Goal: Obtain resource: Obtain resource

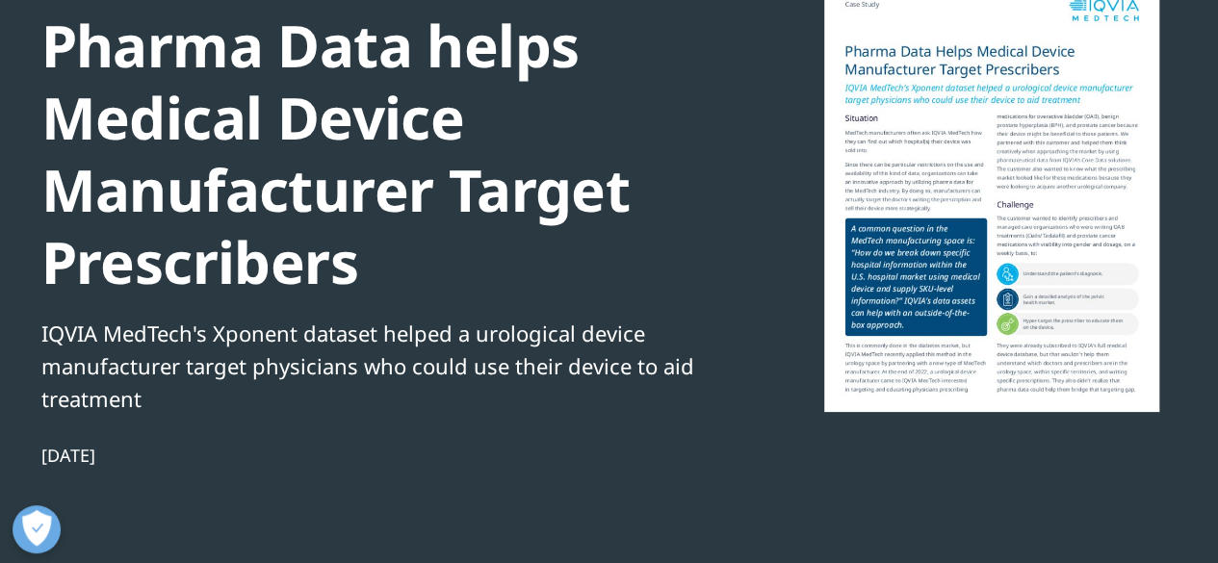
scroll to position [206, 0]
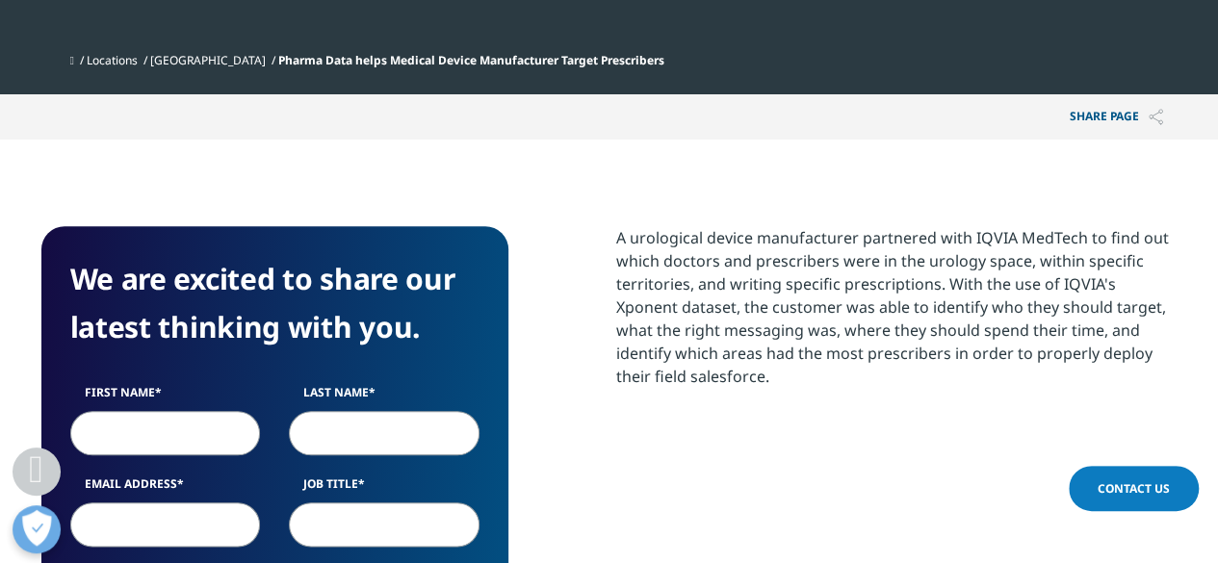
scroll to position [828, 0]
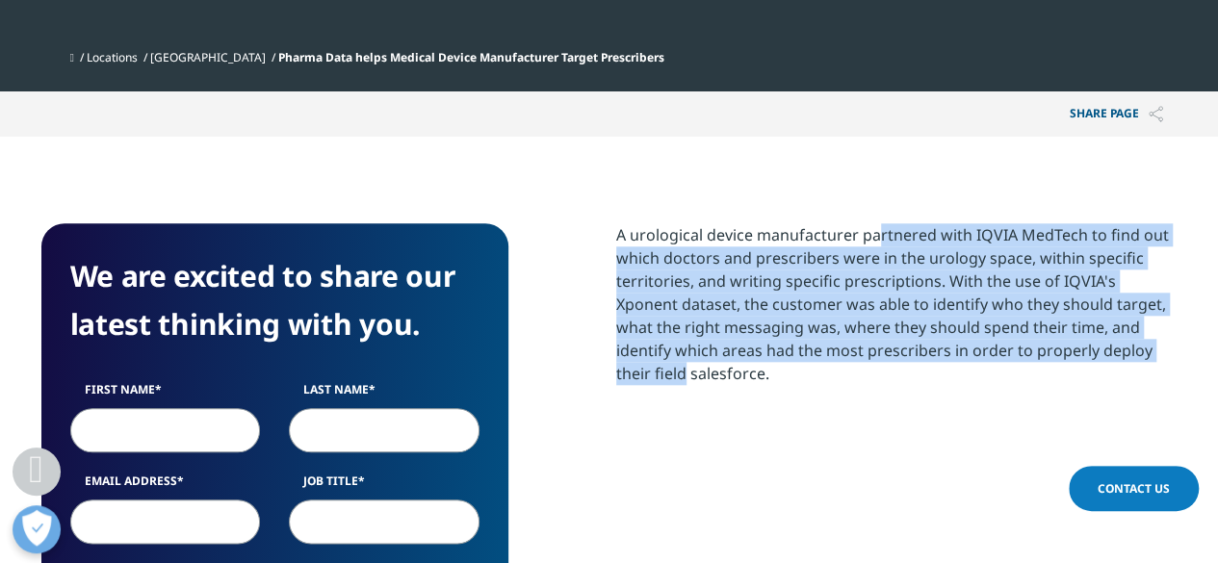
drag, startPoint x: 781, startPoint y: 242, endPoint x: 1031, endPoint y: 344, distance: 270.4
click at [1031, 344] on div "A urological device manufacturer partnered with IQVIA MedTech to find out which…" at bounding box center [896, 304] width 561 height 162
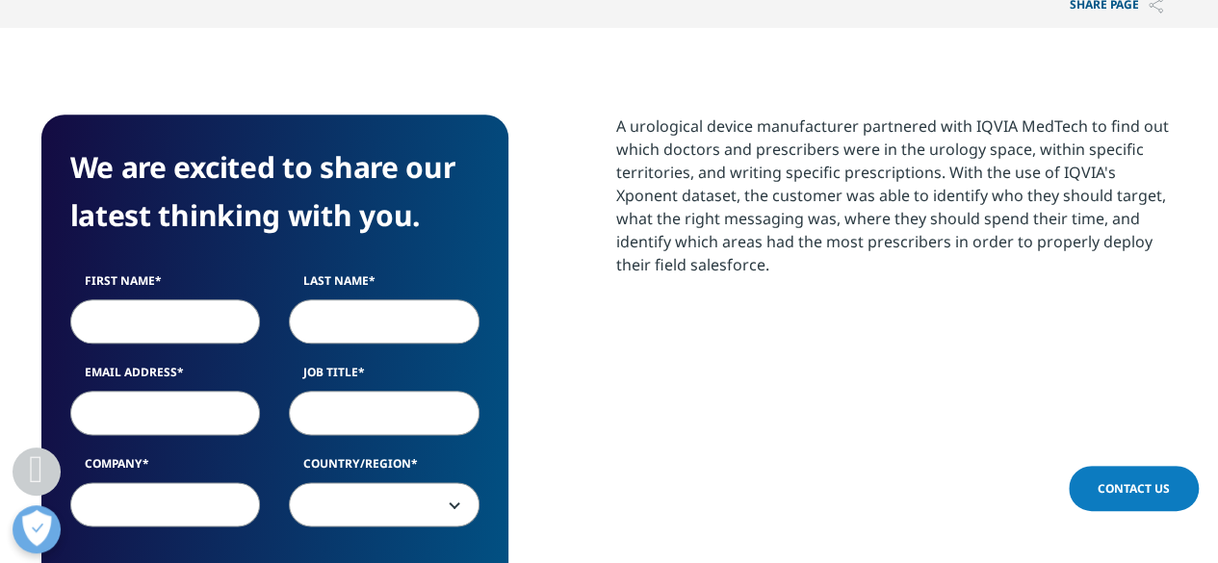
click at [1031, 344] on div "A urological device manufacturer partnered with IQVIA MedTech to find out which…" at bounding box center [896, 487] width 561 height 745
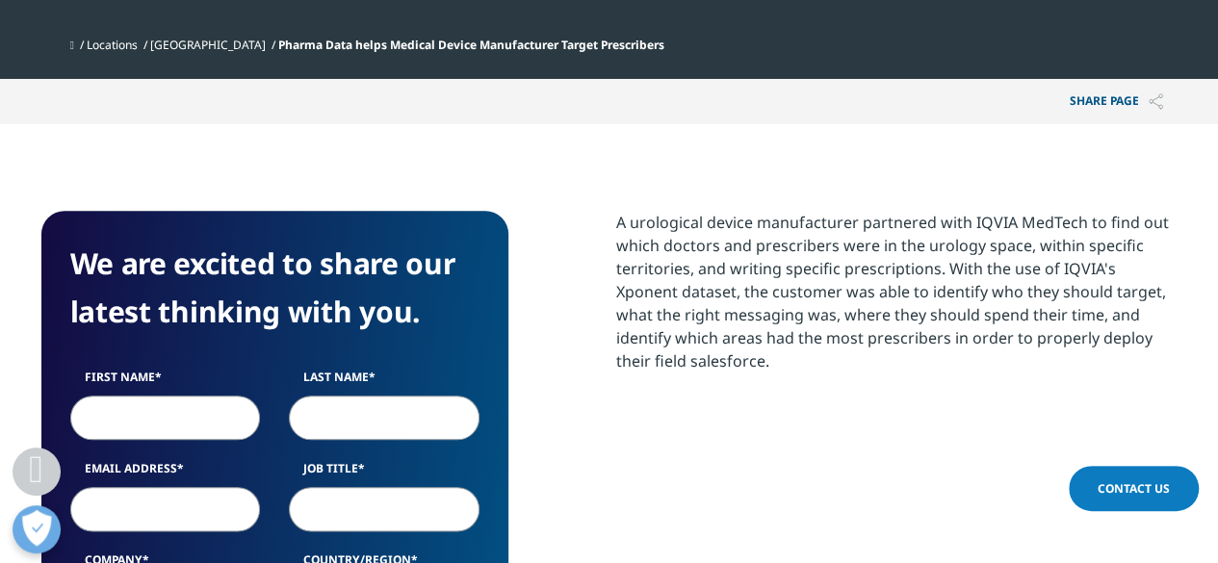
scroll to position [819, 0]
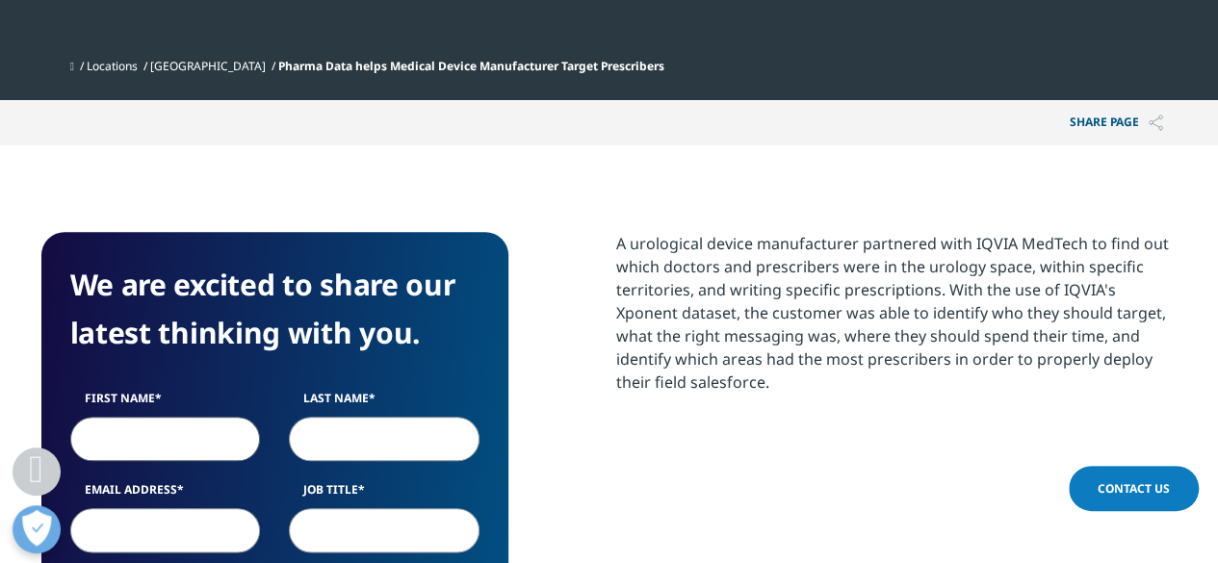
click at [225, 441] on input "First Name" at bounding box center [165, 439] width 191 height 44
type input "Pratibha"
click at [313, 444] on input "Last Name" at bounding box center [384, 439] width 191 height 44
type input "Godiyal"
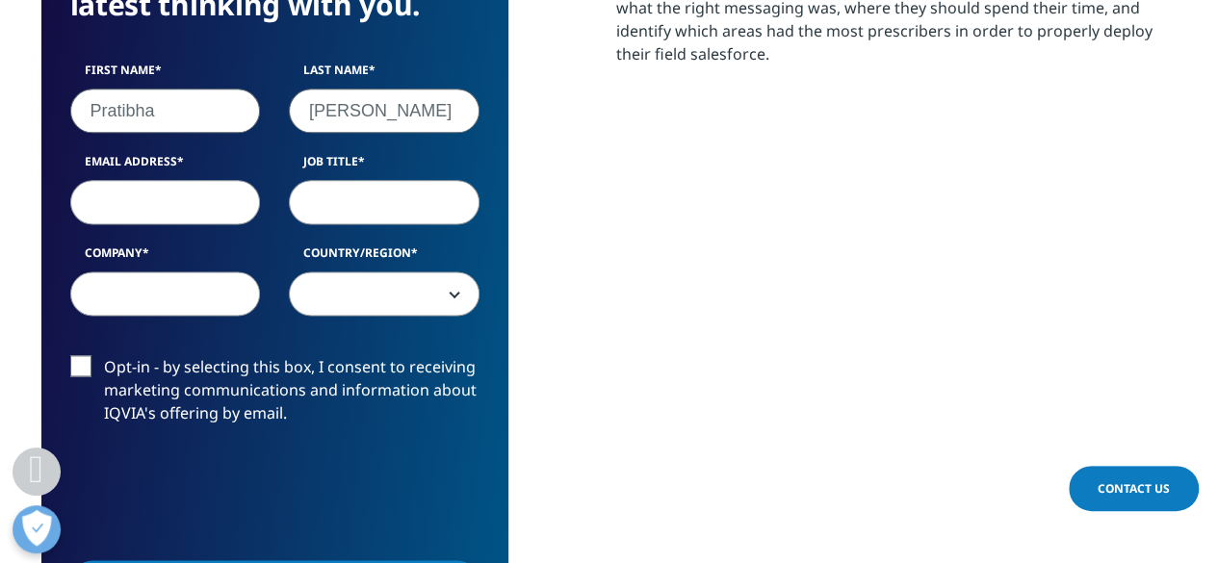
scroll to position [1155, 0]
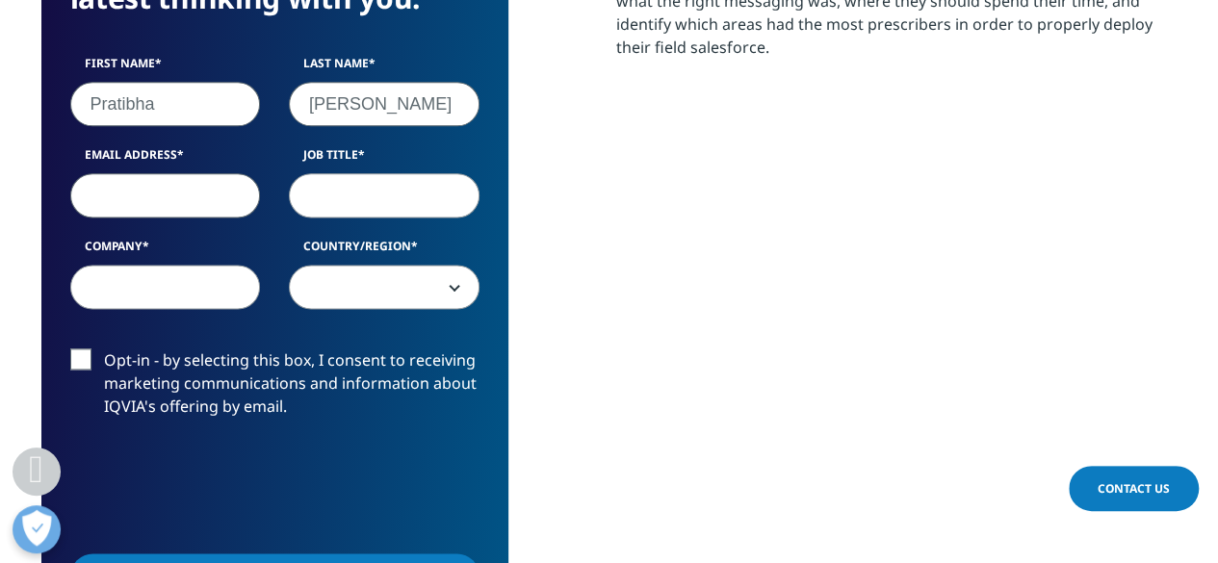
click at [224, 189] on input "Email Address" at bounding box center [165, 195] width 191 height 44
type input "pratibha.godiyal8@gmail.com"
click at [208, 265] on input "Company" at bounding box center [165, 287] width 191 height 44
type input "ZS"
click at [350, 188] on input "Job Title" at bounding box center [384, 195] width 191 height 44
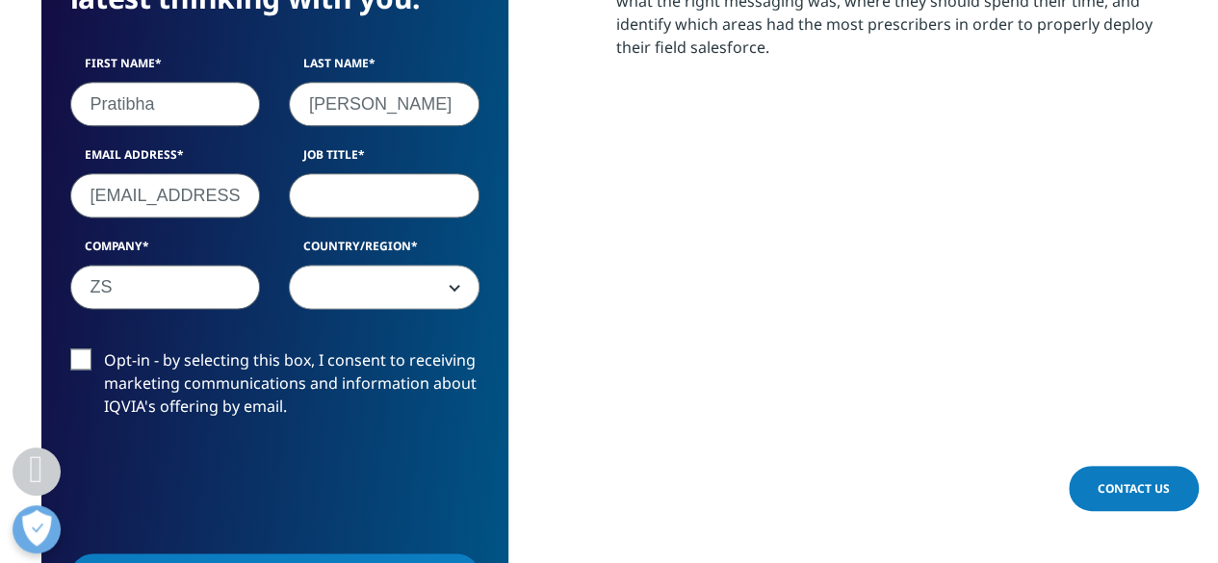
type input "C"
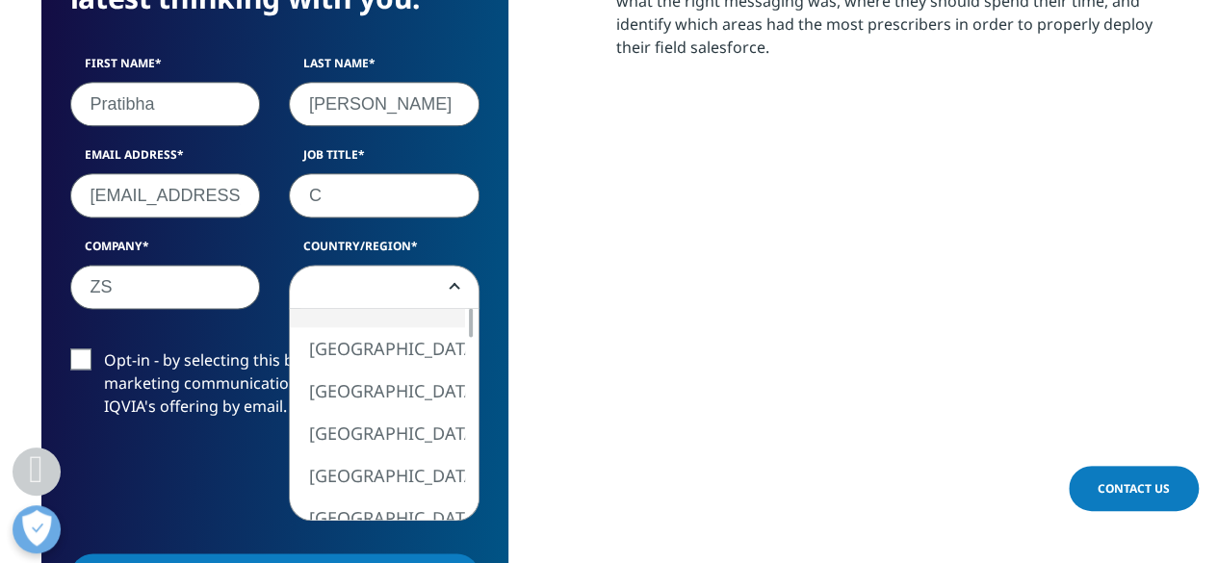
click at [379, 286] on span at bounding box center [384, 288] width 189 height 44
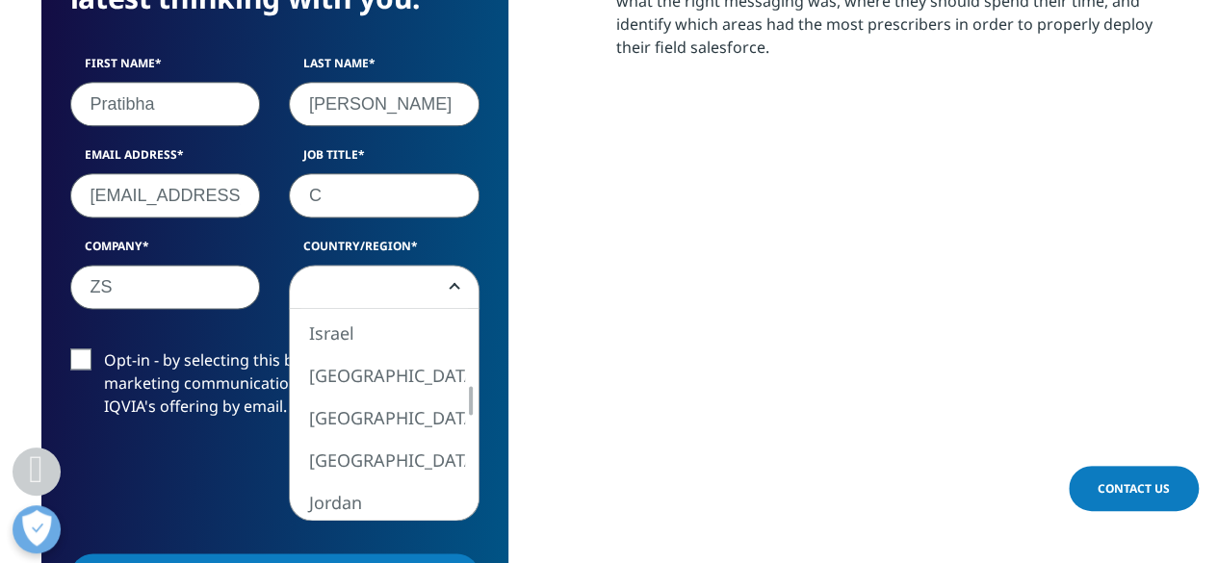
select select "[GEOGRAPHIC_DATA]"
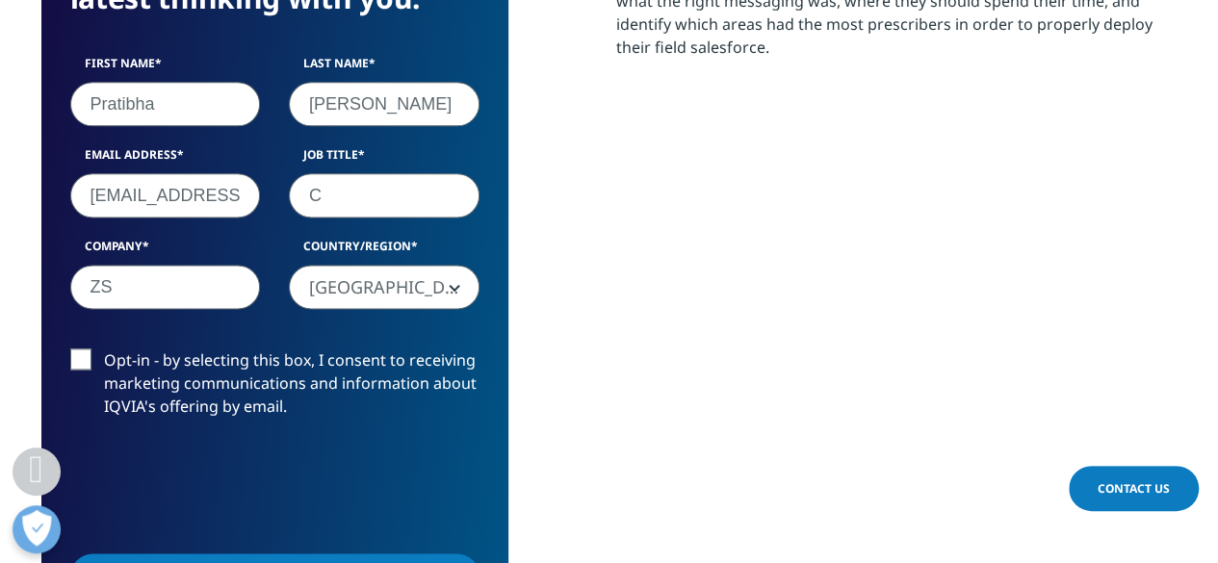
click at [86, 362] on label "Opt-in - by selecting this box, I consent to receiving marketing communications…" at bounding box center [274, 389] width 409 height 80
click at [104, 349] on input "Opt-in - by selecting this box, I consent to receiving marketing communications…" at bounding box center [104, 349] width 0 height 0
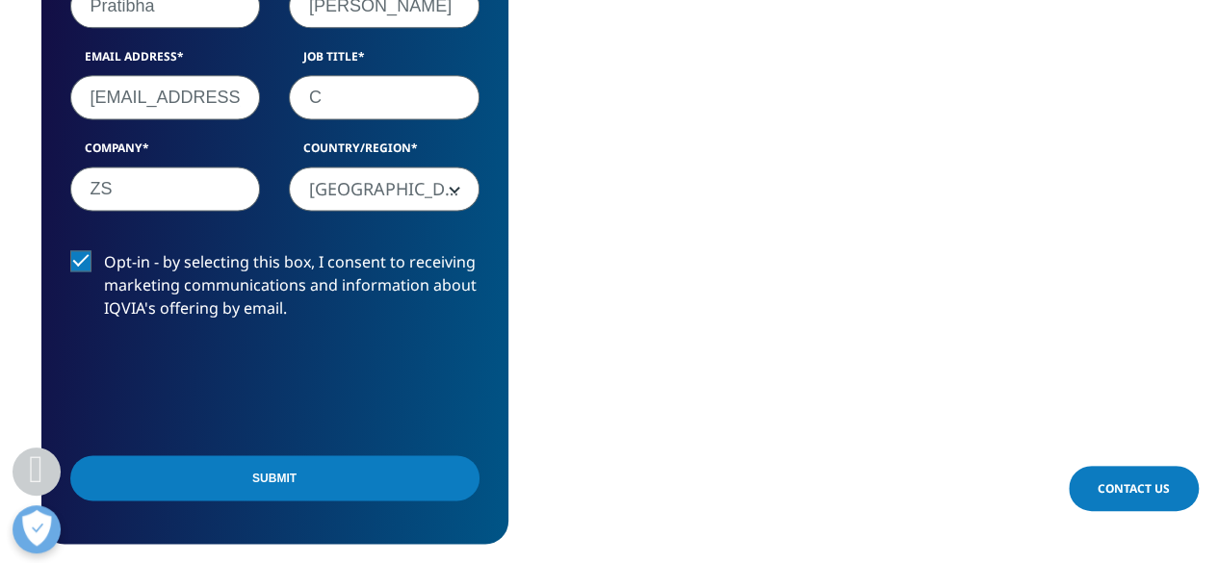
click at [116, 481] on input "Submit" at bounding box center [274, 477] width 409 height 45
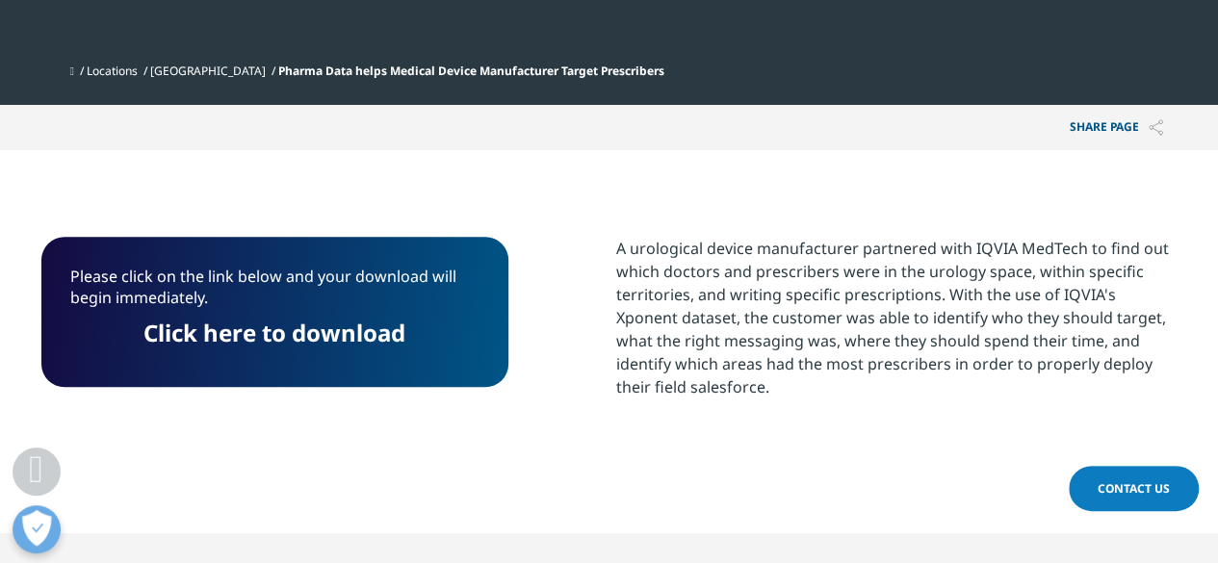
scroll to position [811, 0]
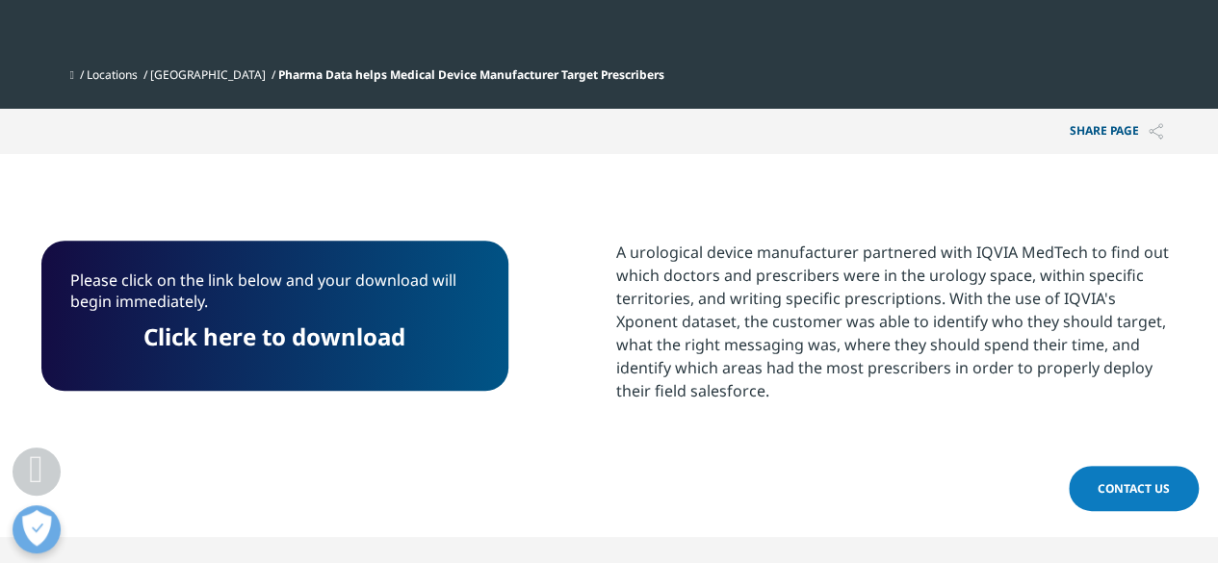
click at [260, 338] on link "Click here to download" at bounding box center [274, 337] width 262 height 32
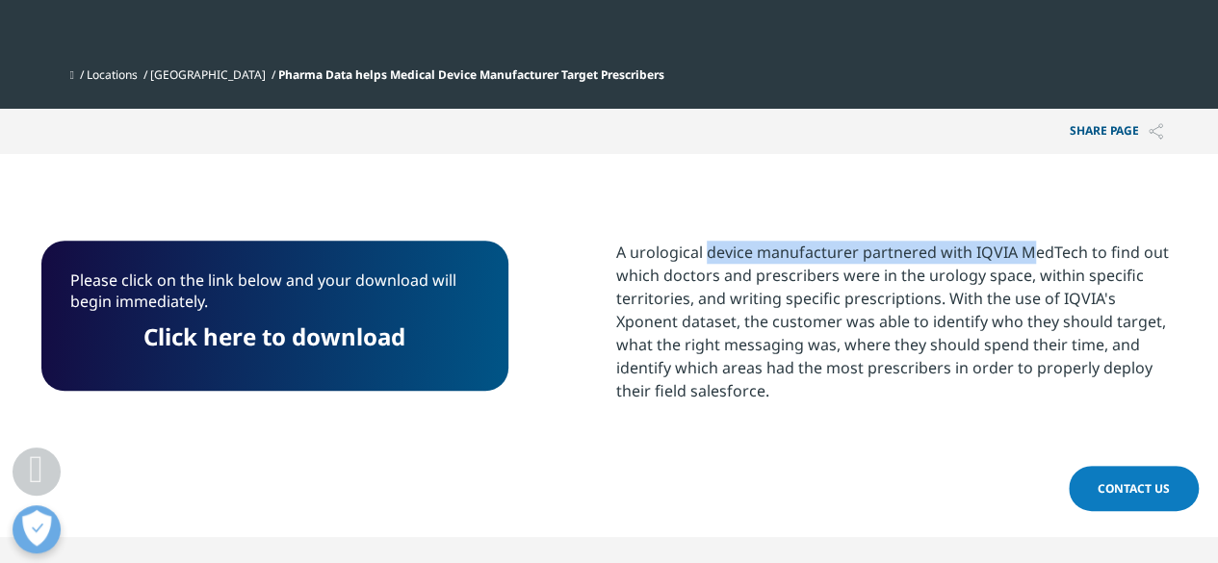
drag, startPoint x: 612, startPoint y: 249, endPoint x: 929, endPoint y: 247, distance: 316.8
click at [929, 247] on div "Please click on the link below and your download will begin immediately. Click …" at bounding box center [609, 346] width 1136 height 210
click at [929, 247] on div "A urological device manufacturer partnered with IQVIA MedTech to find out which…" at bounding box center [896, 322] width 561 height 162
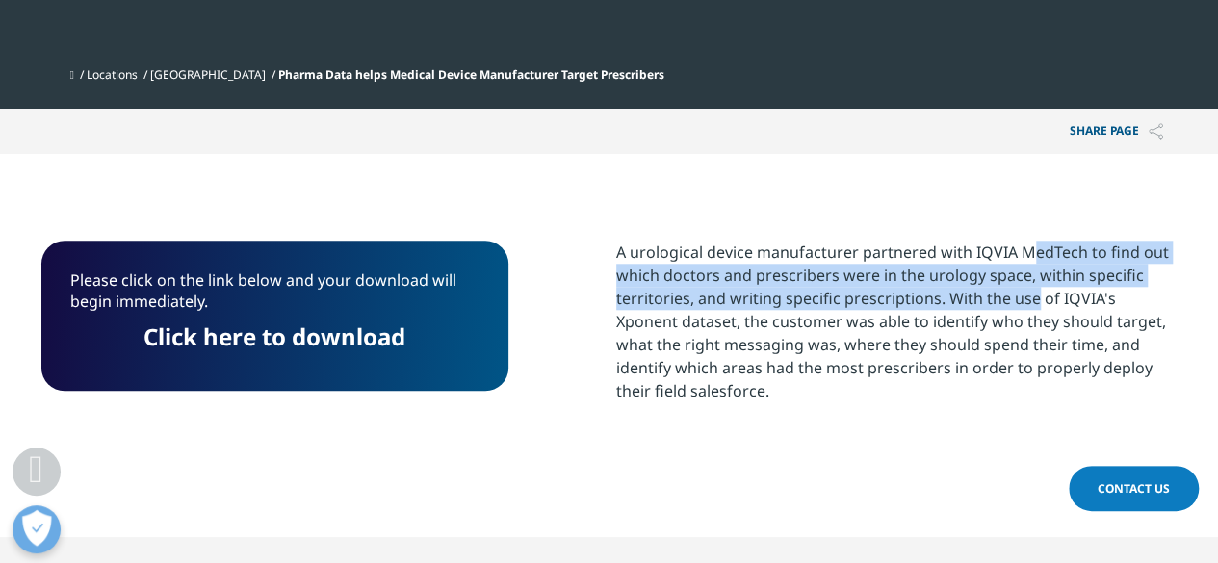
drag, startPoint x: 929, startPoint y: 247, endPoint x: 937, endPoint y: 301, distance: 55.4
click at [937, 301] on div "A urological device manufacturer partnered with IQVIA MedTech to find out which…" at bounding box center [896, 322] width 561 height 162
drag, startPoint x: 937, startPoint y: 301, endPoint x: 942, endPoint y: 256, distance: 45.5
click at [942, 256] on div "A urological device manufacturer partnered with IQVIA MedTech to find out which…" at bounding box center [896, 322] width 561 height 162
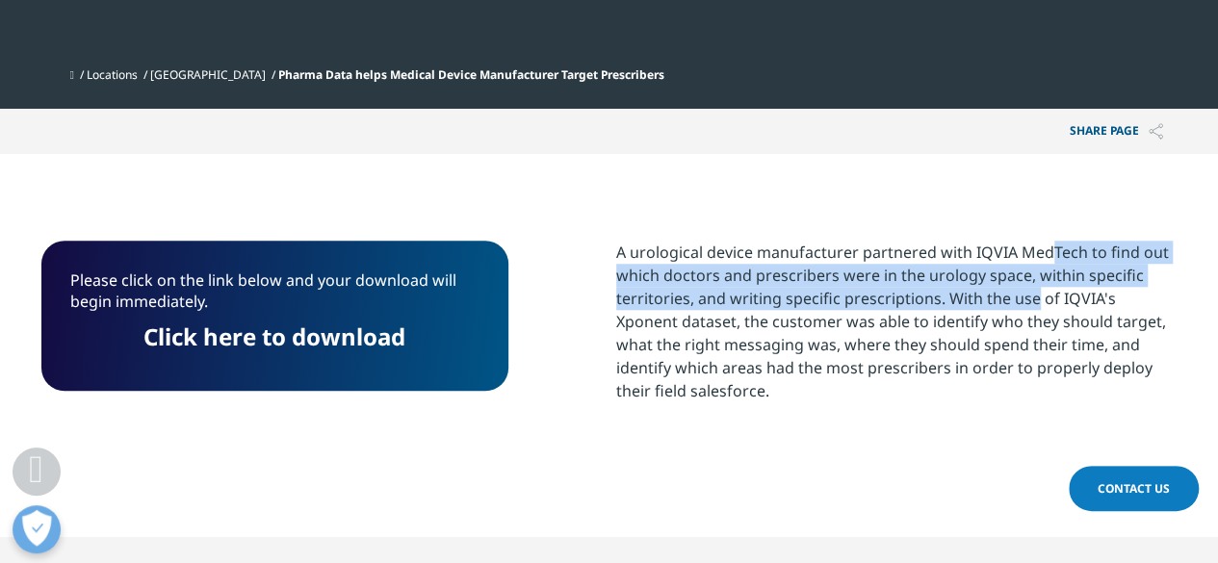
click at [942, 256] on div "A urological device manufacturer partnered with IQVIA MedTech to find out which…" at bounding box center [896, 322] width 561 height 162
drag, startPoint x: 938, startPoint y: 249, endPoint x: 933, endPoint y: 299, distance: 50.3
click at [933, 299] on div "A urological device manufacturer partnered with IQVIA MedTech to find out which…" at bounding box center [896, 322] width 561 height 162
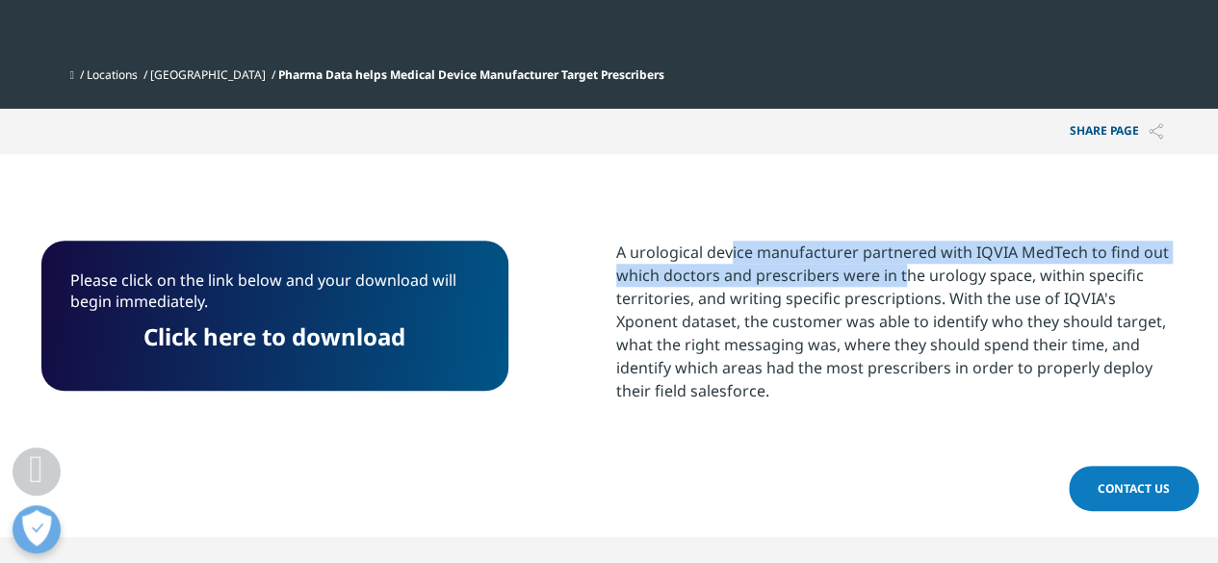
drag, startPoint x: 639, startPoint y: 257, endPoint x: 815, endPoint y: 269, distance: 175.6
click at [815, 269] on div "A urological device manufacturer partnered with IQVIA MedTech to find out which…" at bounding box center [896, 322] width 561 height 162
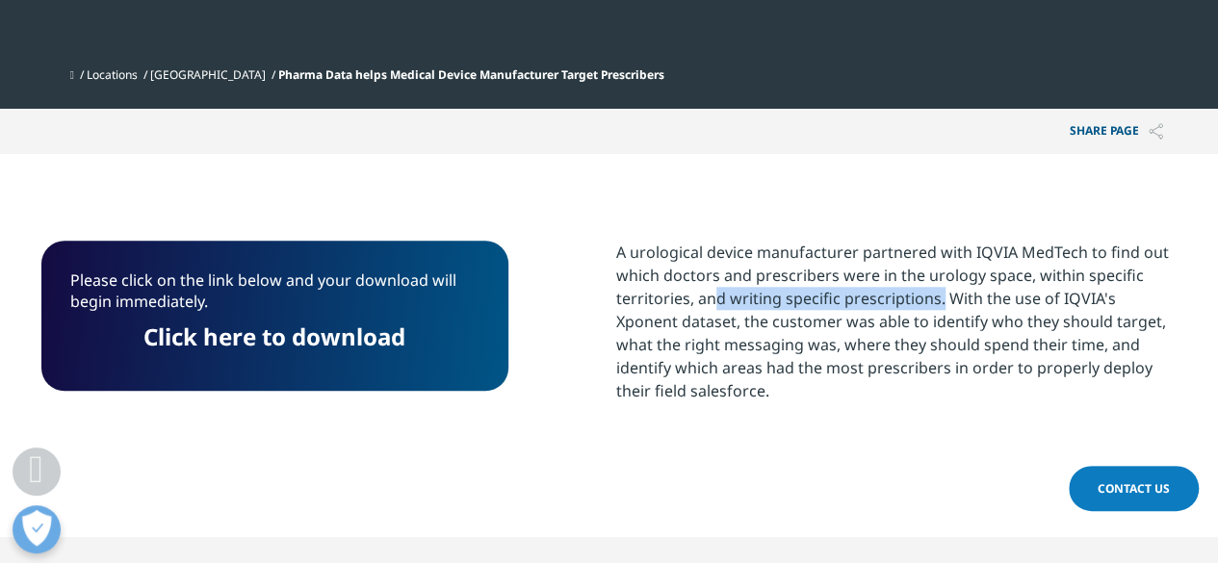
drag, startPoint x: 629, startPoint y: 293, endPoint x: 853, endPoint y: 299, distance: 224.5
click at [853, 299] on div "A urological device manufacturer partnered with IQVIA MedTech to find out which…" at bounding box center [896, 322] width 561 height 162
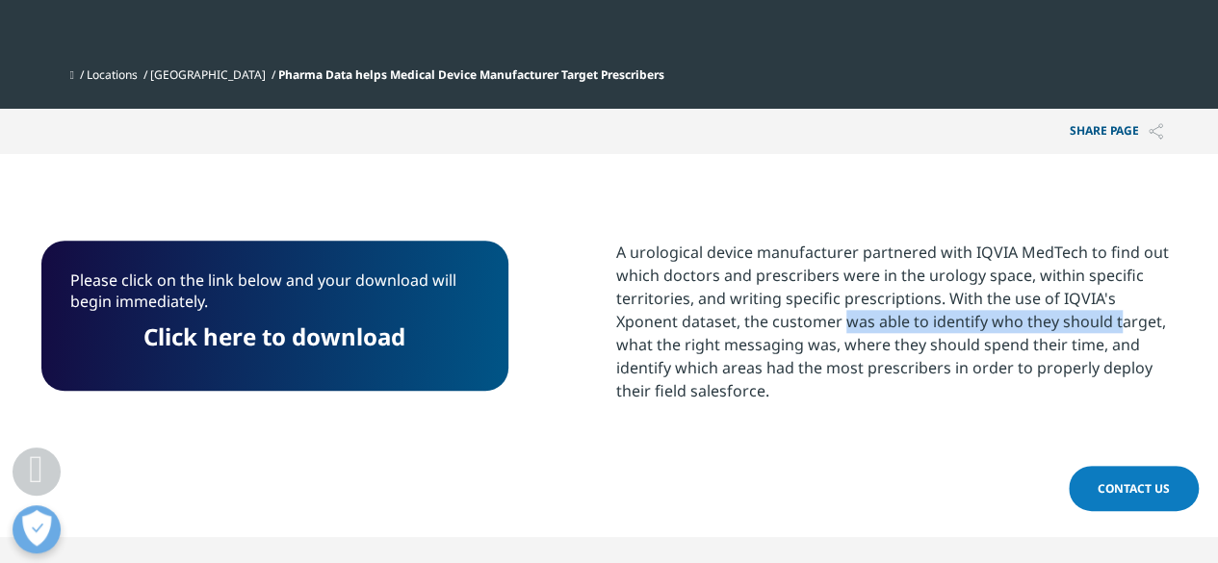
drag, startPoint x: 958, startPoint y: 312, endPoint x: 678, endPoint y: 323, distance: 280.4
click at [678, 323] on div "A urological device manufacturer partnered with IQVIA MedTech to find out which…" at bounding box center [896, 322] width 561 height 162
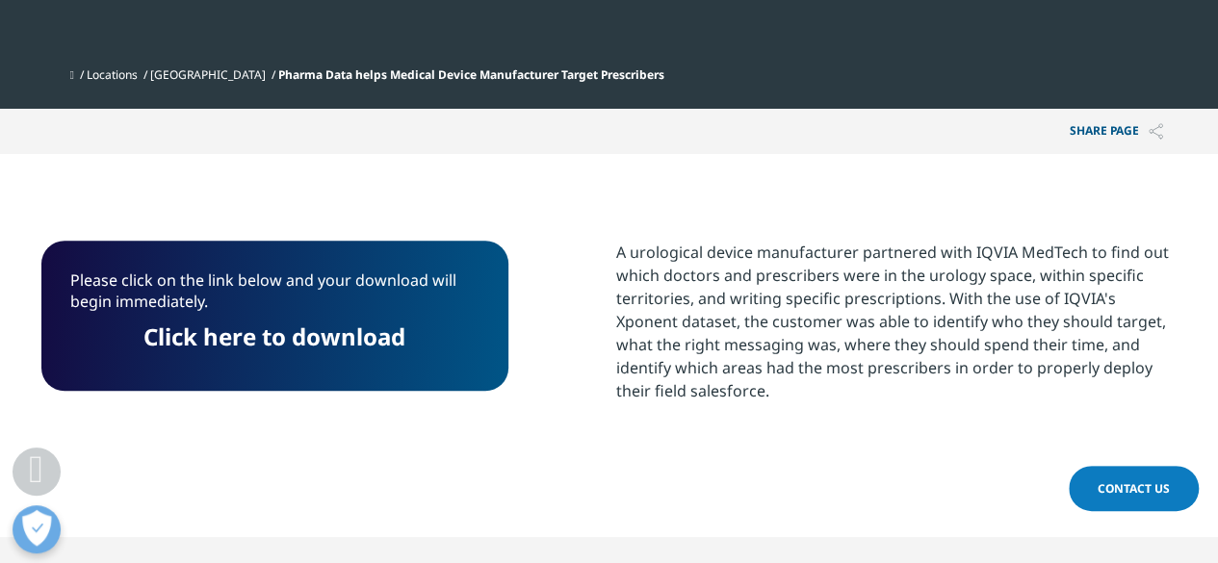
click at [678, 323] on div "A urological device manufacturer partnered with IQVIA MedTech to find out which…" at bounding box center [896, 322] width 561 height 162
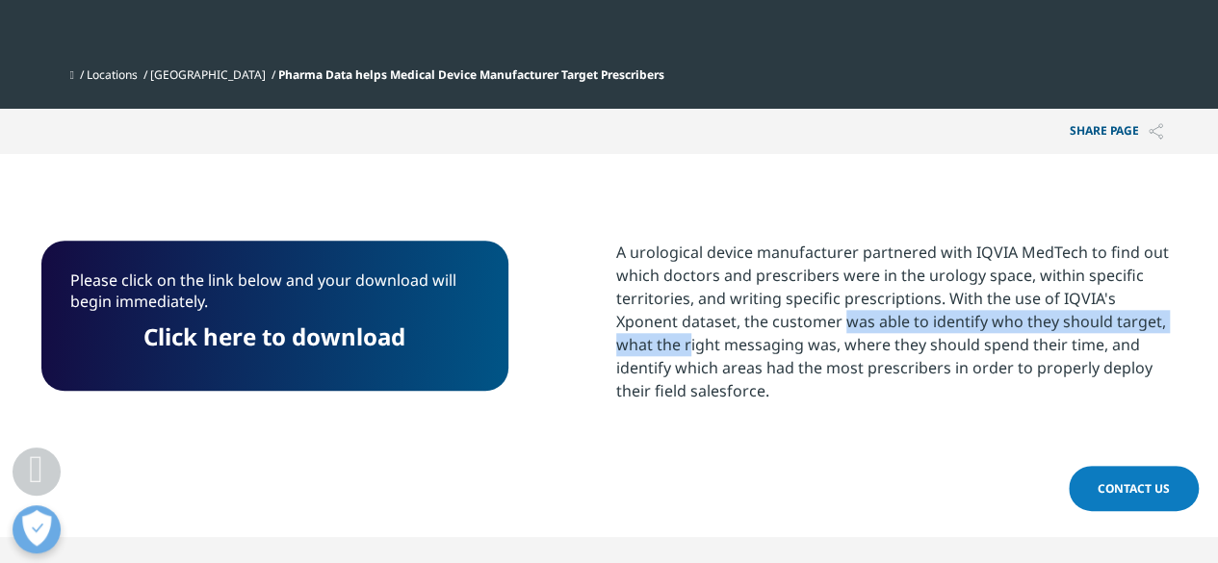
drag, startPoint x: 678, startPoint y: 323, endPoint x: 1084, endPoint y: 328, distance: 406.4
click at [1084, 328] on div "A urological device manufacturer partnered with IQVIA MedTech to find out which…" at bounding box center [896, 322] width 561 height 162
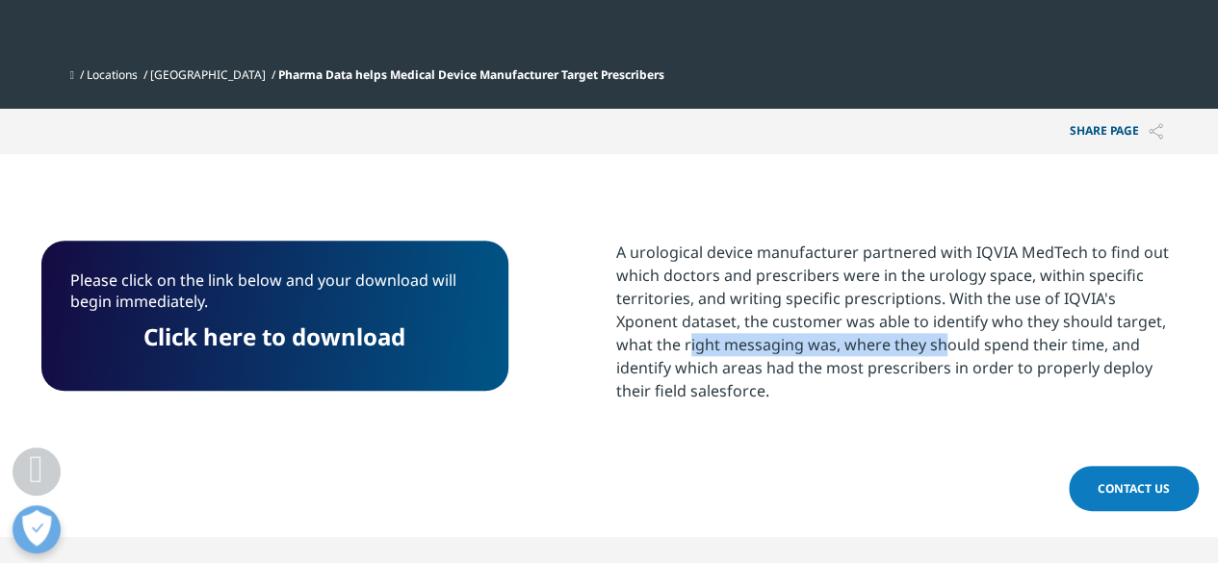
drag, startPoint x: 1084, startPoint y: 328, endPoint x: 778, endPoint y: 344, distance: 306.6
click at [778, 344] on div "A urological device manufacturer partnered with IQVIA MedTech to find out which…" at bounding box center [896, 322] width 561 height 162
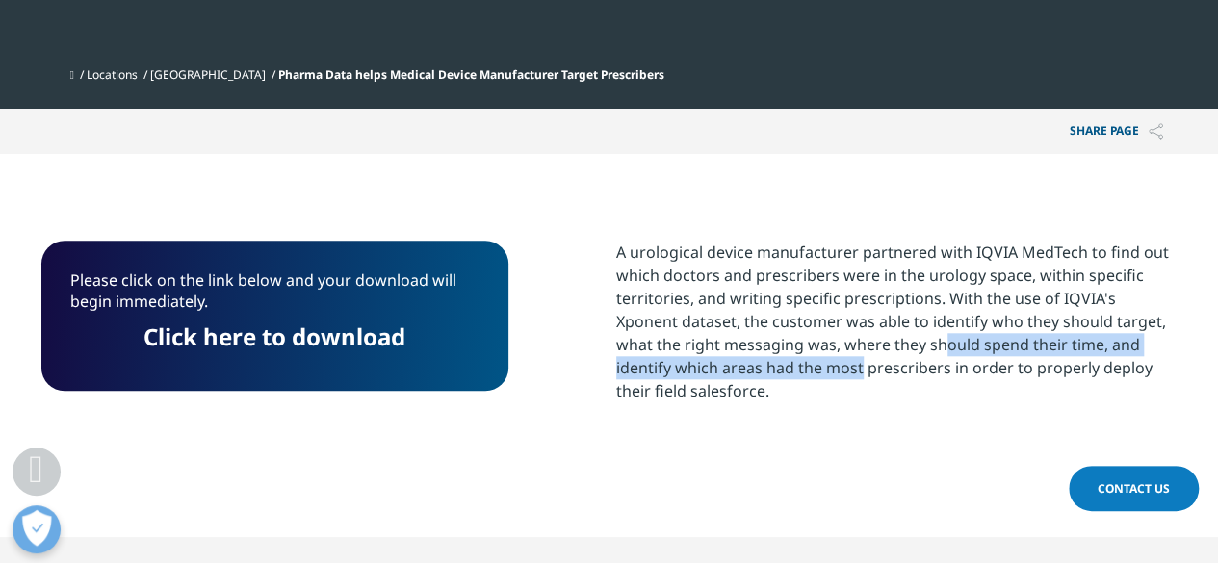
drag, startPoint x: 778, startPoint y: 344, endPoint x: 655, endPoint y: 366, distance: 125.2
click at [655, 366] on div "A urological device manufacturer partnered with IQVIA MedTech to find out which…" at bounding box center [896, 322] width 561 height 162
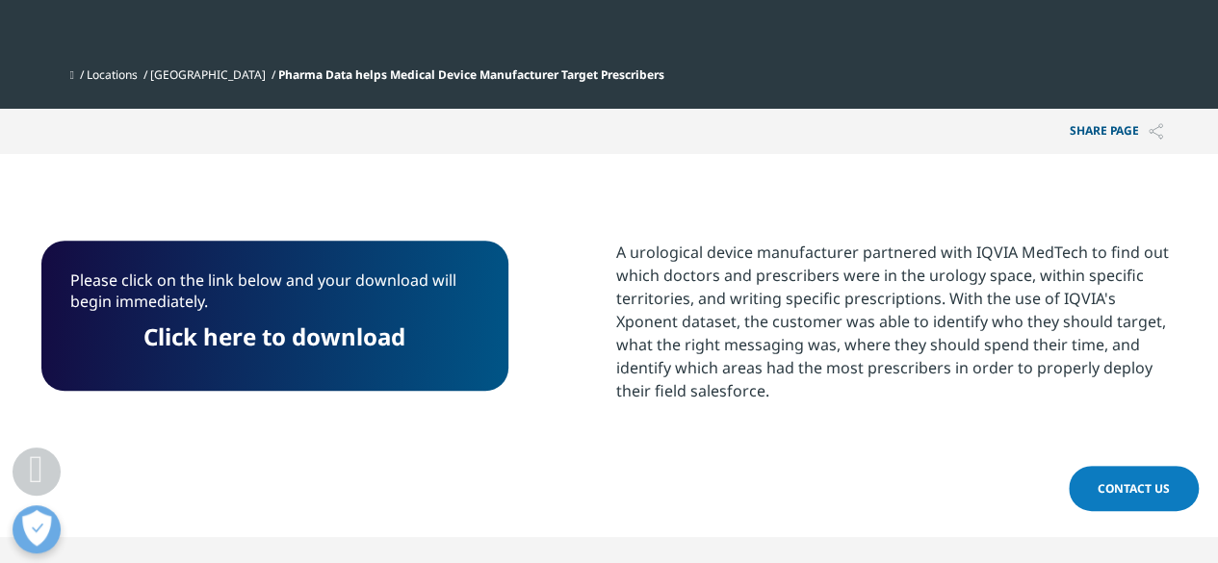
drag, startPoint x: 655, startPoint y: 366, endPoint x: 694, endPoint y: 399, distance: 51.3
click at [694, 399] on div "A urological device manufacturer partnered with IQVIA MedTech to find out which…" at bounding box center [896, 322] width 561 height 162
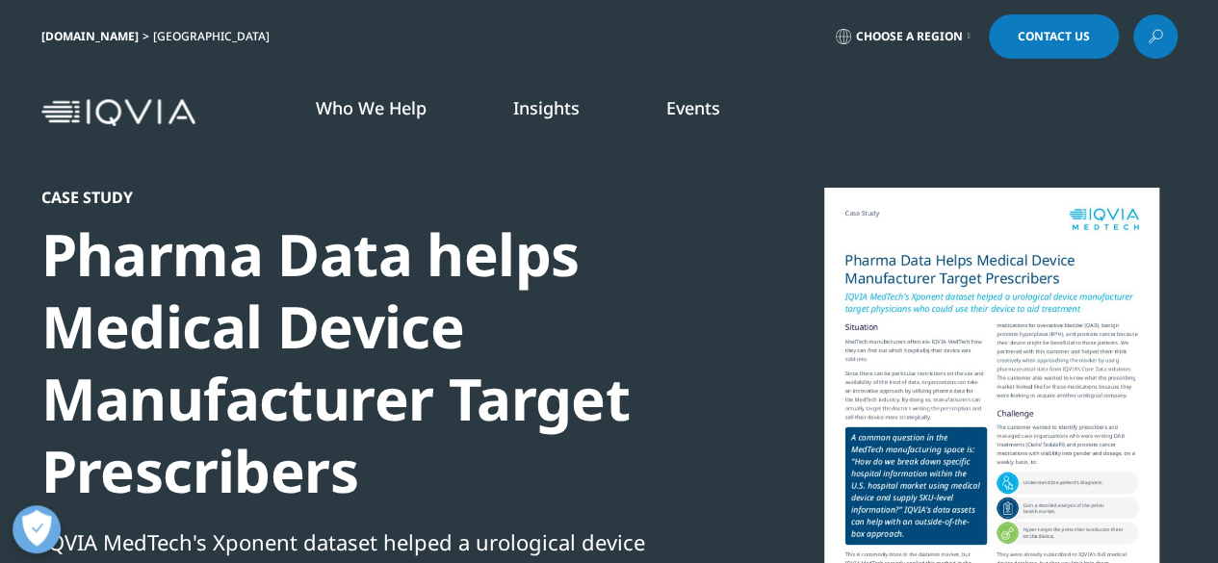
scroll to position [210, 1136]
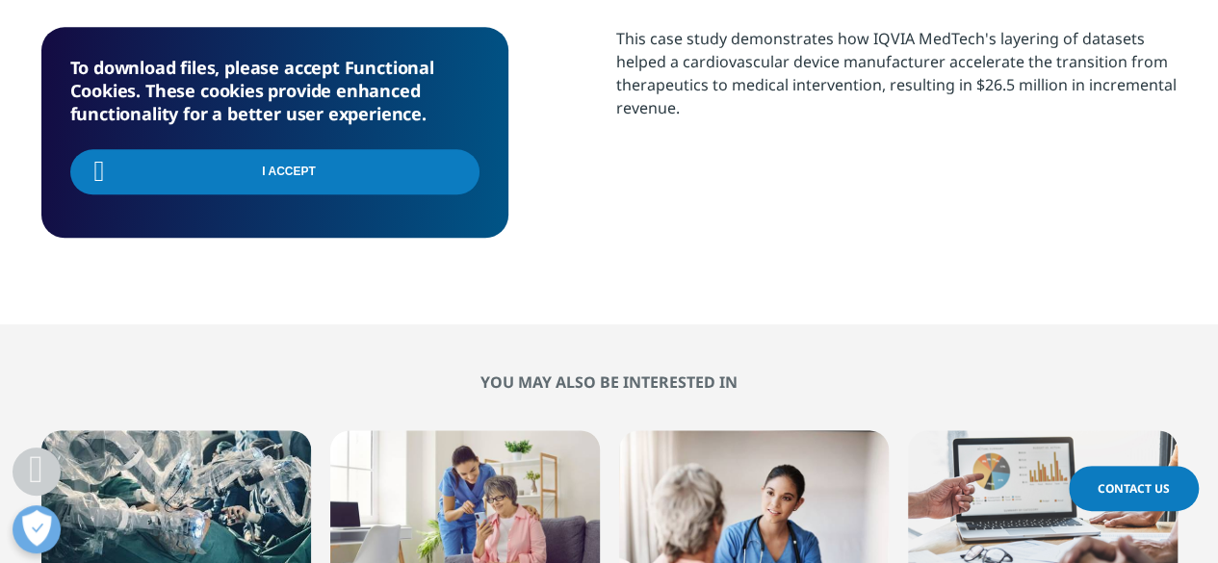
scroll to position [210, 1136]
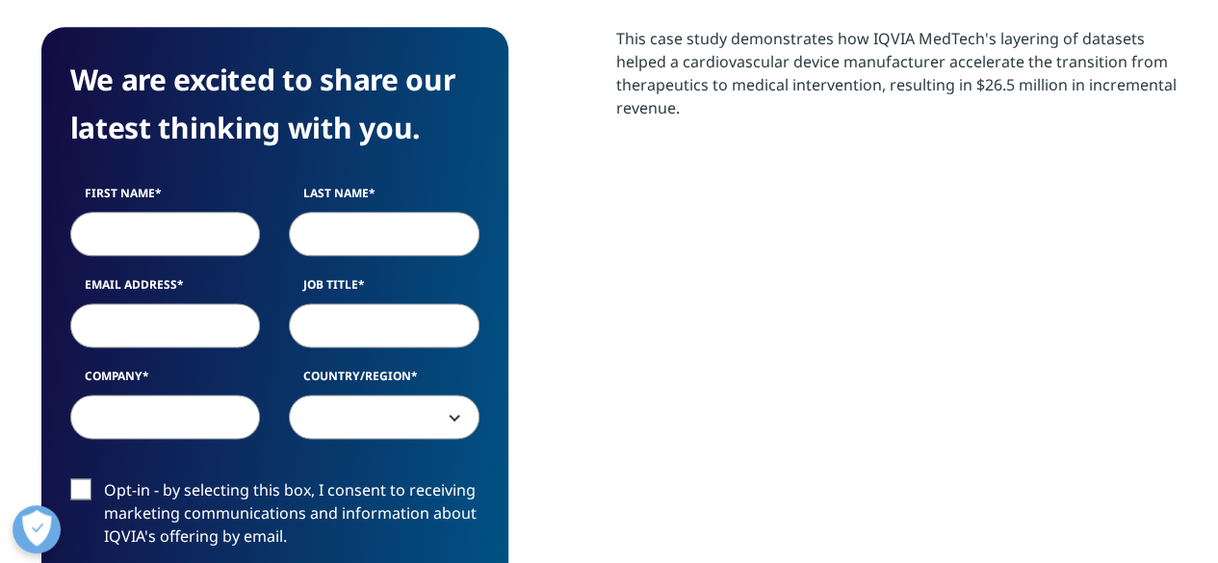
scroll to position [744, 1136]
click at [195, 219] on input "First Name" at bounding box center [165, 234] width 191 height 44
type input "P"
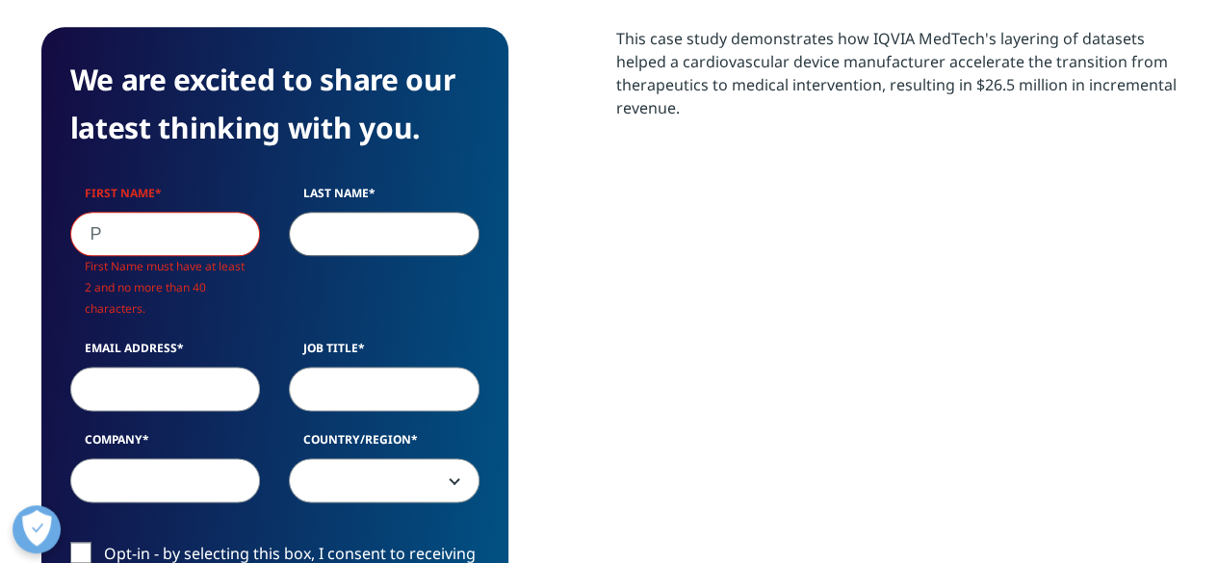
scroll to position [808, 1136]
click at [379, 236] on input "Last Name" at bounding box center [384, 234] width 191 height 44
type input "G"
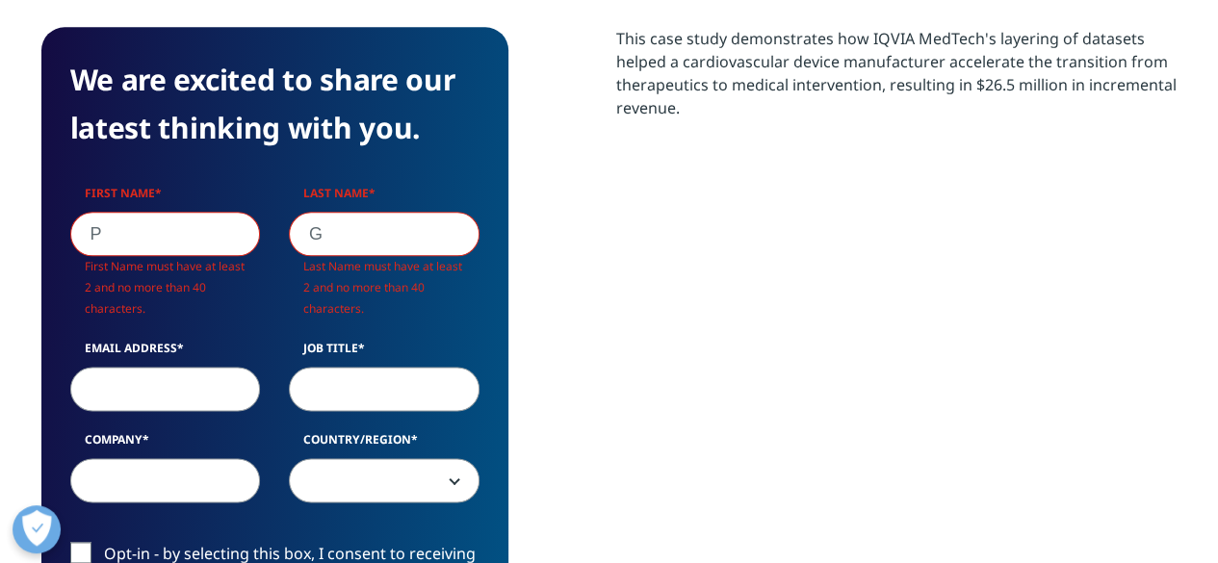
click at [245, 247] on input "P" at bounding box center [165, 234] width 191 height 44
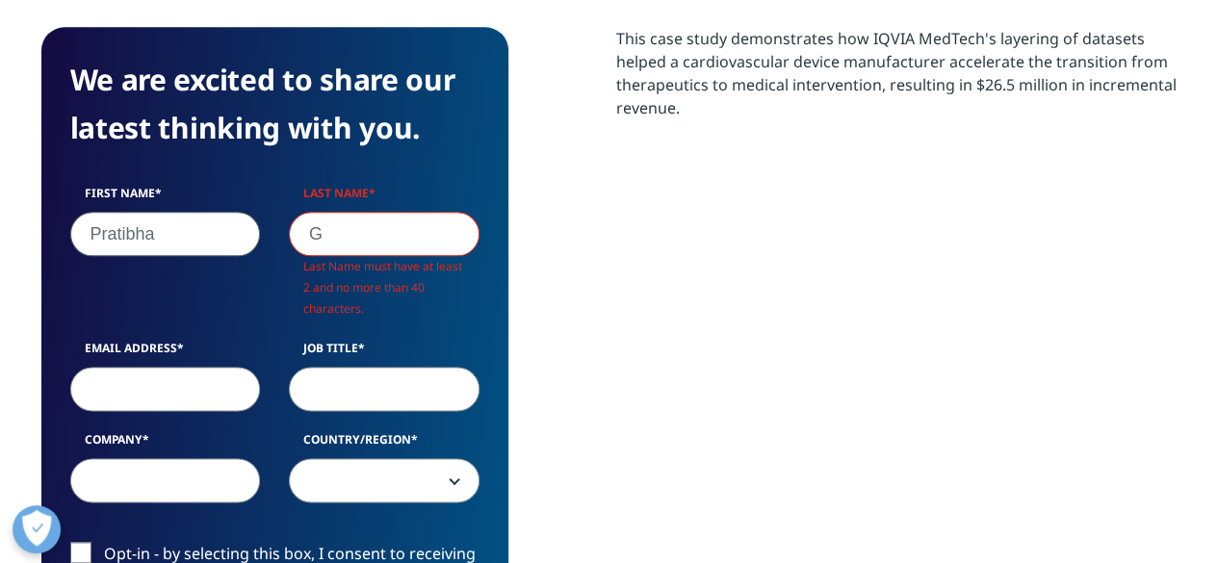
type input "Pratibha"
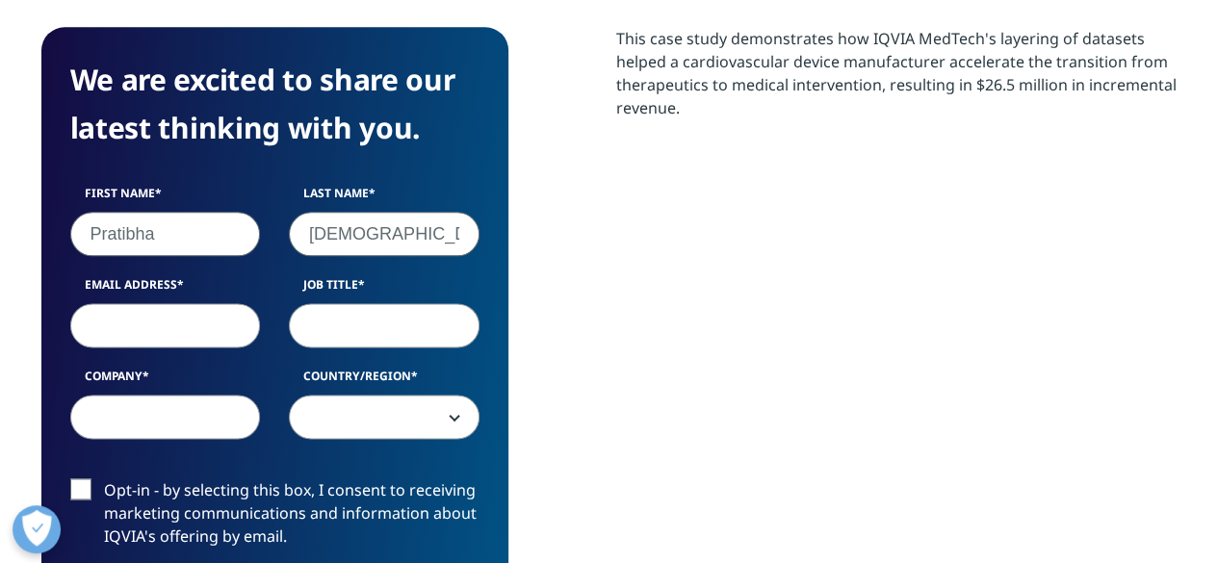
scroll to position [744, 1136]
type input "Godiyal"
type input "pratibha.godiyal8@gmail.com"
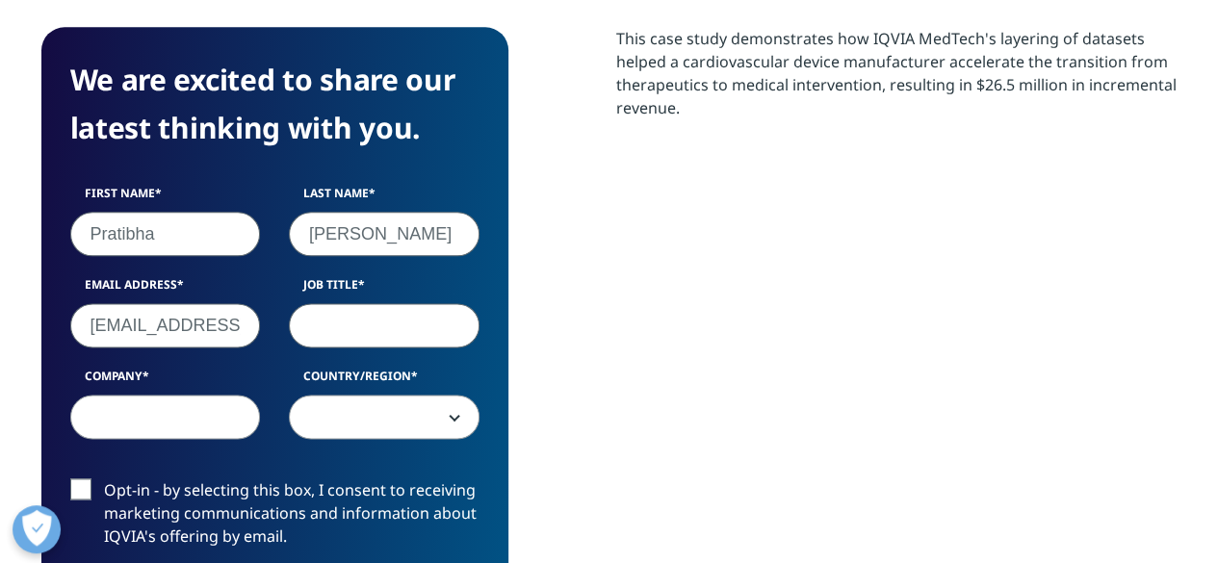
click at [416, 315] on input "Job Title" at bounding box center [384, 325] width 191 height 44
type input "C"
click at [119, 421] on input "Company" at bounding box center [165, 417] width 191 height 44
type input "ZS"
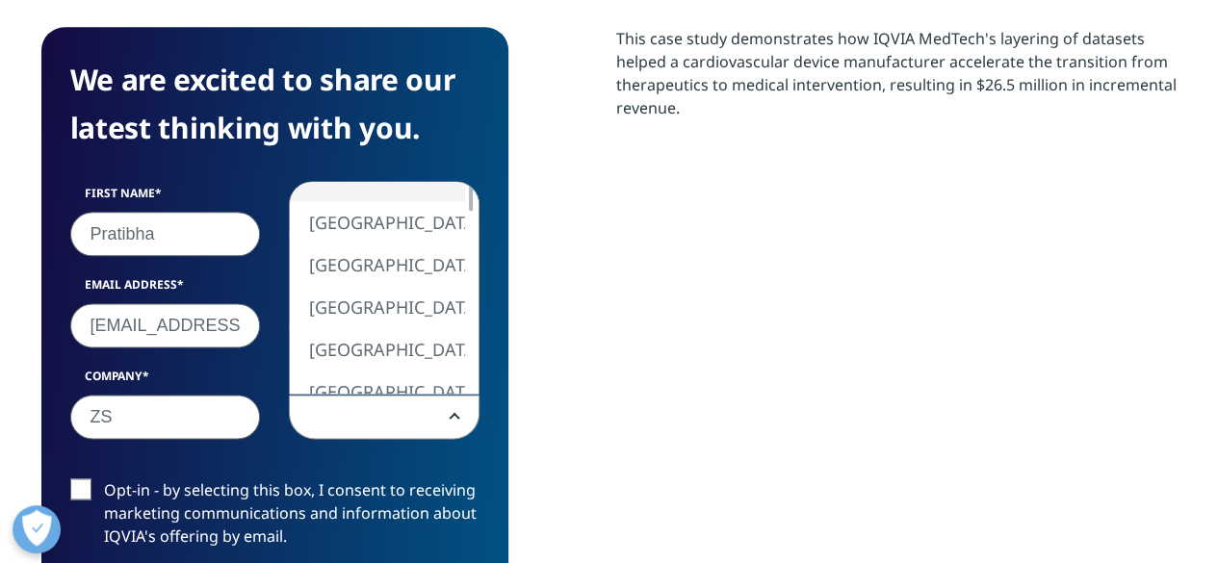
click at [371, 406] on span at bounding box center [384, 418] width 189 height 44
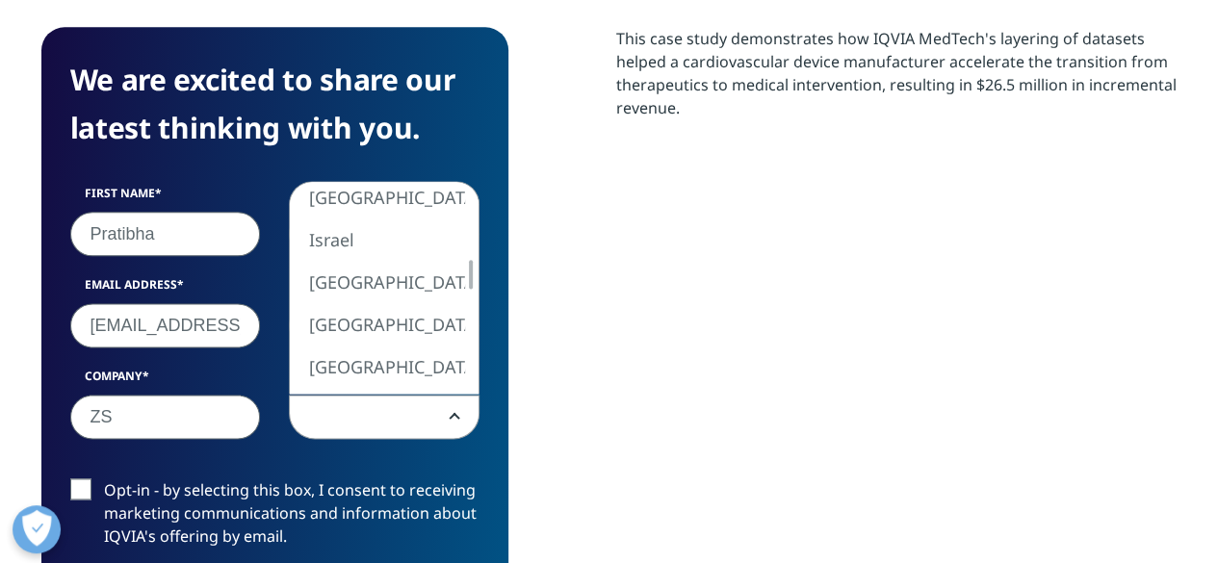
select select "[GEOGRAPHIC_DATA]"
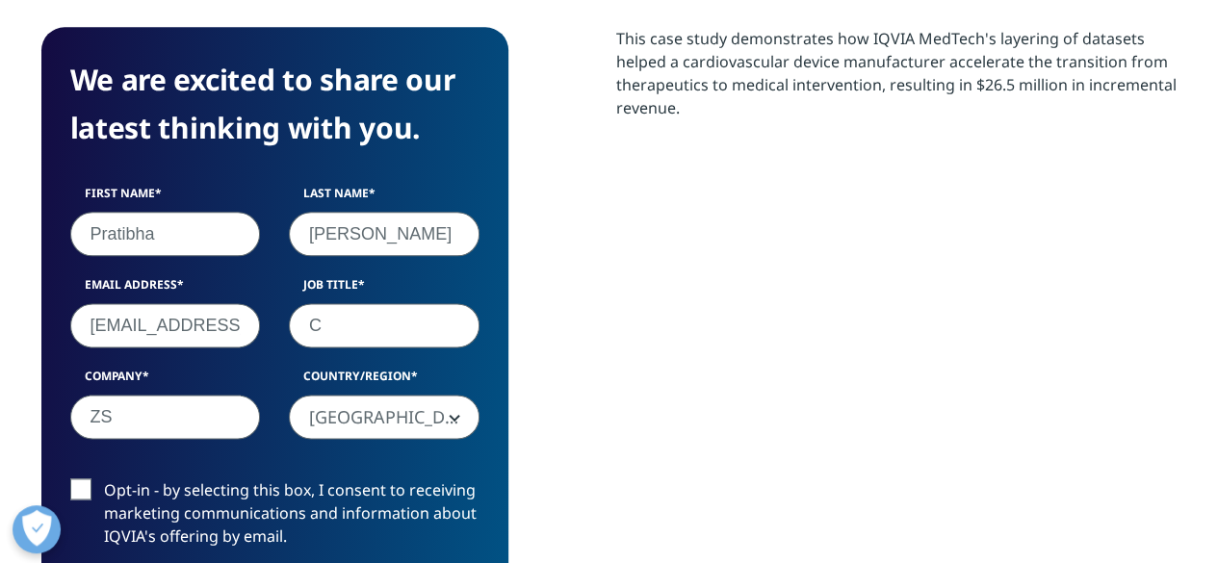
click at [79, 481] on label "Opt-in - by selecting this box, I consent to receiving marketing communications…" at bounding box center [274, 519] width 409 height 80
click at [104, 479] on input "Opt-in - by selecting this box, I consent to receiving marketing communications…" at bounding box center [104, 479] width 0 height 0
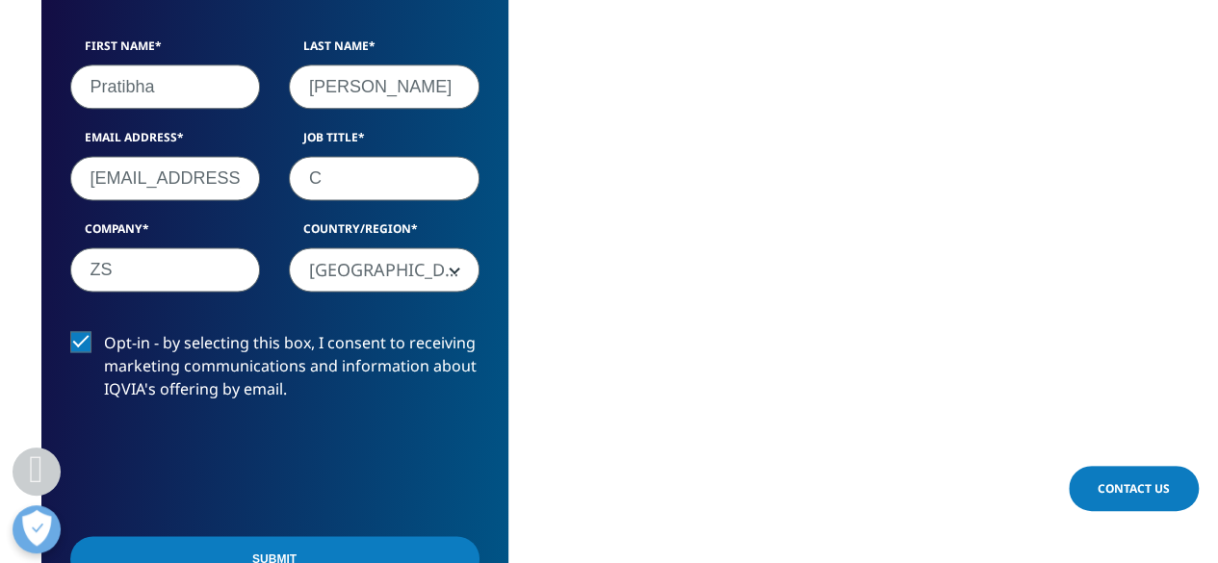
scroll to position [1245, 0]
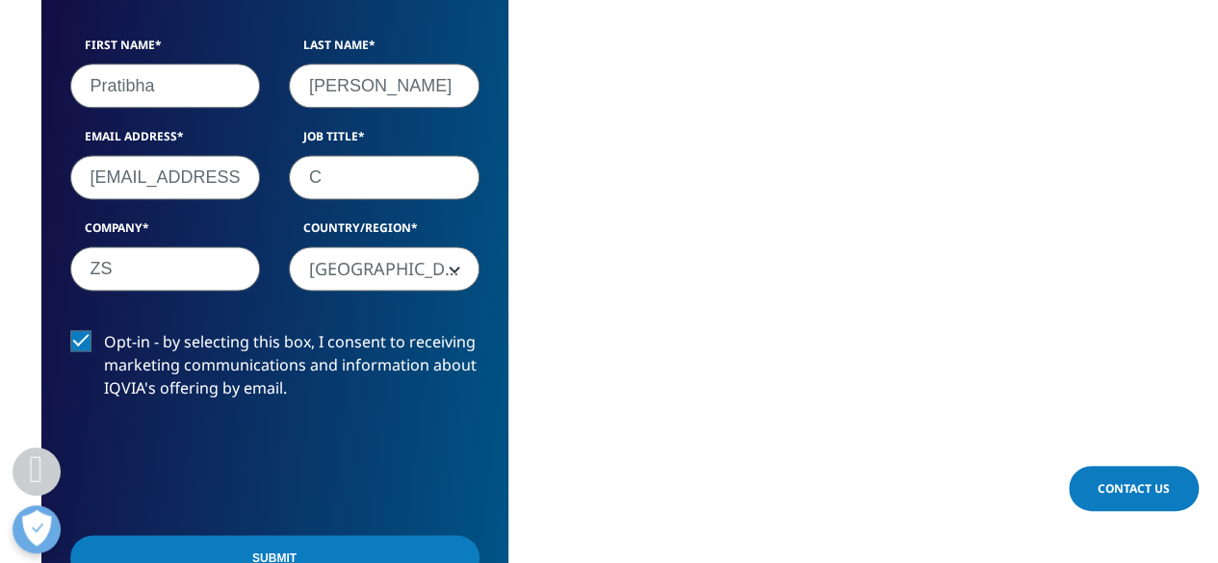
click at [169, 547] on input "Submit" at bounding box center [274, 557] width 409 height 45
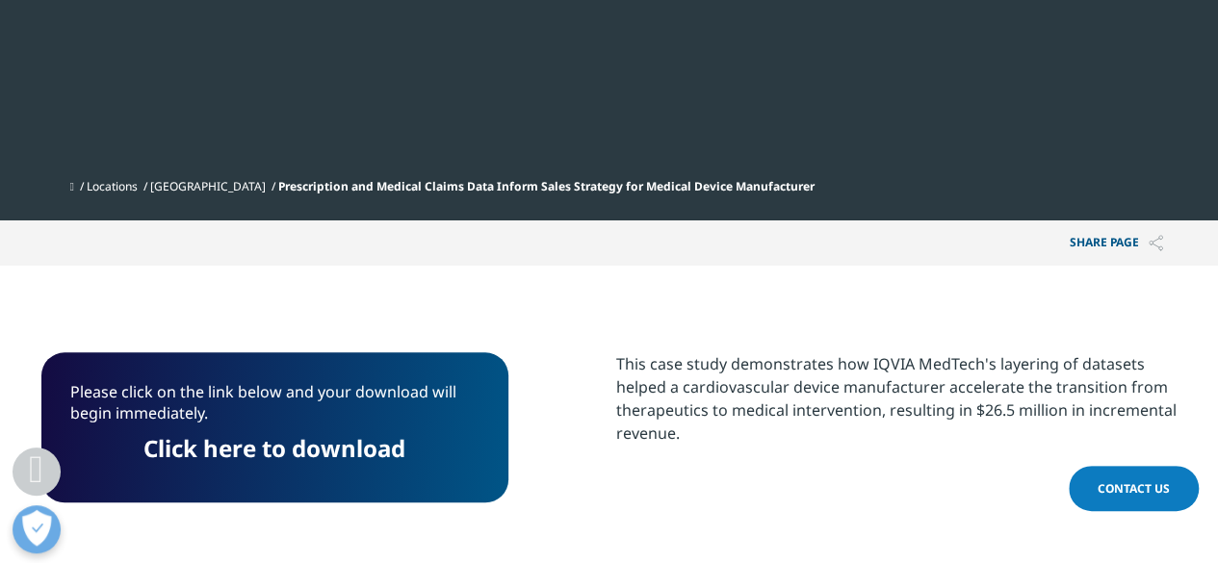
scroll to position [765, 0]
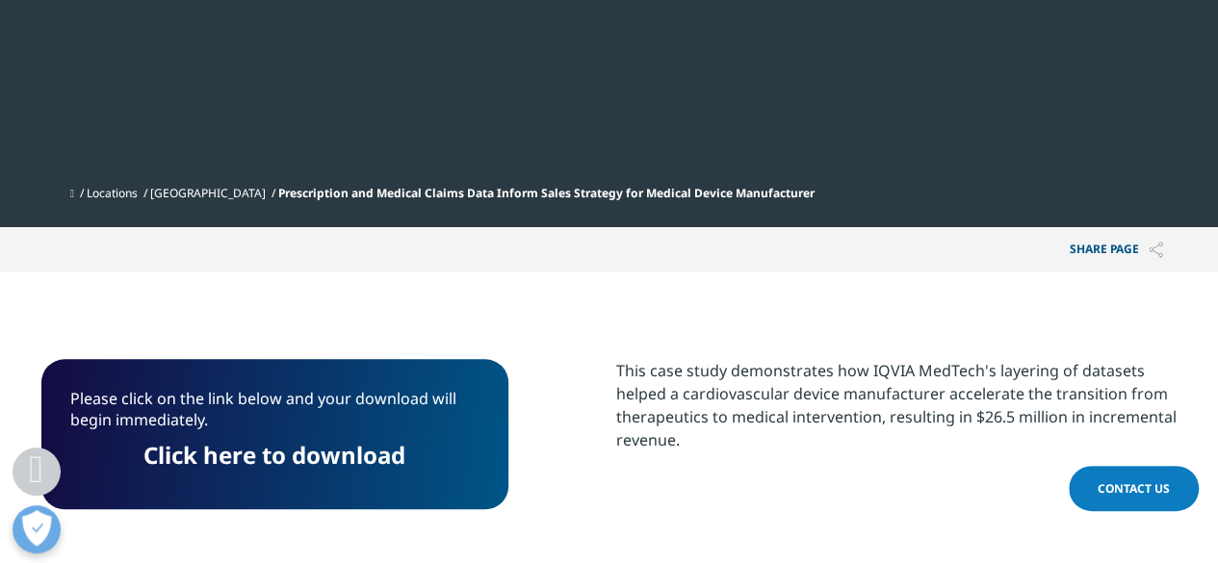
click at [404, 436] on p "Please click on the link below and your download will begin immediately." at bounding box center [274, 416] width 409 height 57
click at [337, 459] on link "Click here to download" at bounding box center [274, 455] width 262 height 32
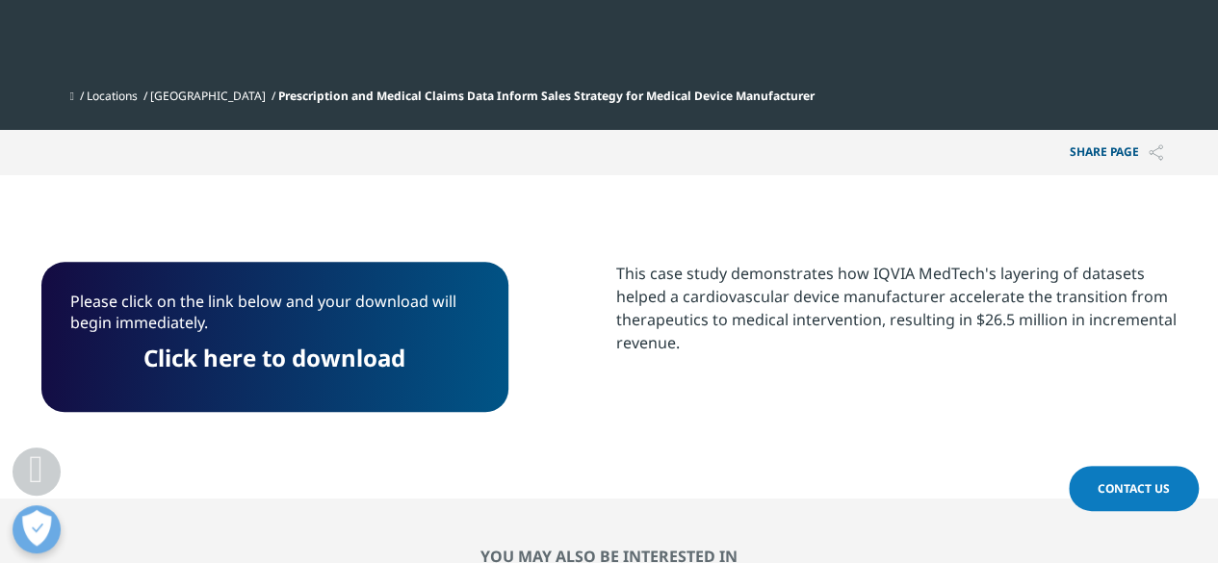
scroll to position [867, 0]
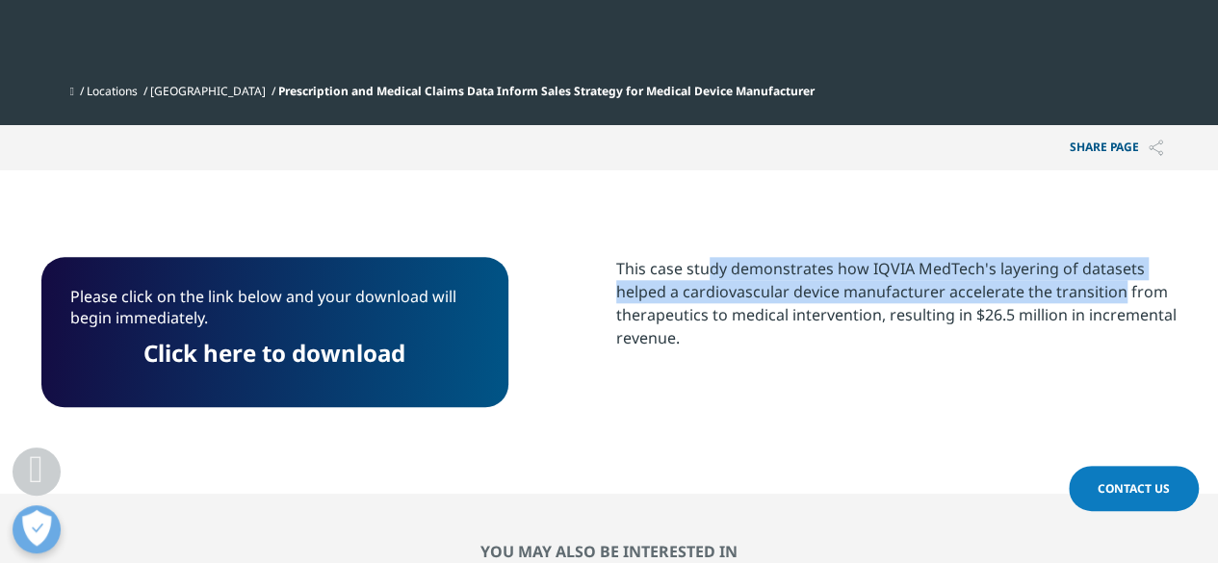
drag, startPoint x: 619, startPoint y: 271, endPoint x: 1028, endPoint y: 302, distance: 410.5
click at [1028, 302] on div "This case study demonstrates how IQVIA MedTech's layering of datasets helped a …" at bounding box center [896, 303] width 561 height 92
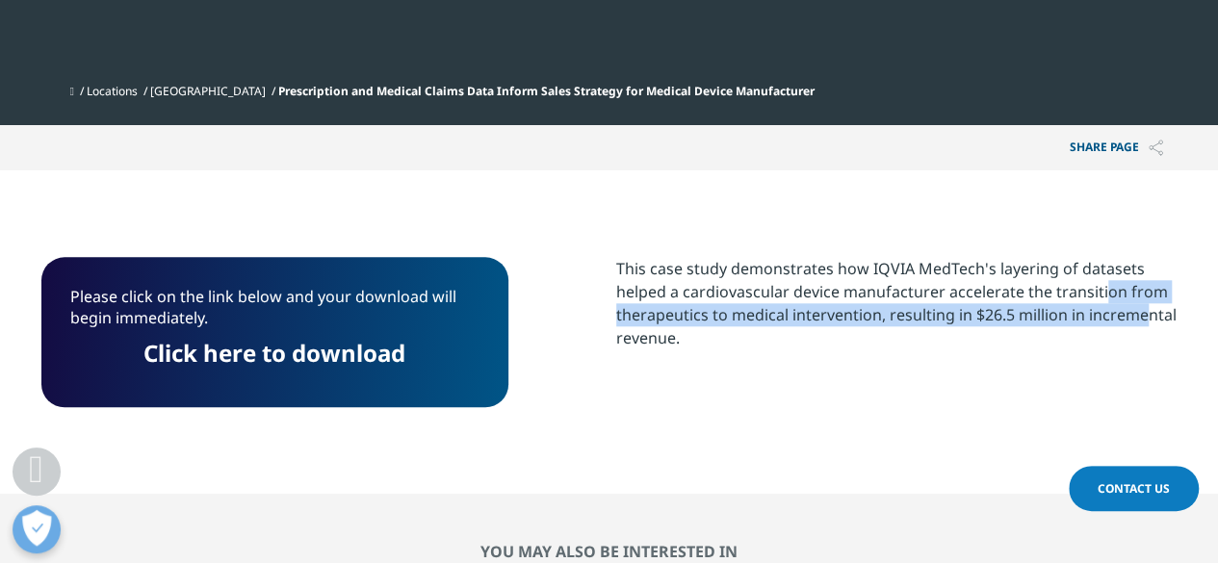
drag, startPoint x: 1017, startPoint y: 296, endPoint x: 1048, endPoint y: 317, distance: 37.4
click at [1048, 317] on div "This case study demonstrates how IQVIA MedTech's layering of datasets helped a …" at bounding box center [896, 303] width 561 height 92
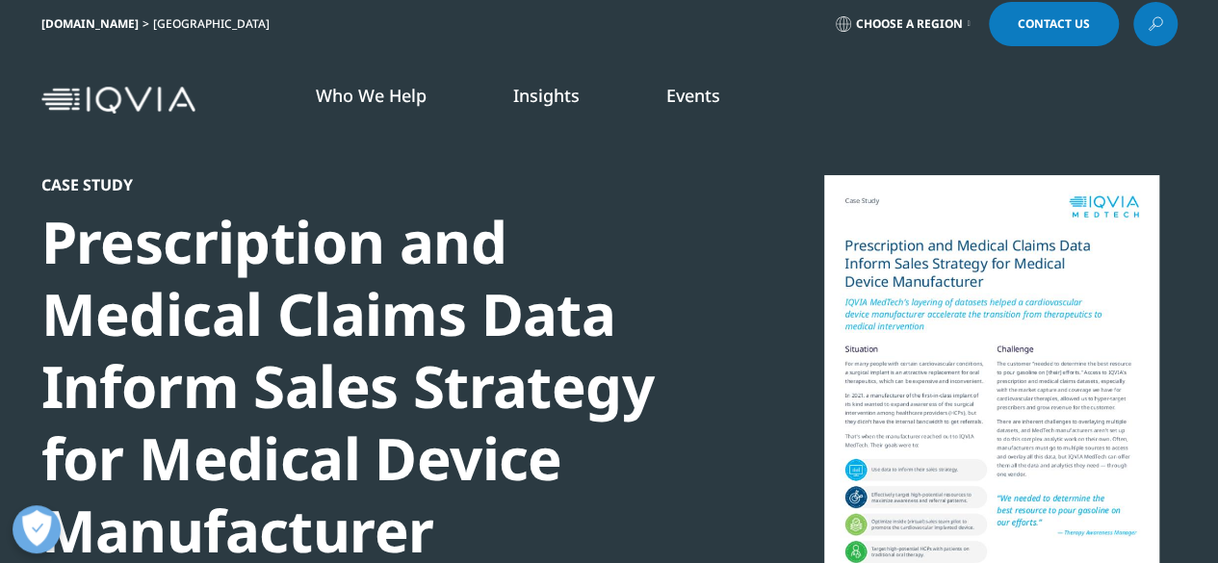
scroll to position [0, 0]
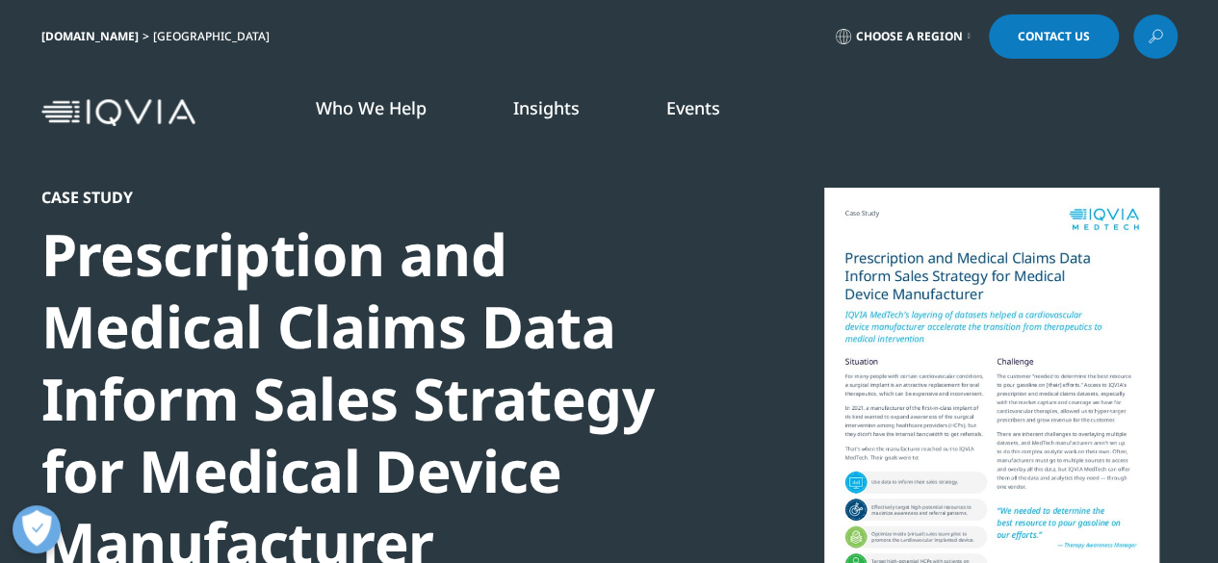
click at [791, 121] on ol "Who We Help WHO WE HELP Pharmaceutical Manufacturers MedTech Health Plans BLOG" at bounding box center [634, 127] width 723 height 62
click at [746, 49] on div "IQVIA.COM United States Choose a Region Contact Us" at bounding box center [609, 36] width 1136 height 44
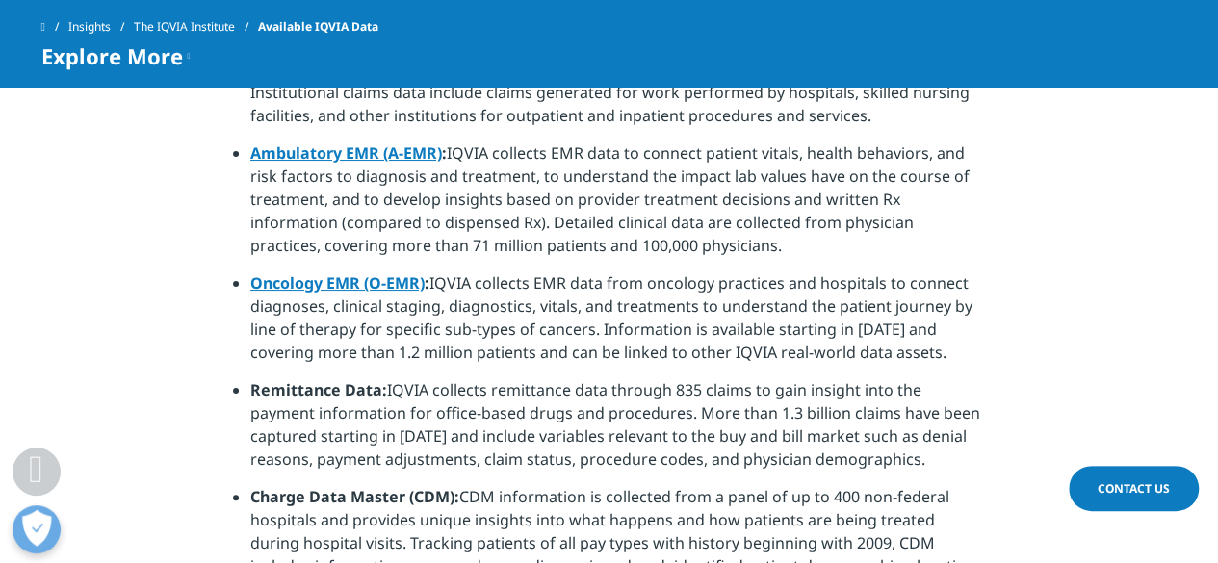
scroll to position [1686, 0]
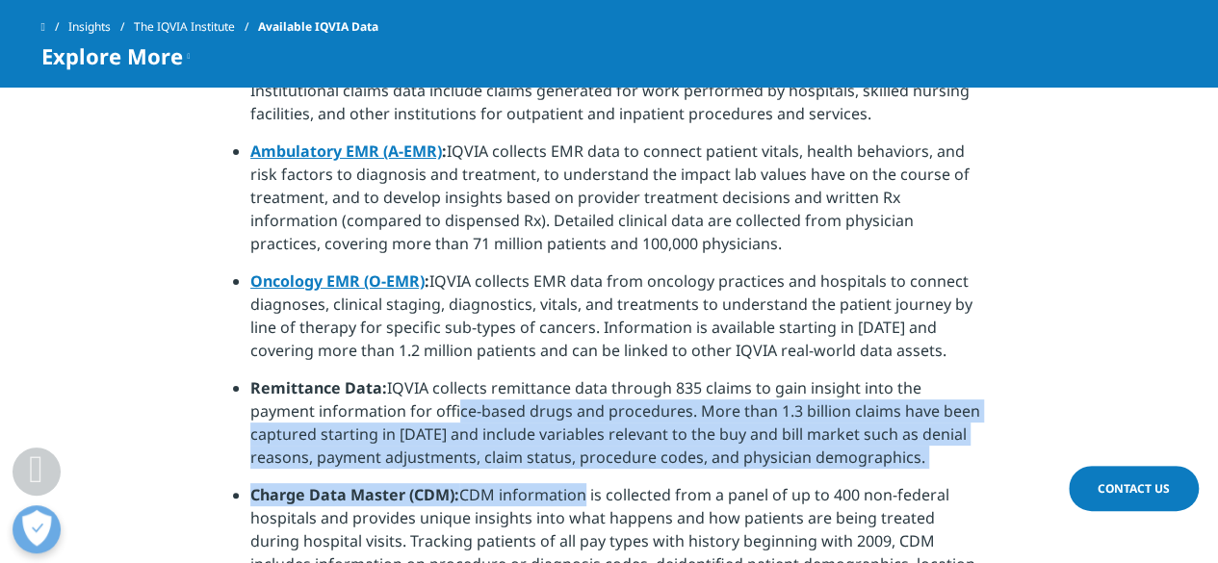
drag, startPoint x: 447, startPoint y: 386, endPoint x: 574, endPoint y: 481, distance: 158.3
click at [574, 481] on ul "Formulary Impact Analyzer (FIA): FIA provides key insights into the volume of p…" at bounding box center [609, 247] width 752 height 948
click at [574, 483] on li "Charge Data Master (CDM): CDM information is collected from a panel of up to 40…" at bounding box center [617, 548] width 735 height 130
drag, startPoint x: 574, startPoint y: 481, endPoint x: 597, endPoint y: 377, distance: 106.5
click at [597, 377] on ul "Formulary Impact Analyzer (FIA): FIA provides key insights into the volume of p…" at bounding box center [609, 247] width 752 height 948
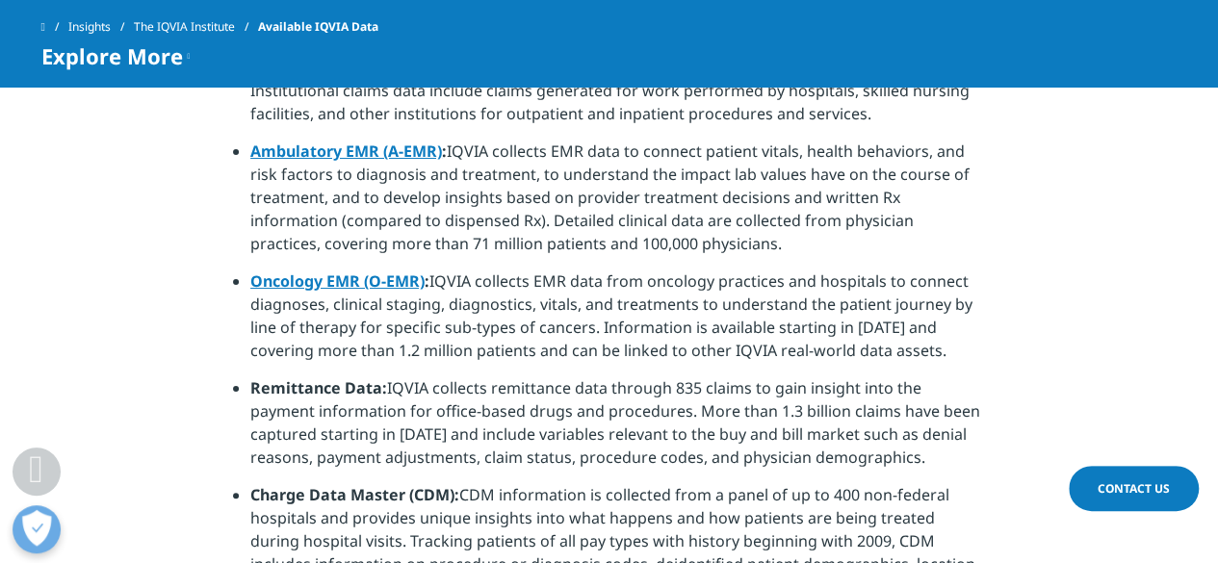
drag, startPoint x: 597, startPoint y: 377, endPoint x: 557, endPoint y: 366, distance: 41.8
click at [557, 377] on li "Remittance Data: IQVIA collects remittance data through 835 claims to gain insi…" at bounding box center [617, 430] width 735 height 107
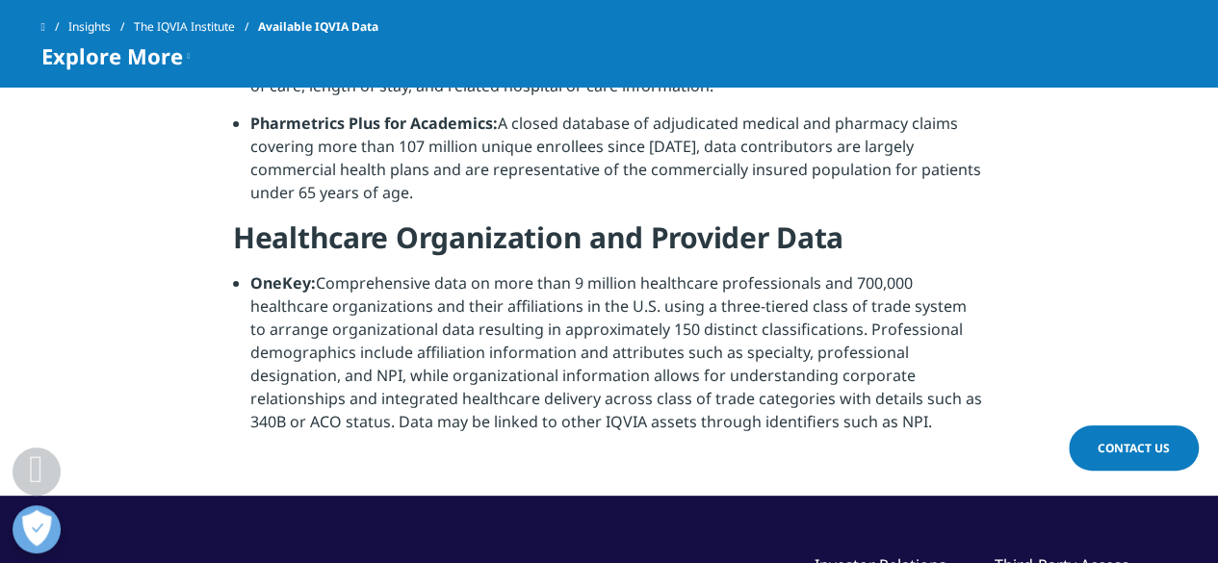
scroll to position [2189, 0]
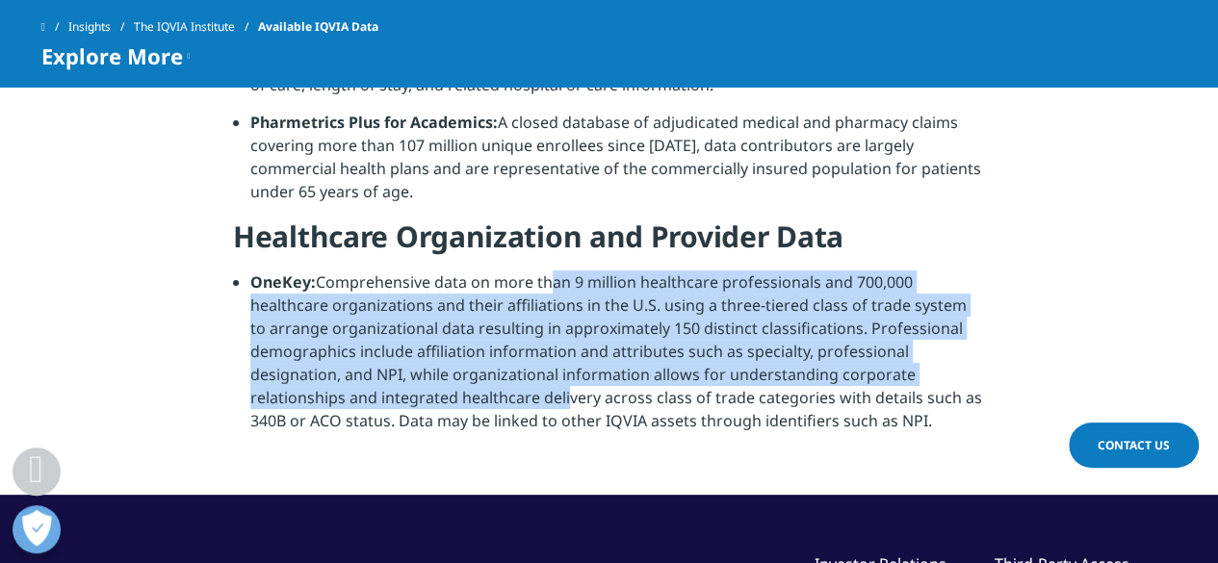
drag, startPoint x: 557, startPoint y: 366, endPoint x: 537, endPoint y: 270, distance: 98.2
click at [537, 271] on li "OneKey: Comprehensive data on more than 9 million healthcare professionals and …" at bounding box center [617, 359] width 735 height 176
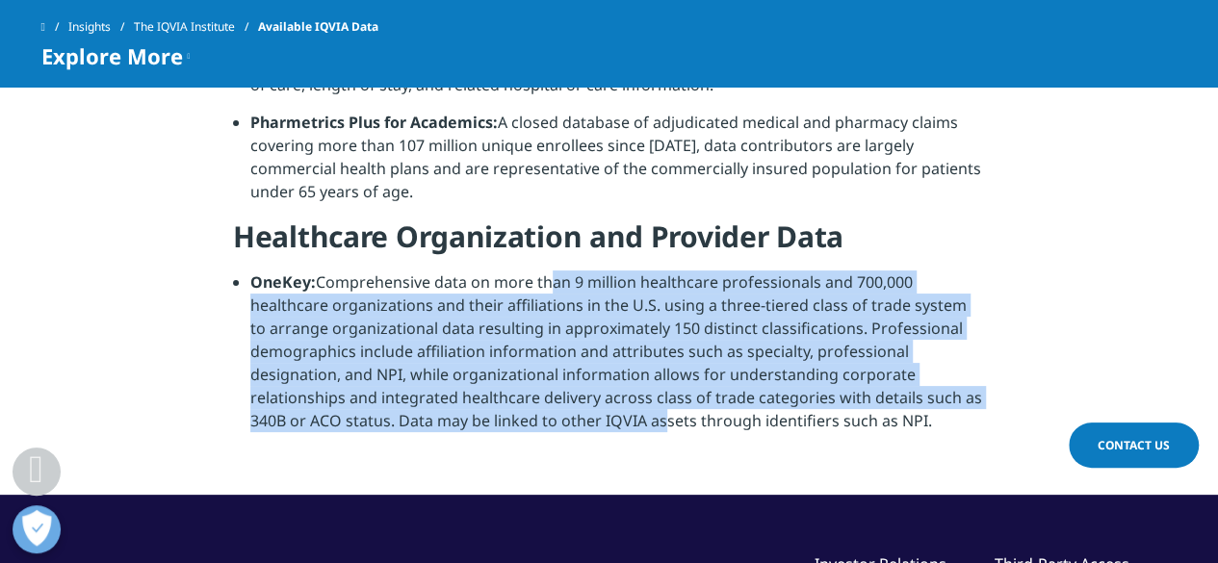
drag, startPoint x: 537, startPoint y: 270, endPoint x: 647, endPoint y: 407, distance: 176.1
click at [647, 407] on li "OneKey: Comprehensive data on more than 9 million healthcare professionals and …" at bounding box center [617, 359] width 735 height 176
drag, startPoint x: 647, startPoint y: 407, endPoint x: 491, endPoint y: 261, distance: 213.9
click at [491, 271] on li "OneKey: Comprehensive data on more than 9 million healthcare professionals and …" at bounding box center [617, 359] width 735 height 176
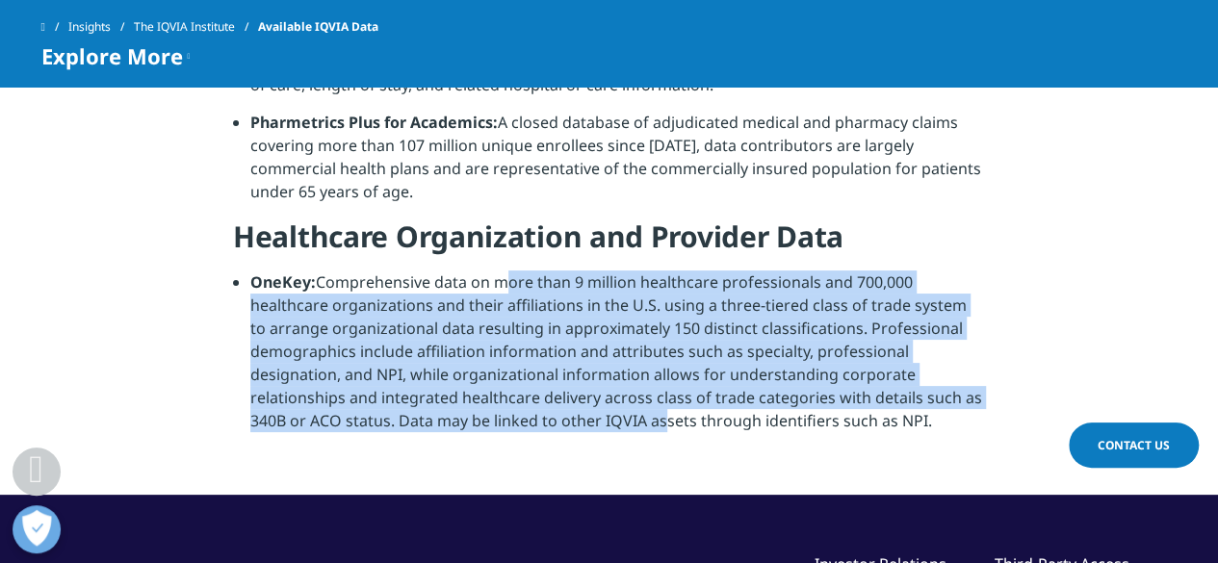
click at [491, 271] on li "OneKey: Comprehensive data on more than 9 million healthcare professionals and …" at bounding box center [617, 359] width 735 height 176
drag, startPoint x: 491, startPoint y: 261, endPoint x: 638, endPoint y: 409, distance: 209.0
click at [638, 409] on li "OneKey: Comprehensive data on more than 9 million healthcare professionals and …" at bounding box center [617, 359] width 735 height 176
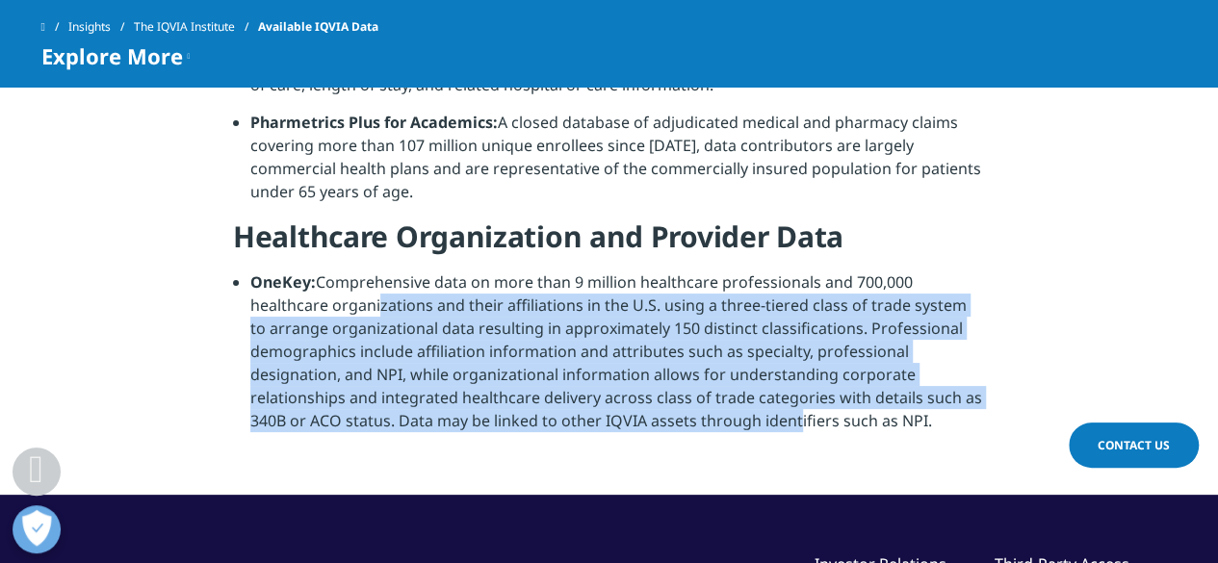
drag, startPoint x: 365, startPoint y: 278, endPoint x: 781, endPoint y: 394, distance: 431.8
click at [781, 394] on li "OneKey: Comprehensive data on more than 9 million healthcare professionals and …" at bounding box center [617, 359] width 735 height 176
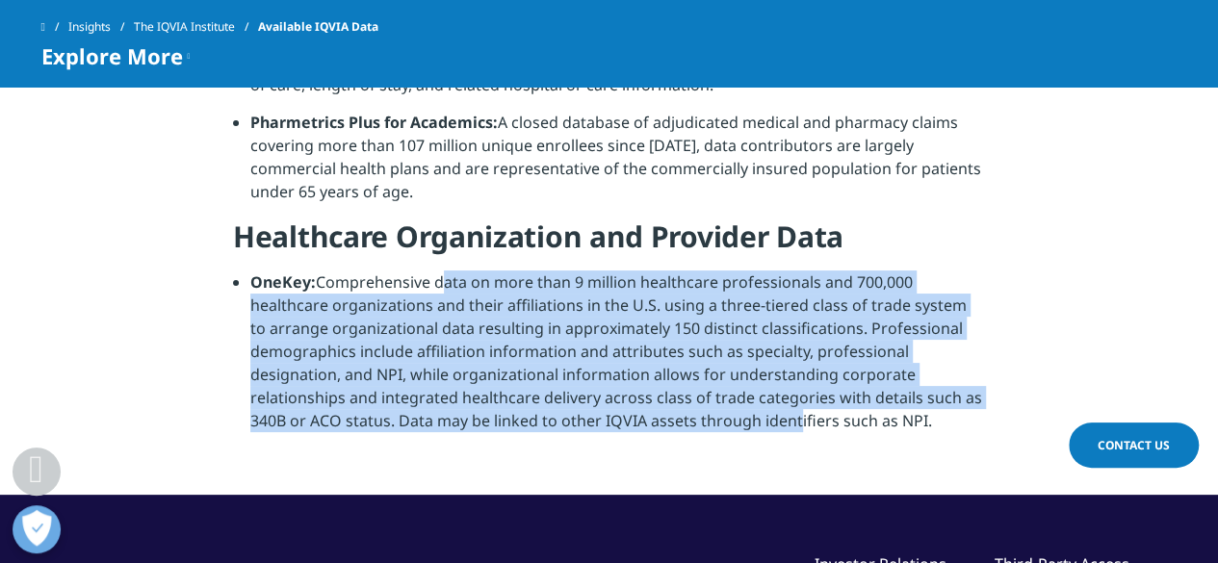
drag, startPoint x: 781, startPoint y: 394, endPoint x: 427, endPoint y: 258, distance: 379.5
click at [427, 271] on li "OneKey: Comprehensive data on more than 9 million healthcare professionals and …" at bounding box center [617, 359] width 735 height 176
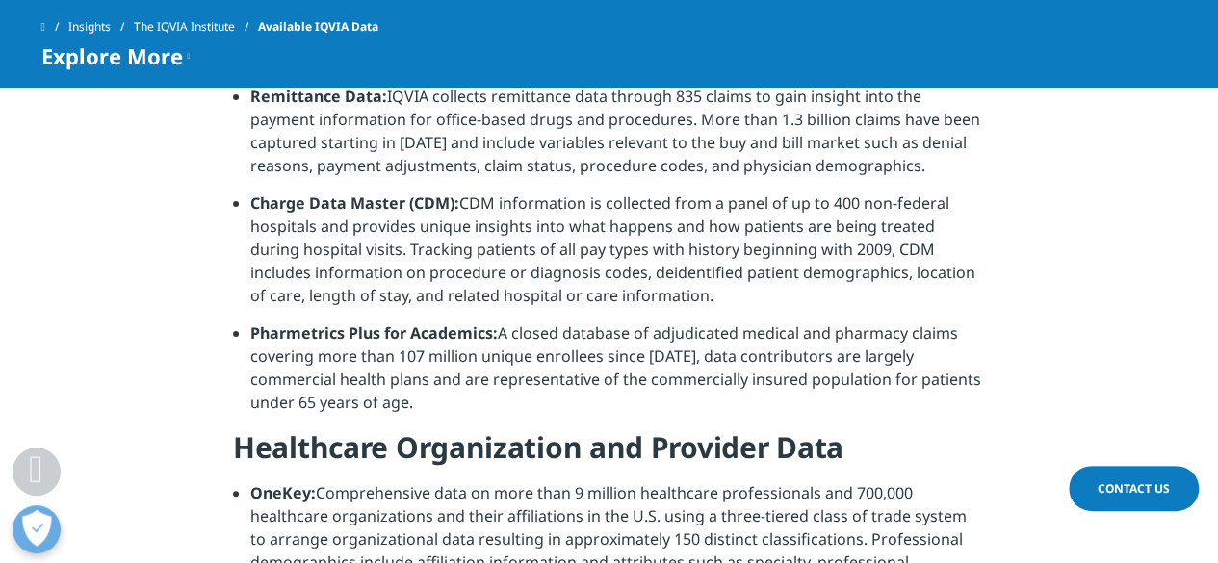
scroll to position [1977, 0]
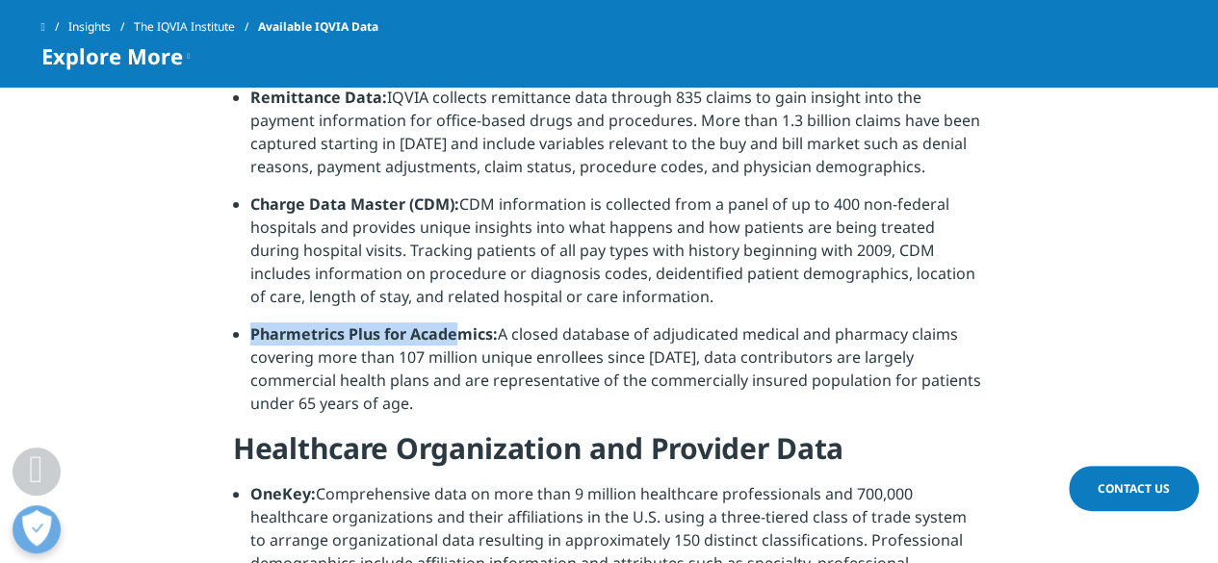
drag, startPoint x: 234, startPoint y: 305, endPoint x: 460, endPoint y: 319, distance: 226.7
click at [460, 323] on li "Pharmetrics Plus for Academics: A closed database of adjudicated medical and ph…" at bounding box center [617, 376] width 735 height 107
click at [460, 324] on strong "Pharmetrics Plus for Academics:" at bounding box center [373, 334] width 247 height 21
drag, startPoint x: 460, startPoint y: 319, endPoint x: 583, endPoint y: 376, distance: 134.9
click at [583, 376] on li "Pharmetrics Plus for Academics: A closed database of adjudicated medical and ph…" at bounding box center [617, 376] width 735 height 107
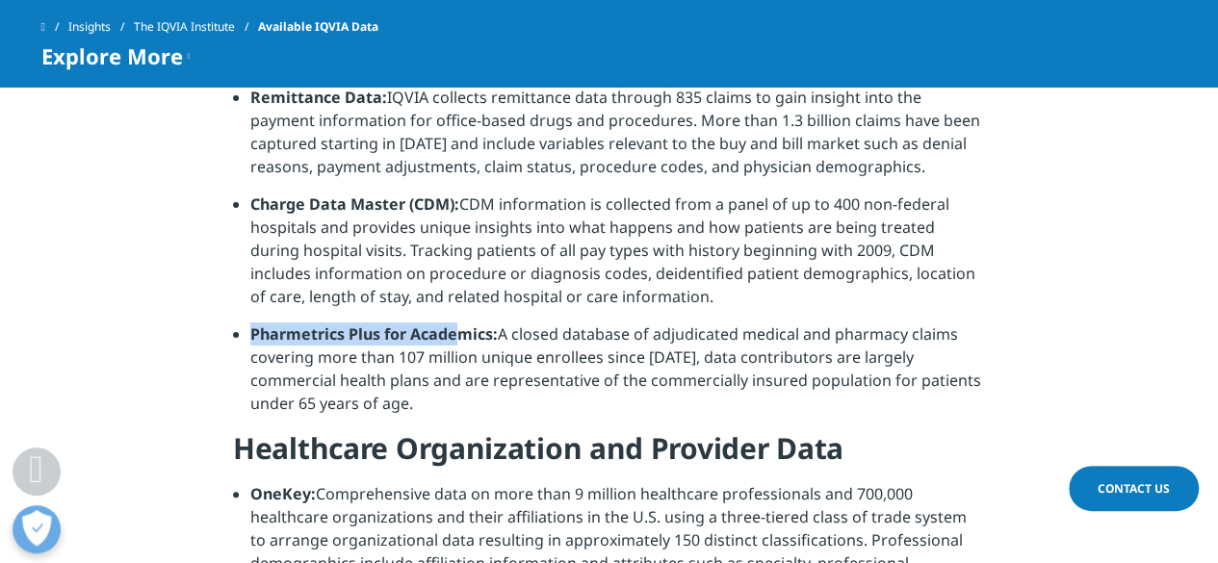
click at [583, 376] on li "Pharmetrics Plus for Academics: A closed database of adjudicated medical and ph…" at bounding box center [617, 376] width 735 height 107
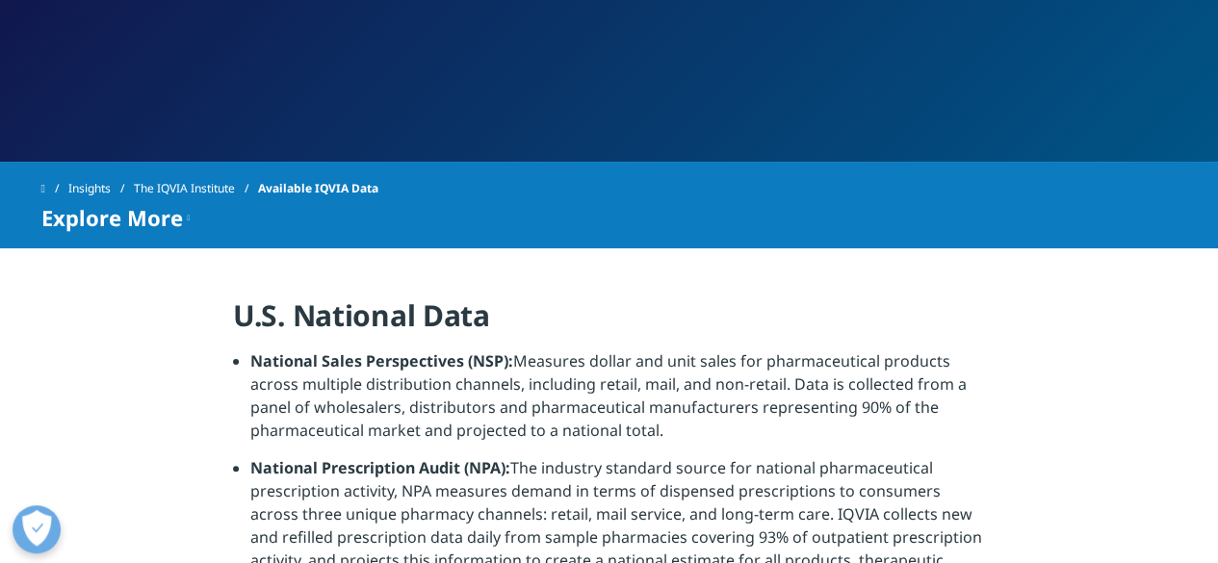
scroll to position [0, 0]
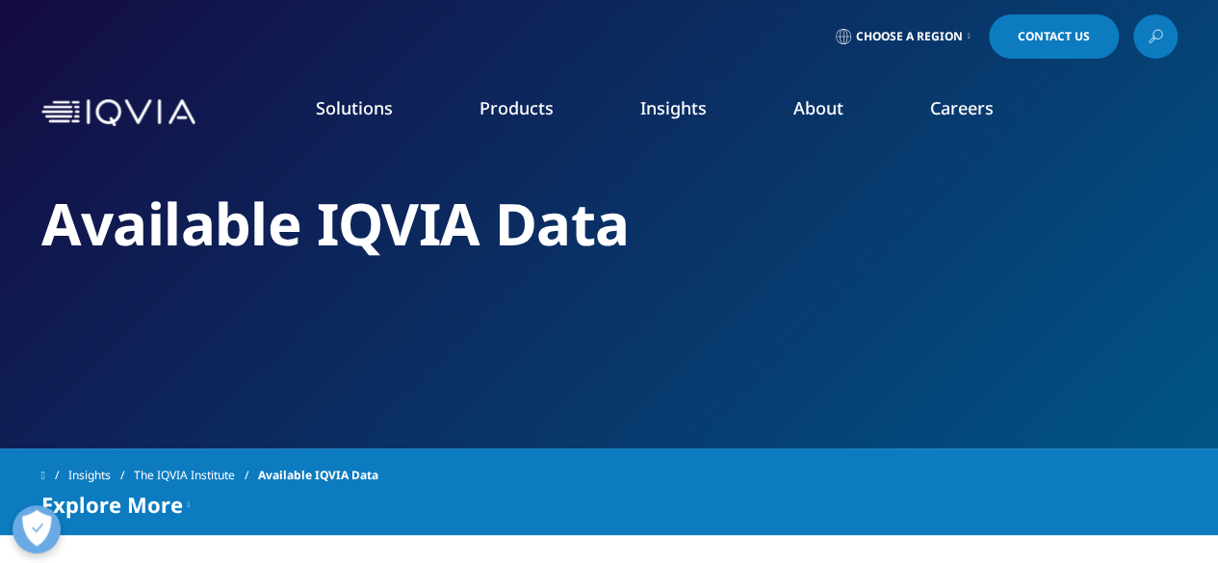
click at [740, 317] on link "View Open Roles" at bounding box center [751, 312] width 270 height 21
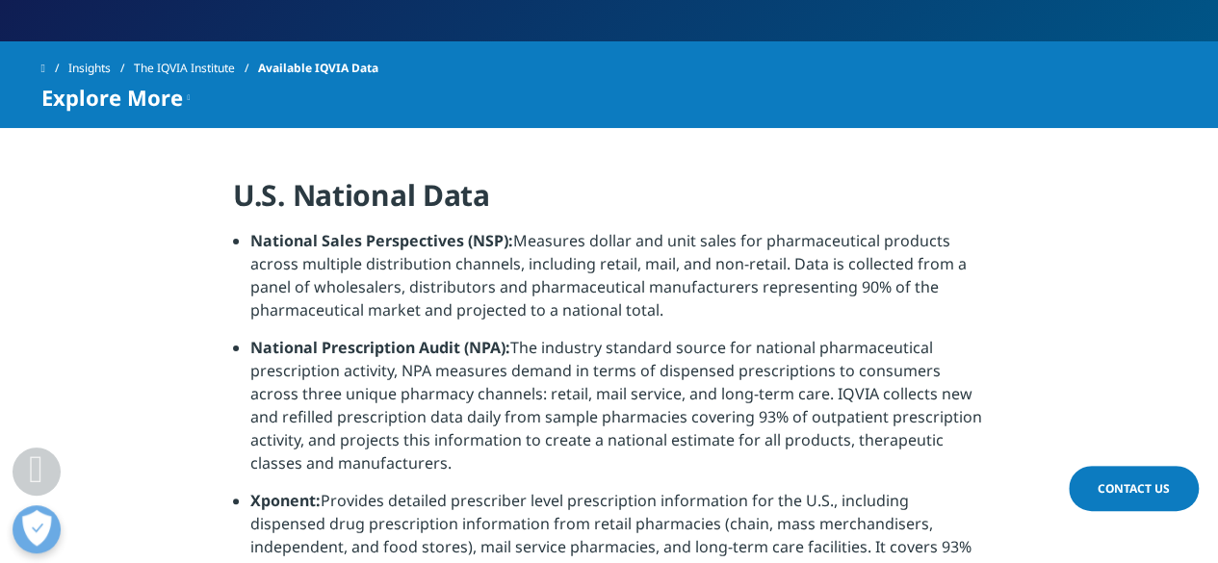
scroll to position [410, 0]
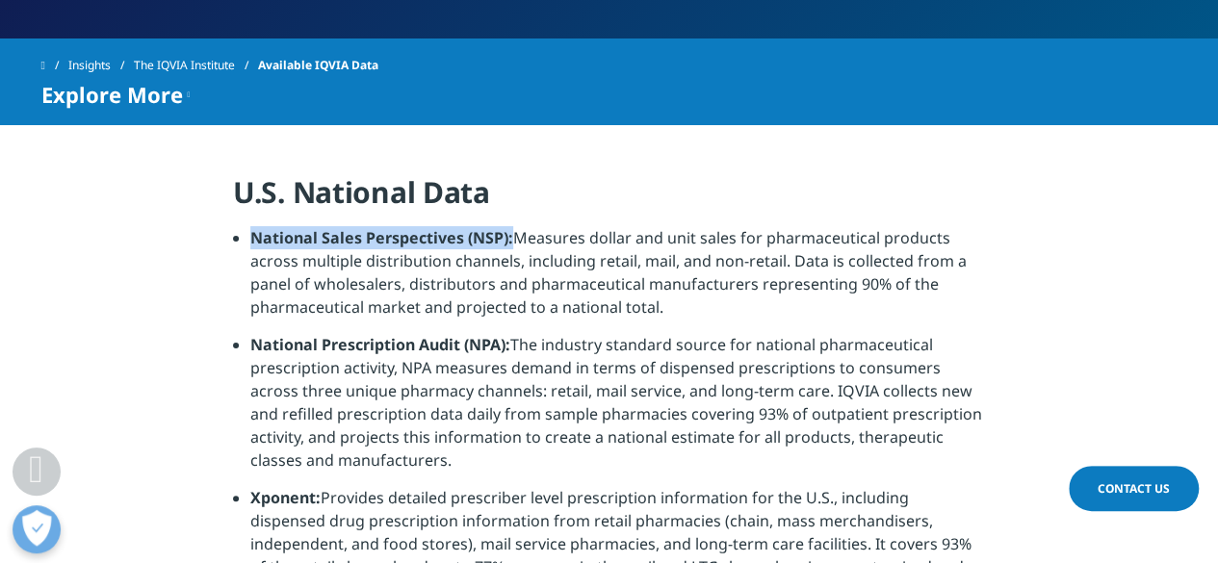
drag, startPoint x: 239, startPoint y: 248, endPoint x: 510, endPoint y: 244, distance: 271.6
click at [510, 244] on li "National Sales Perspectives (NSP): Measures dollar and unit sales for pharmaceu…" at bounding box center [617, 279] width 735 height 107
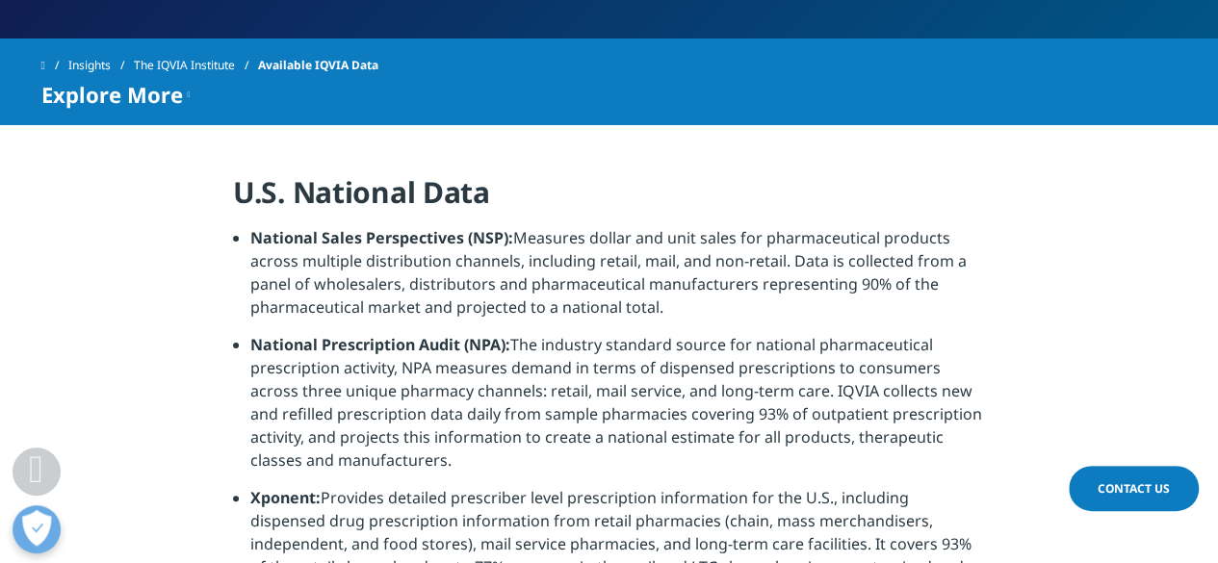
click at [510, 244] on li "National Sales Perspectives (NSP): Measures dollar and unit sales for pharmaceu…" at bounding box center [617, 279] width 735 height 107
drag, startPoint x: 510, startPoint y: 244, endPoint x: 761, endPoint y: 298, distance: 256.1
click at [761, 298] on li "National Sales Perspectives (NSP): Measures dollar and unit sales for pharmaceu…" at bounding box center [617, 279] width 735 height 107
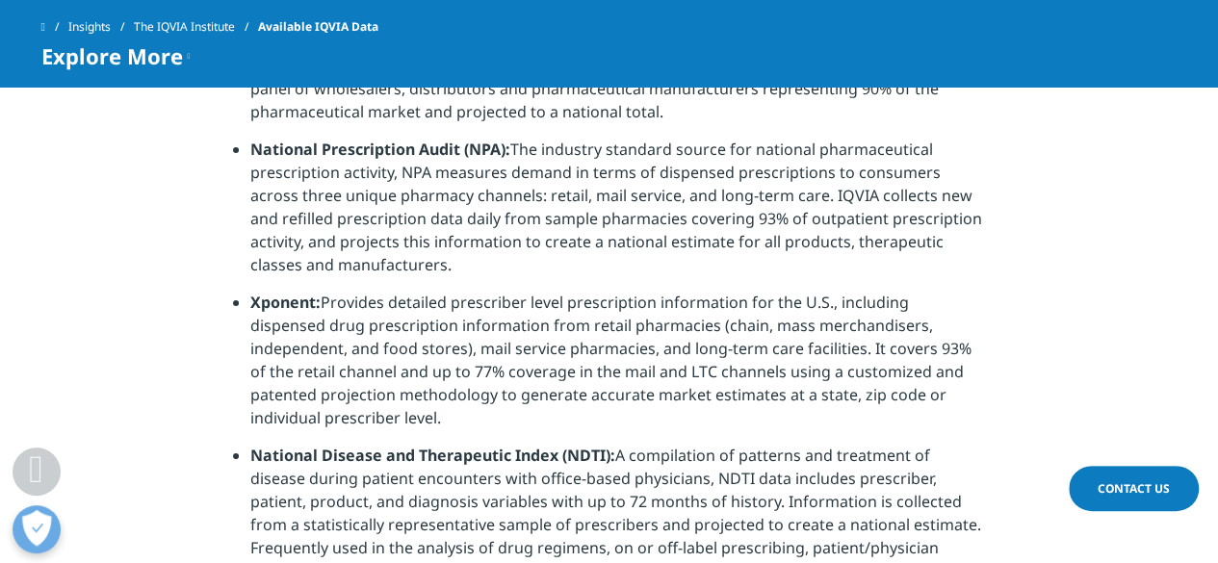
scroll to position [520, 0]
drag, startPoint x: 362, startPoint y: 159, endPoint x: 497, endPoint y: 259, distance: 167.9
click at [497, 259] on li "National Prescription Audit (NPA): The industry standard source for national ph…" at bounding box center [617, 213] width 735 height 153
drag, startPoint x: 497, startPoint y: 259, endPoint x: 252, endPoint y: 142, distance: 271.3
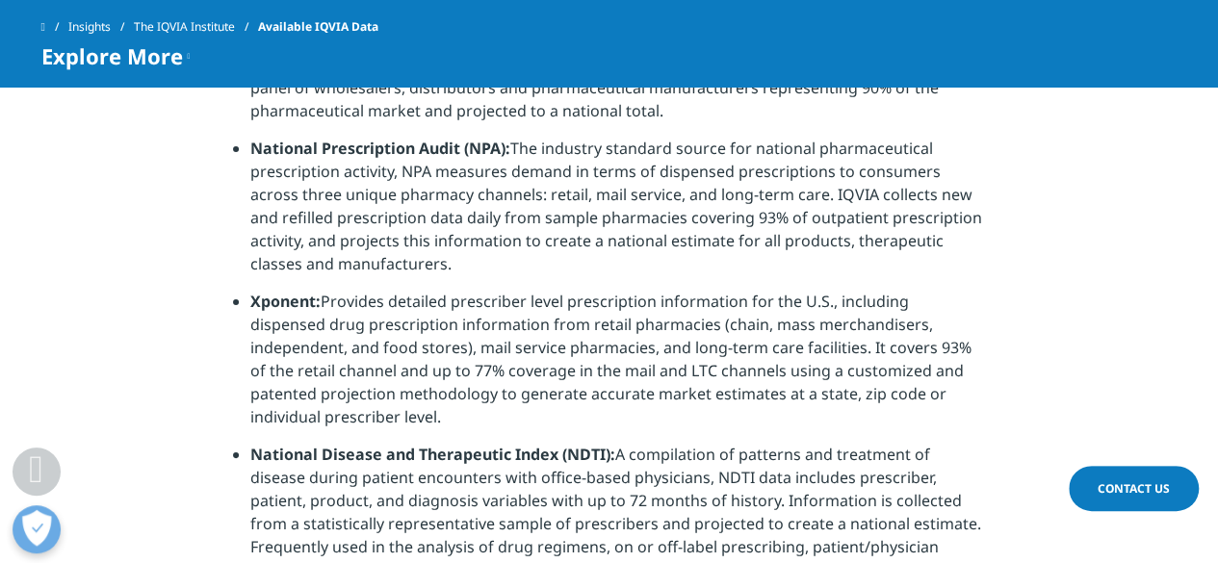
click at [252, 142] on li "National Prescription Audit (NPA): The industry standard source for national ph…" at bounding box center [617, 213] width 735 height 153
click at [252, 142] on strong "National Prescription Audit (NPA):" at bounding box center [380, 148] width 260 height 21
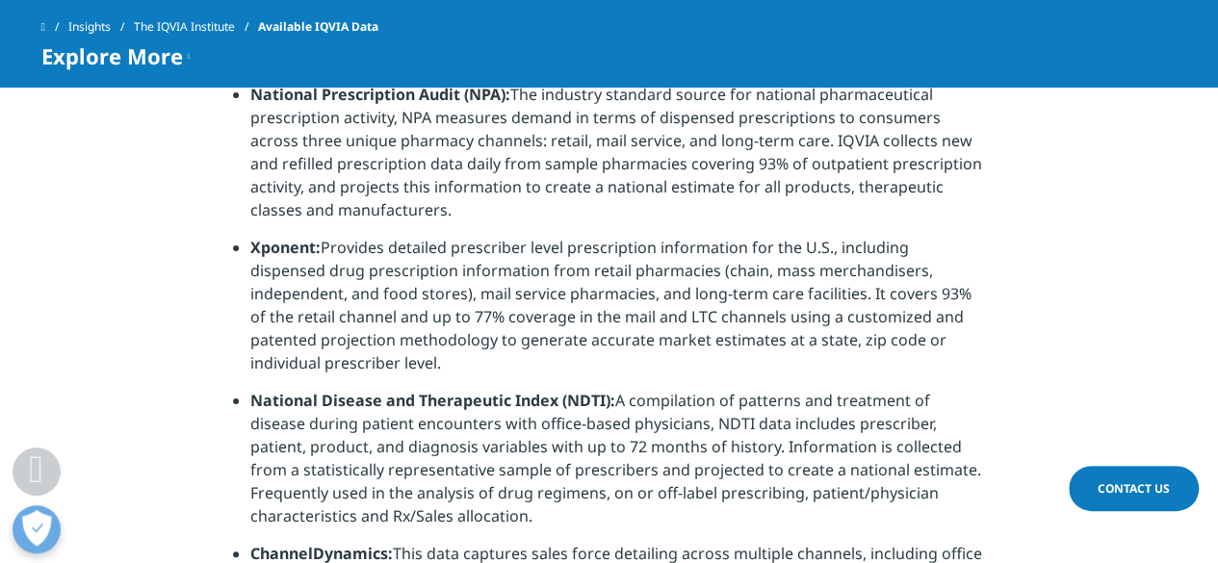
scroll to position [582, 0]
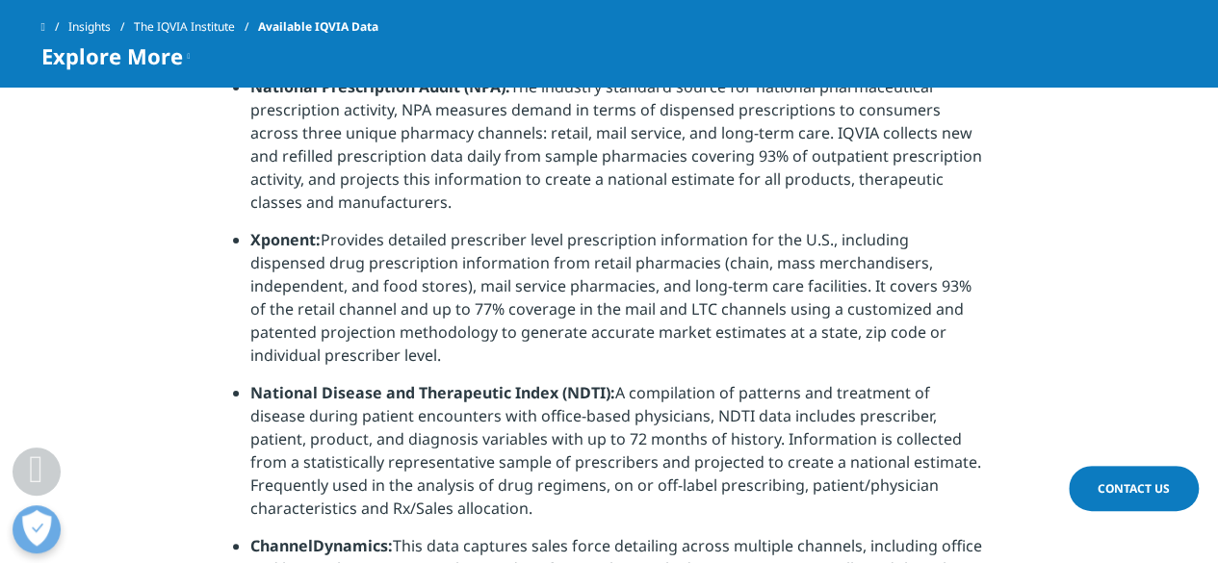
drag, startPoint x: 227, startPoint y: 233, endPoint x: 992, endPoint y: 326, distance: 770.3
drag, startPoint x: 992, startPoint y: 326, endPoint x: 1001, endPoint y: 222, distance: 104.4
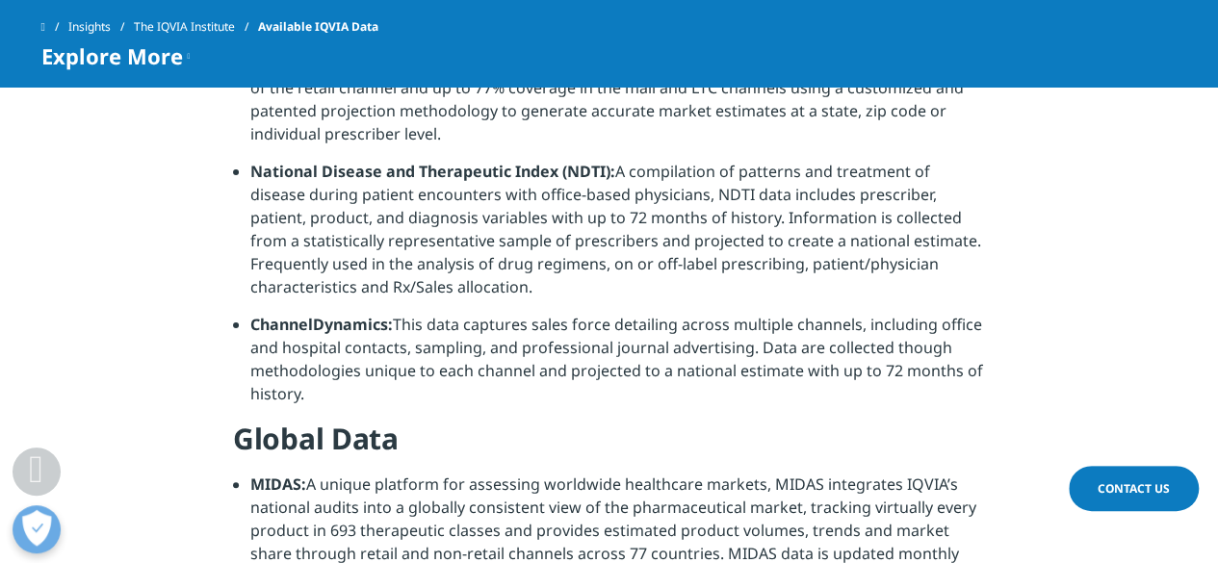
scroll to position [804, 0]
click at [468, 271] on li "National Disease and Therapeutic Index (NDTI): A compilation of patterns and tr…" at bounding box center [617, 235] width 735 height 153
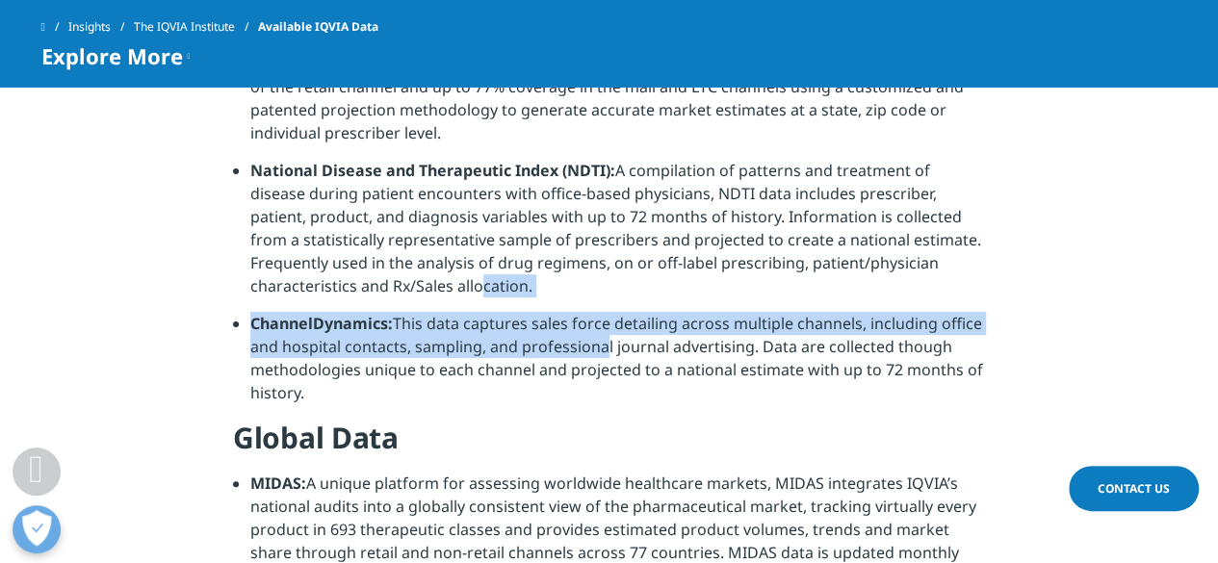
drag, startPoint x: 468, startPoint y: 271, endPoint x: 594, endPoint y: 330, distance: 139.6
click at [594, 330] on ul "National Sales Perspectives (NSP): Measures dollar and unit sales for pharmaceu…" at bounding box center [609, 82] width 752 height 673
click at [594, 330] on li "ChannelDynamics: This data captures sales force detailing across multiple chann…" at bounding box center [617, 365] width 735 height 107
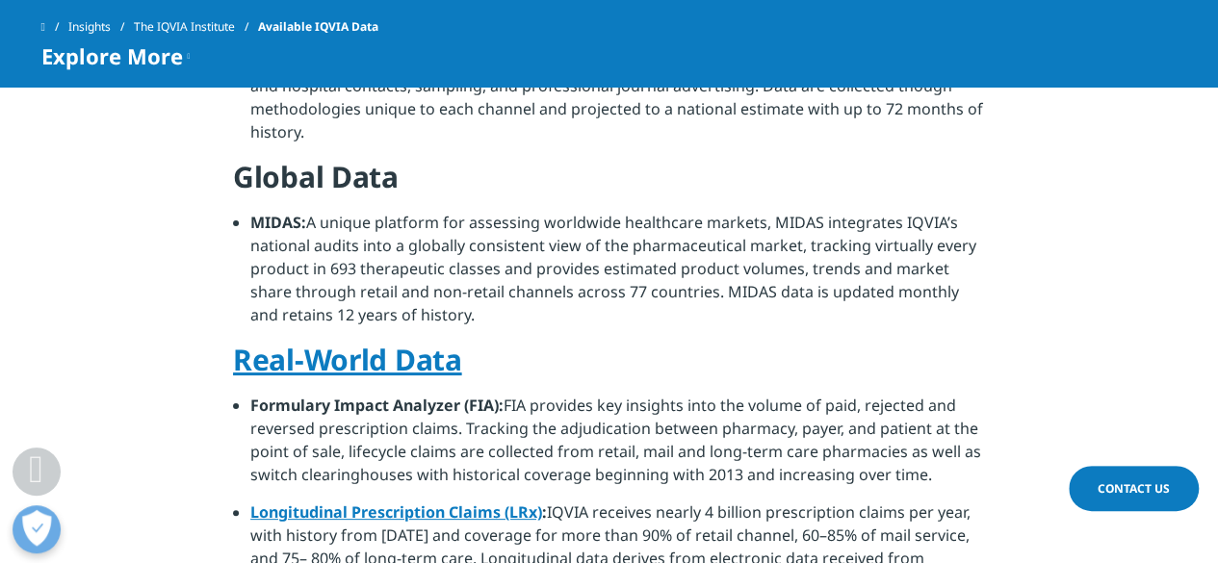
scroll to position [1066, 0]
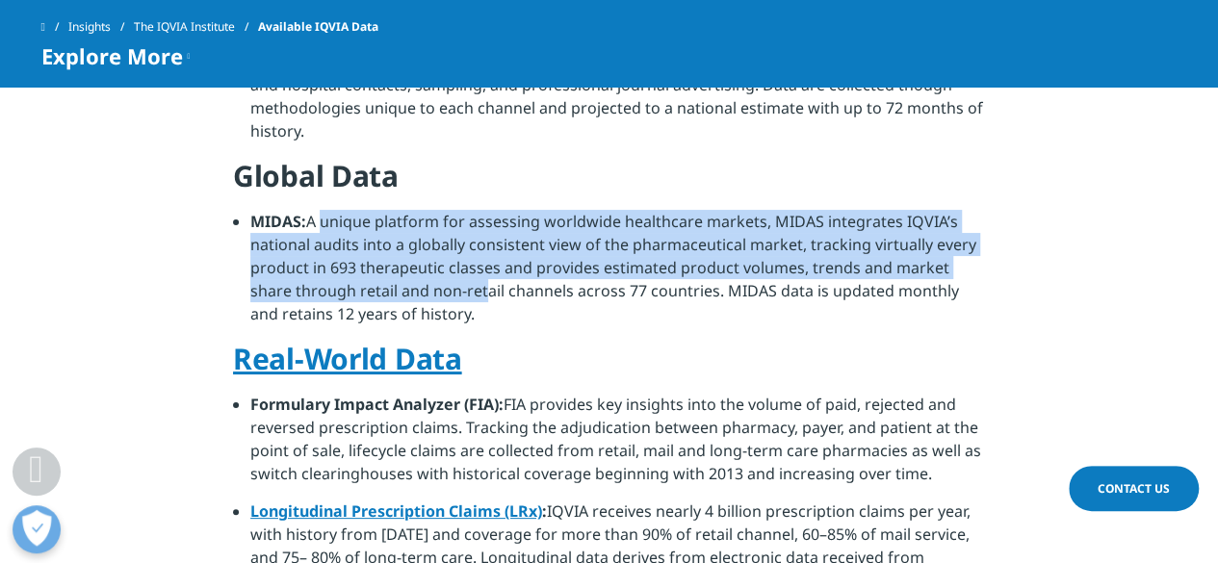
drag, startPoint x: 317, startPoint y: 203, endPoint x: 432, endPoint y: 268, distance: 132.3
click at [432, 268] on li "MIDAS: A unique platform for assessing worldwide healthcare markets, MIDAS inte…" at bounding box center [617, 275] width 735 height 130
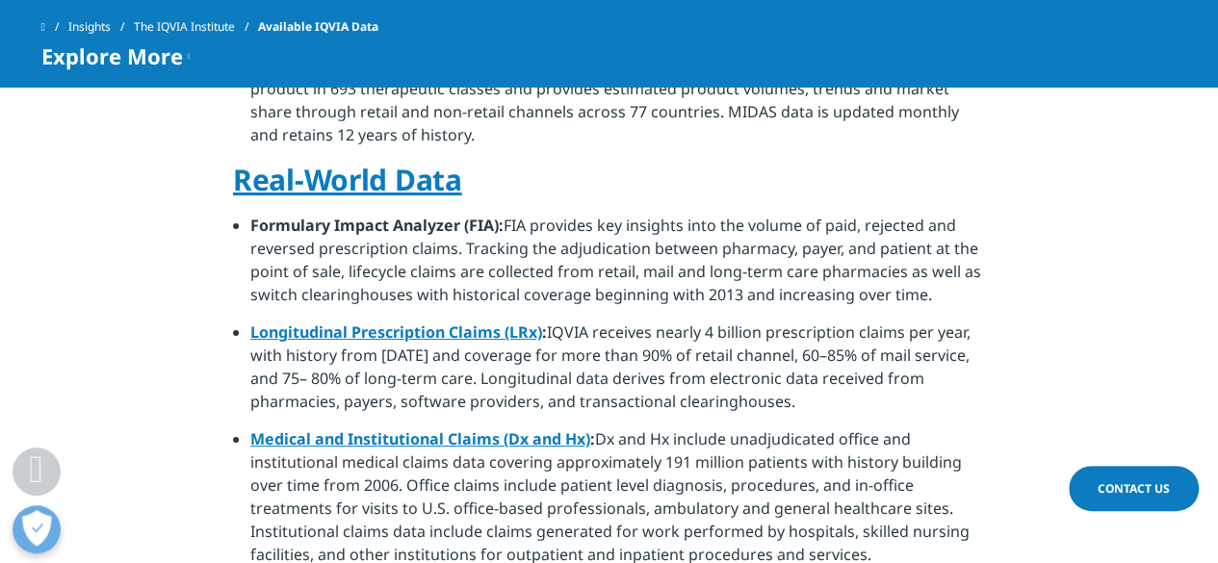
scroll to position [1246, 0]
drag, startPoint x: 572, startPoint y: 309, endPoint x: 793, endPoint y: 378, distance: 231.2
click at [793, 378] on li "Longitudinal Prescription Claims (LRx) : IQVIA receives nearly 4 billion prescr…" at bounding box center [617, 373] width 735 height 107
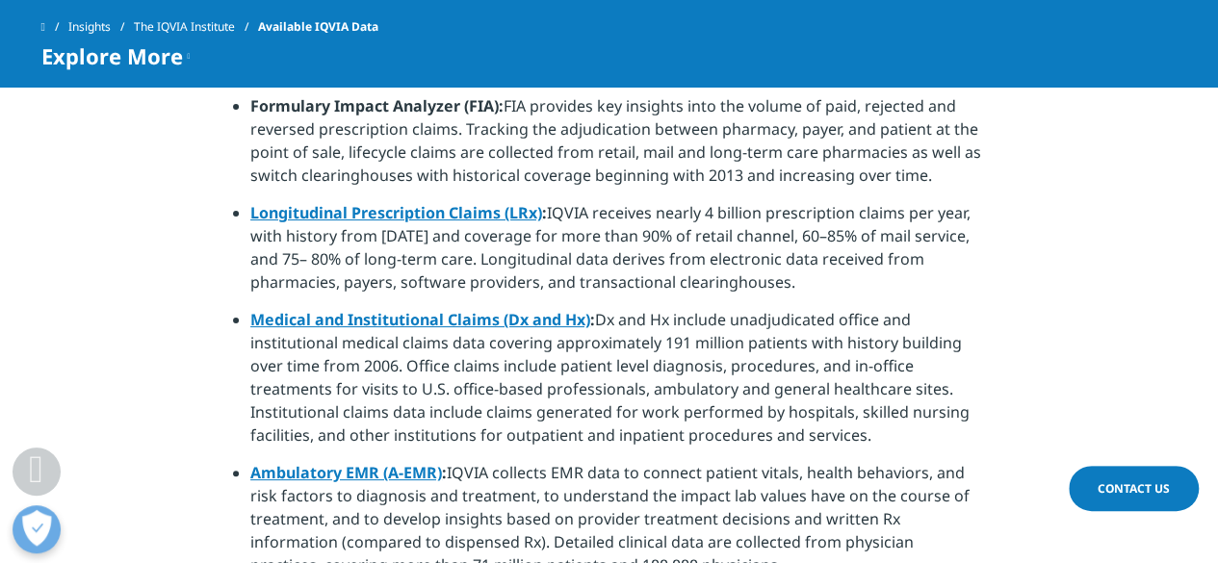
scroll to position [1366, 0]
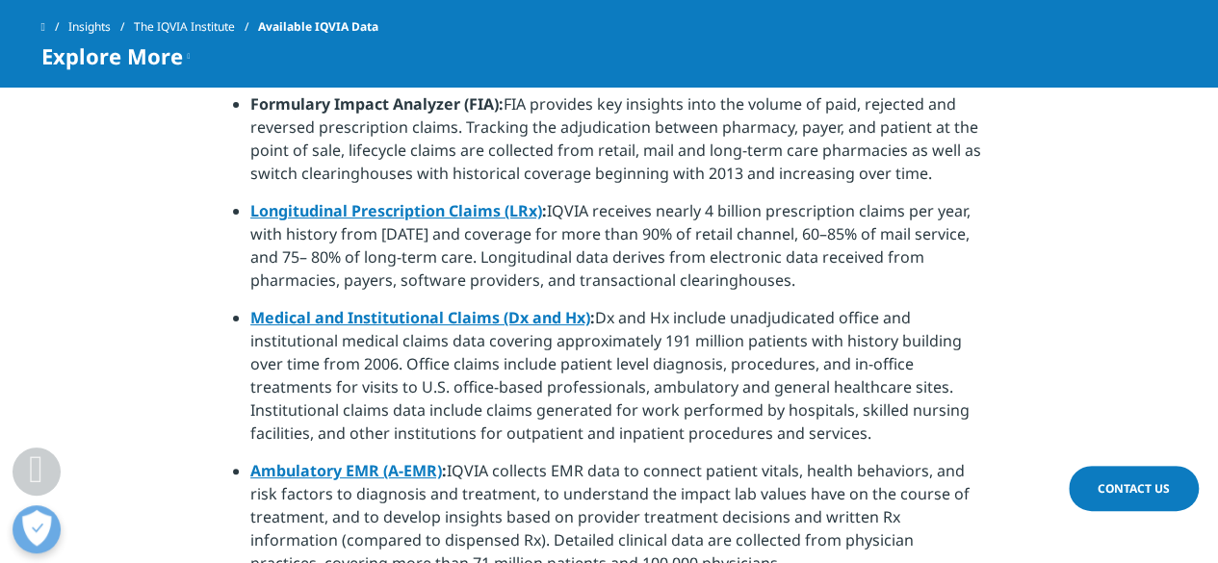
drag, startPoint x: 608, startPoint y: 297, endPoint x: 861, endPoint y: 417, distance: 280.4
click at [861, 417] on li "Medical and Institutional Claims (Dx and Hx) : Dx and Hx include unadjudicated …" at bounding box center [617, 382] width 735 height 153
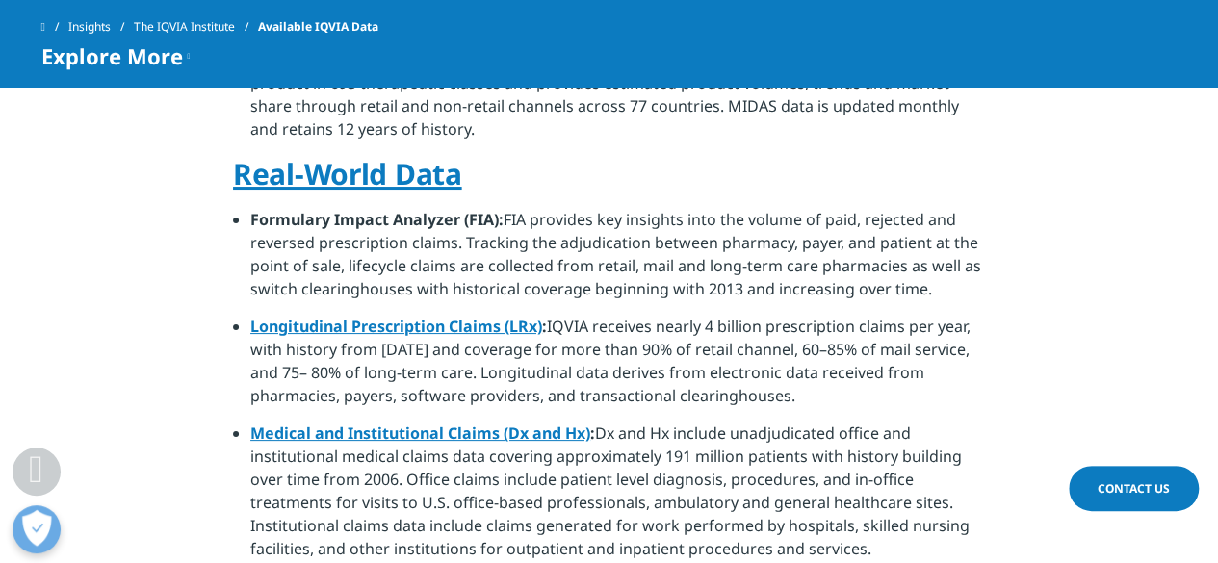
scroll to position [1254, 0]
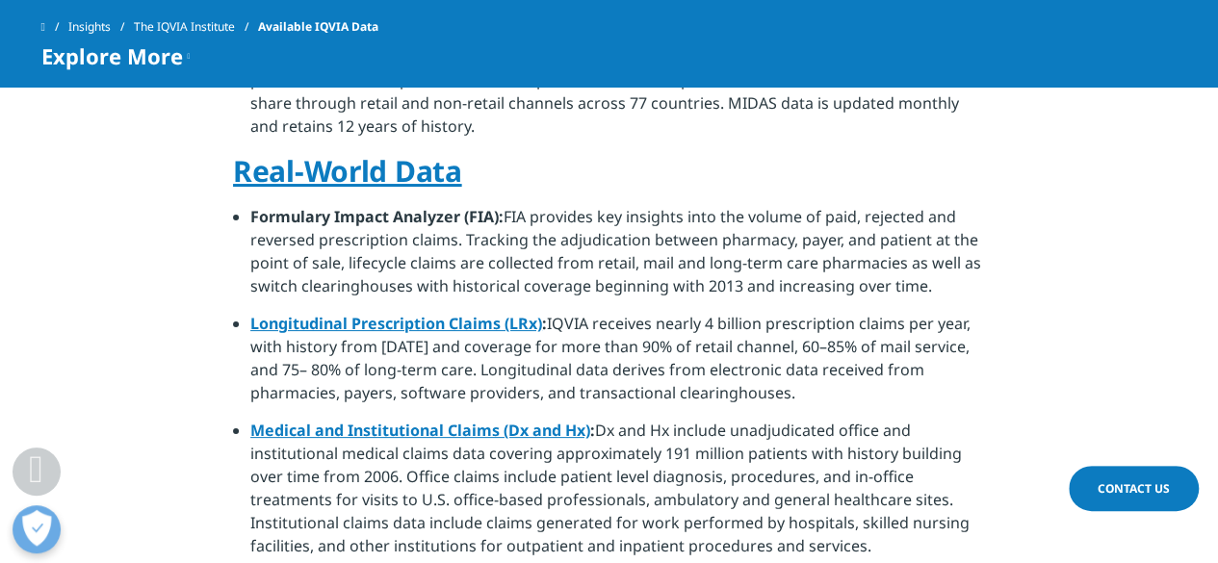
click at [861, 419] on li "Medical and Institutional Claims (Dx and Hx) : Dx and Hx include unadjudicated …" at bounding box center [617, 495] width 735 height 153
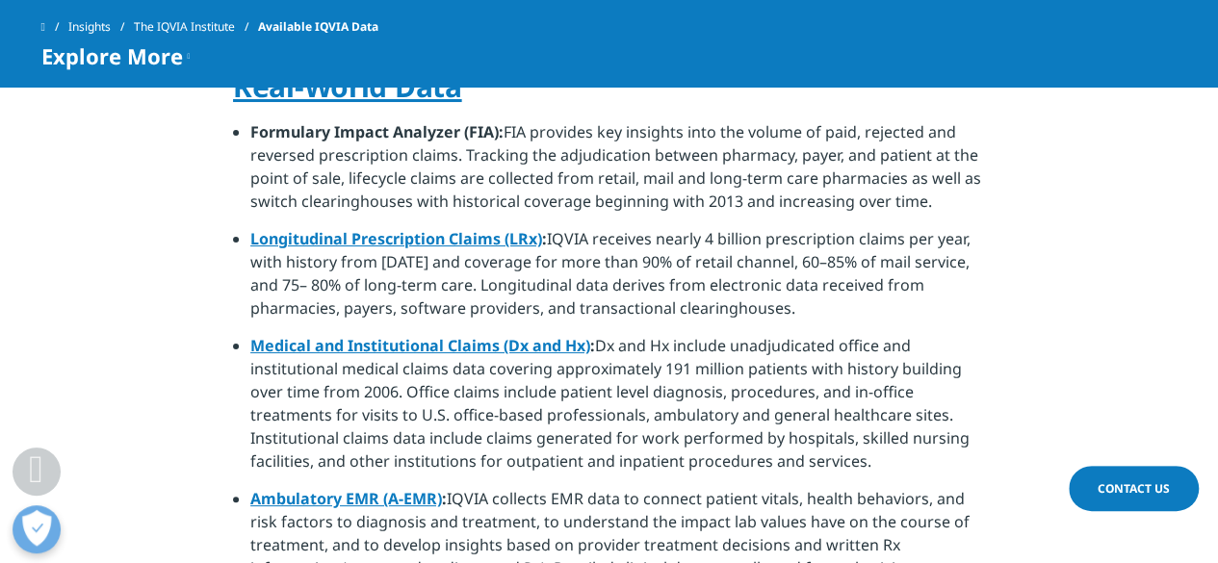
scroll to position [1339, 0]
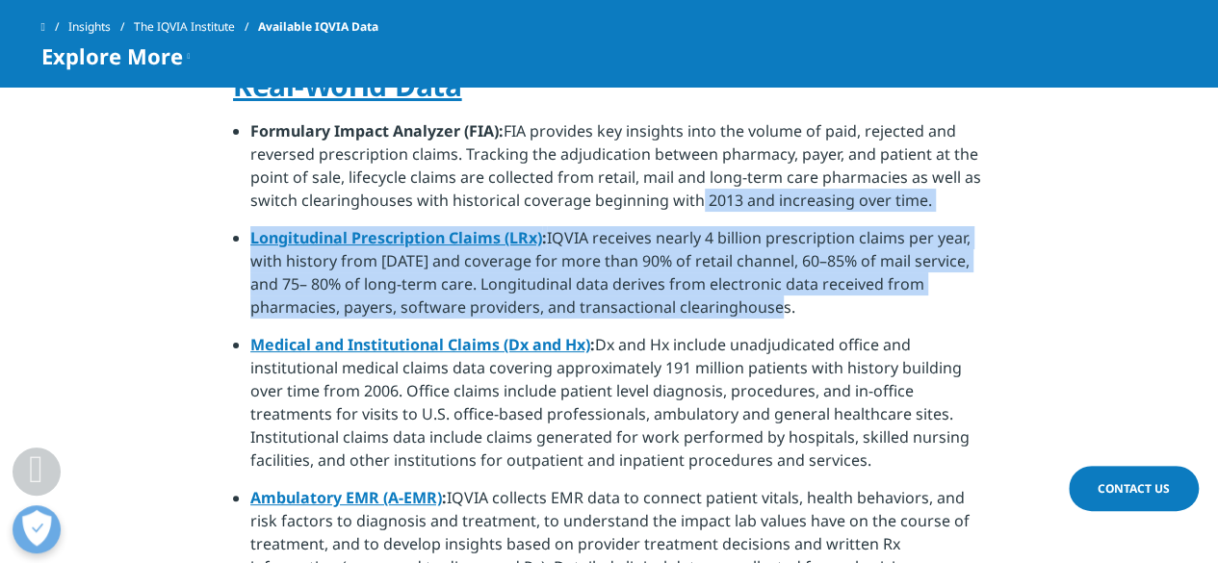
drag, startPoint x: 713, startPoint y: 309, endPoint x: 689, endPoint y: 170, distance: 140.6
click at [689, 170] on li "Formulary Impact Analyzer (FIA): FIA provides key insights into the volume of p…" at bounding box center [617, 172] width 735 height 107
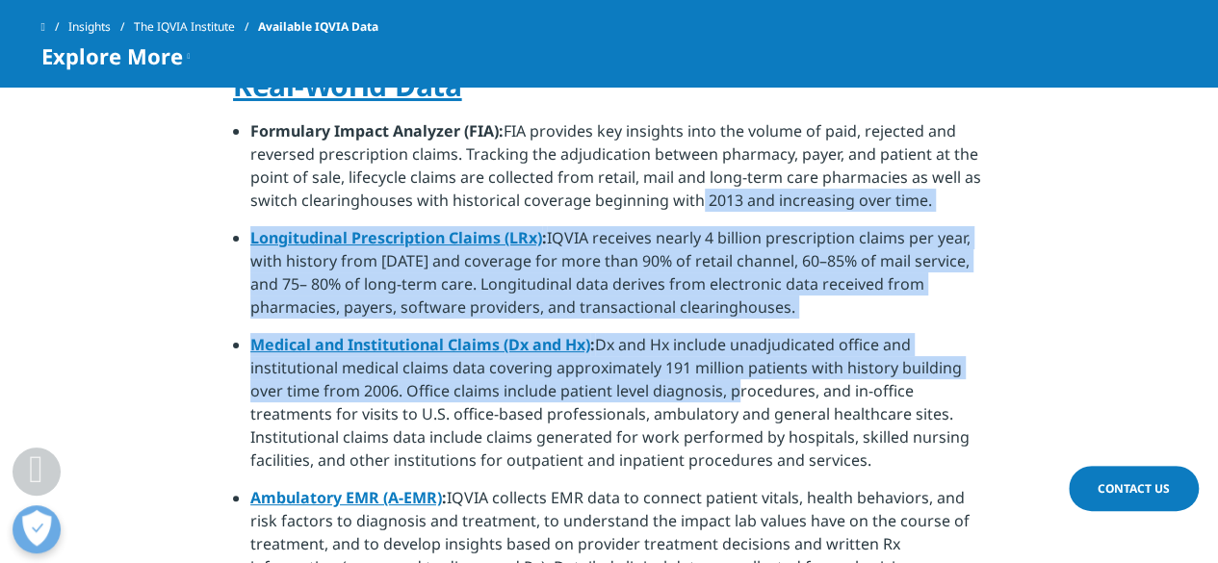
drag, startPoint x: 689, startPoint y: 170, endPoint x: 722, endPoint y: 371, distance: 203.0
click at [722, 371] on li "Medical and Institutional Claims (Dx and Hx) : Dx and Hx include unadjudicated …" at bounding box center [617, 409] width 735 height 153
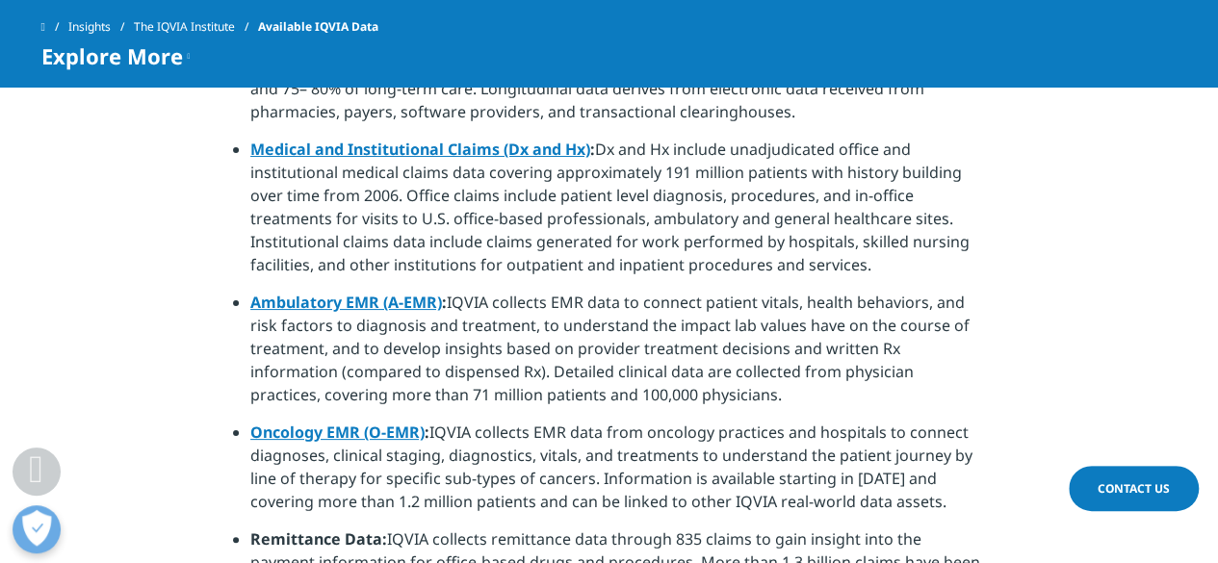
scroll to position [1536, 0]
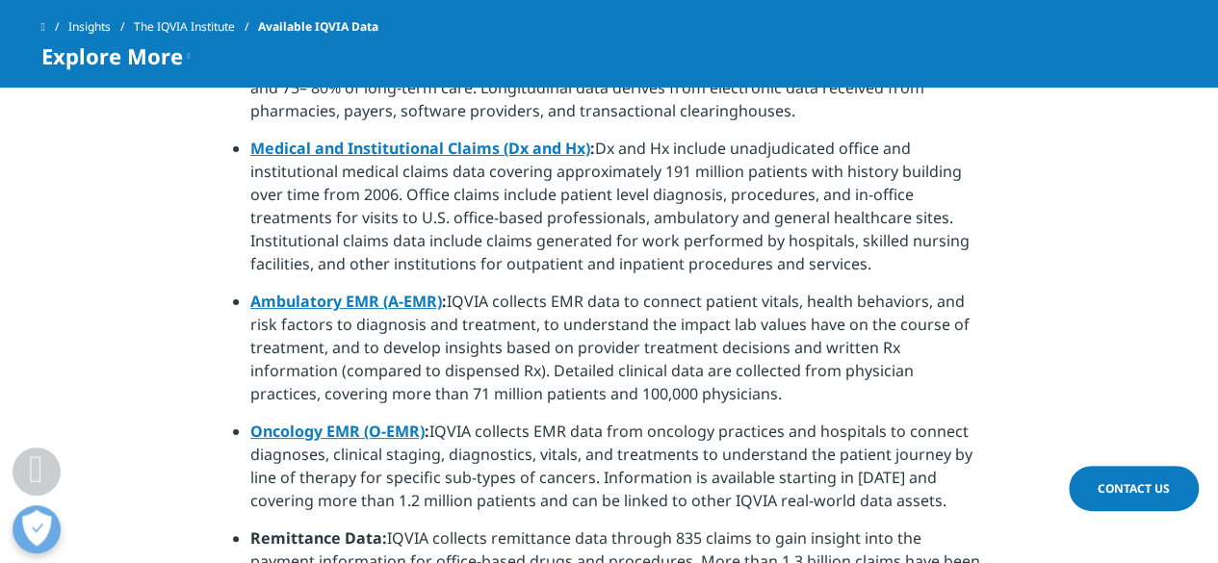
drag, startPoint x: 457, startPoint y: 274, endPoint x: 726, endPoint y: 372, distance: 285.7
click at [726, 372] on li "Ambulatory EMR (A-EMR) : IQVIA collects EMR data to connect patient vitals, hea…" at bounding box center [617, 355] width 735 height 130
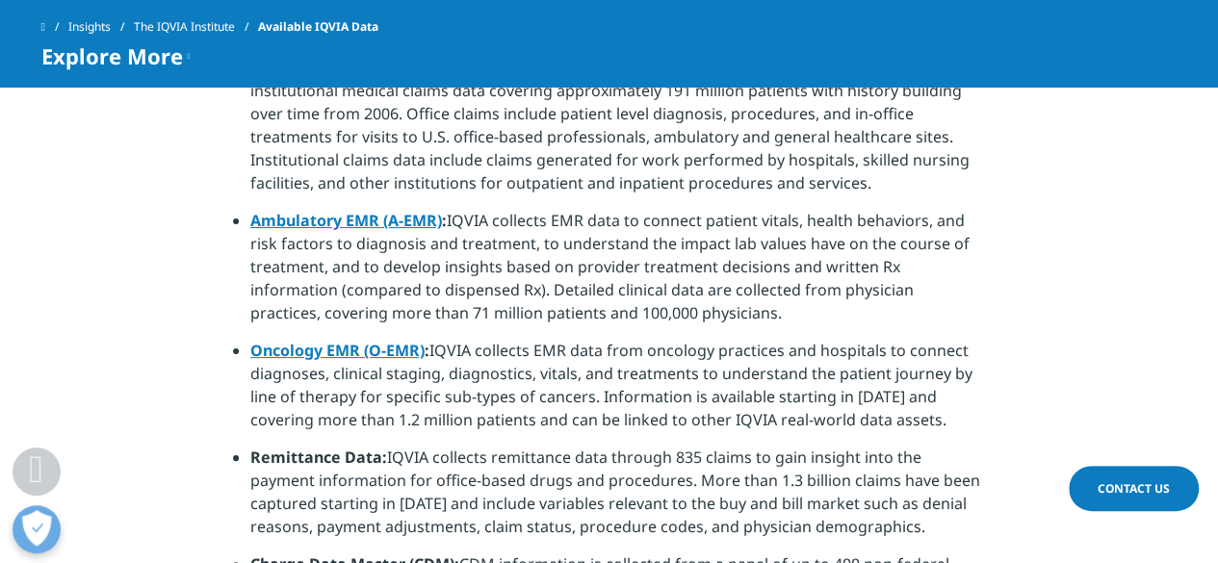
scroll to position [1618, 0]
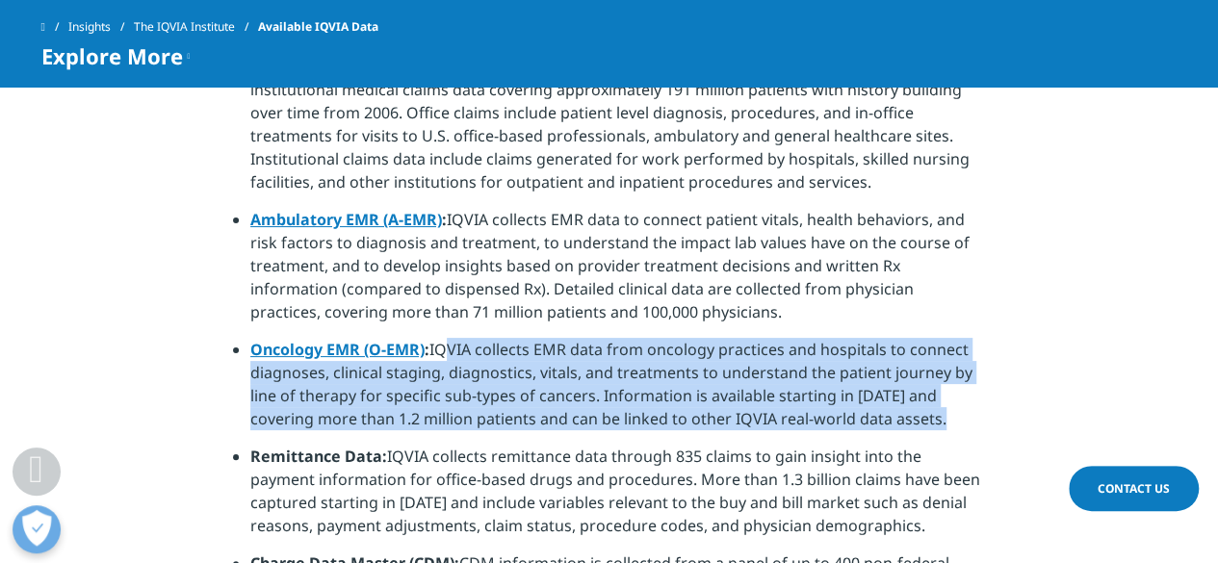
drag, startPoint x: 433, startPoint y: 330, endPoint x: 887, endPoint y: 390, distance: 457.5
click at [887, 390] on li "Oncology EMR (O-EMR) : IQVIA collects EMR data from oncology practices and hosp…" at bounding box center [617, 391] width 735 height 107
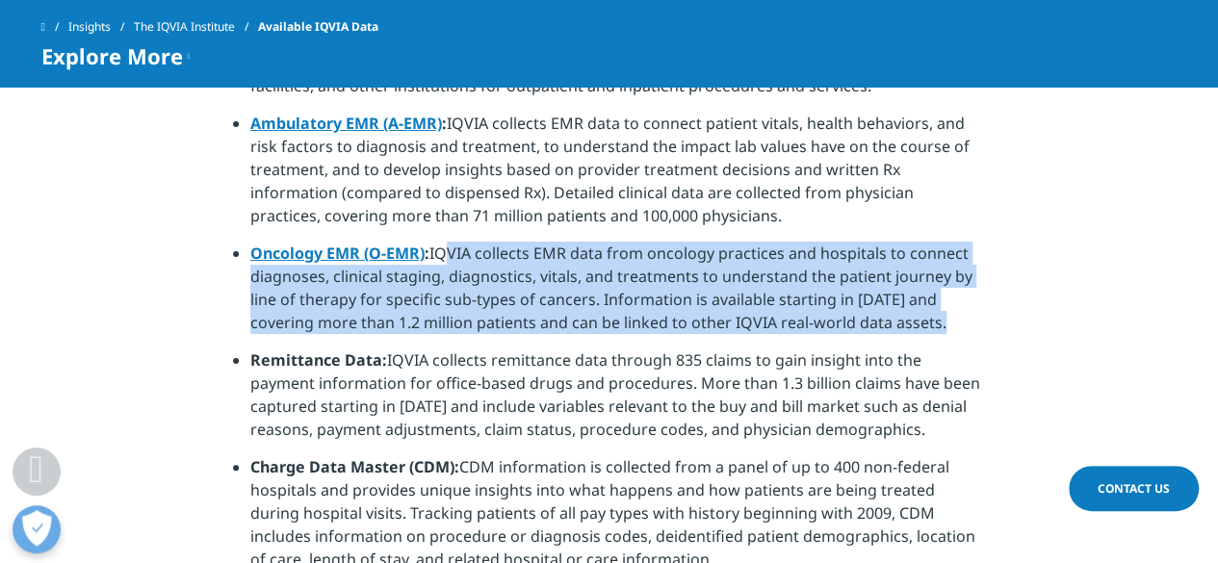
scroll to position [1718, 0]
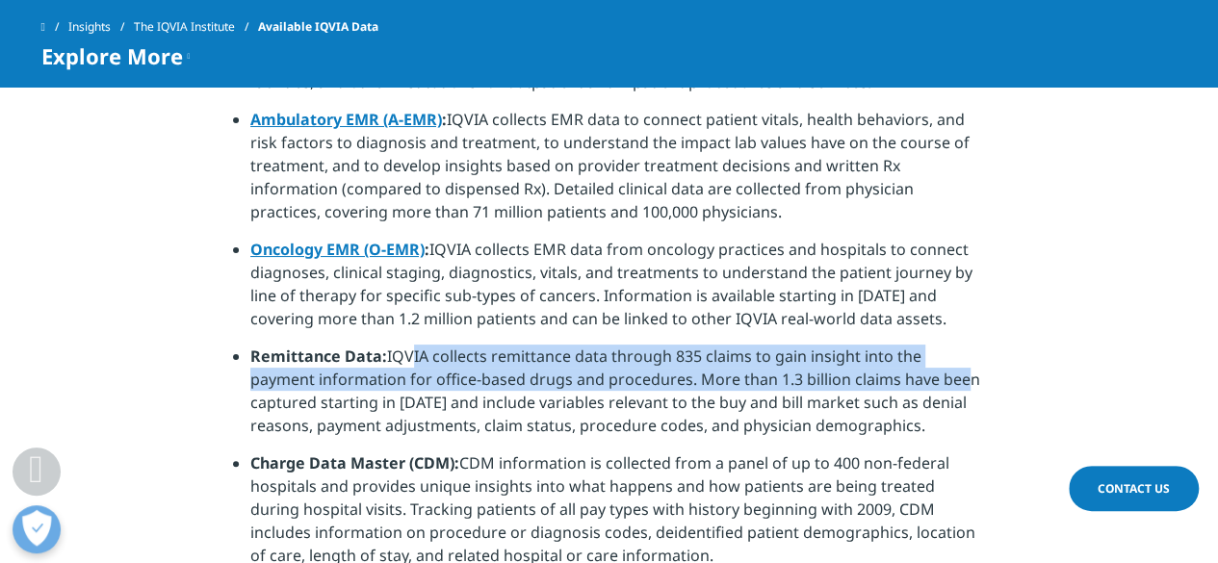
drag, startPoint x: 390, startPoint y: 331, endPoint x: 942, endPoint y: 351, distance: 552.2
click at [942, 351] on li "Remittance Data: IQVIA collects remittance data through 835 claims to gain insi…" at bounding box center [617, 398] width 735 height 107
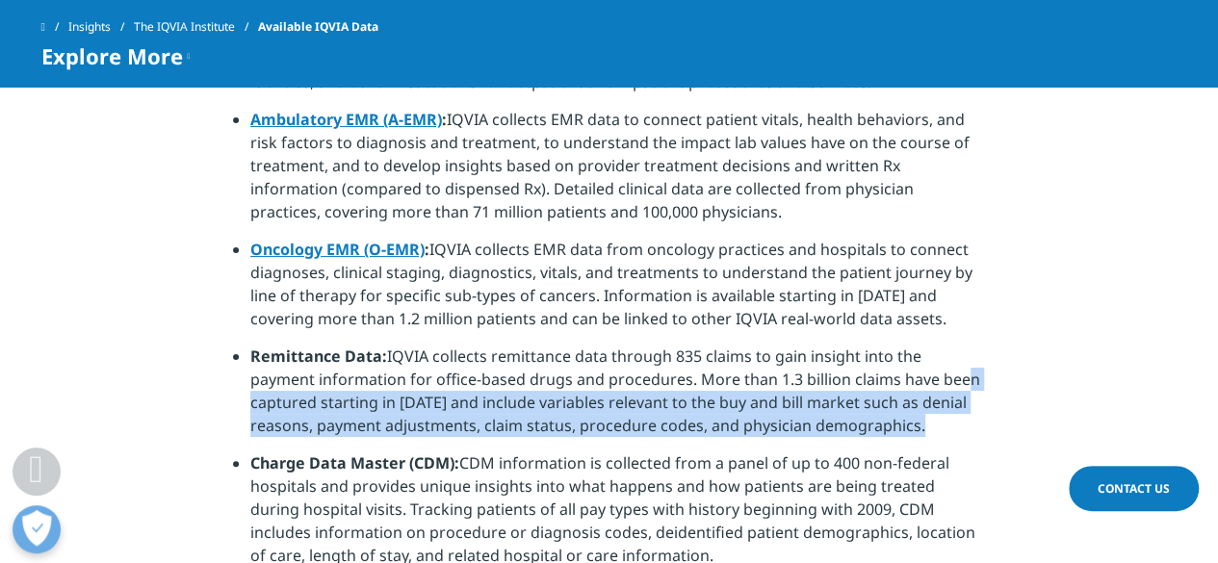
drag, startPoint x: 942, startPoint y: 351, endPoint x: 942, endPoint y: 402, distance: 50.1
click at [942, 402] on li "Remittance Data: IQVIA collects remittance data through 835 claims to gain insi…" at bounding box center [617, 398] width 735 height 107
drag, startPoint x: 942, startPoint y: 402, endPoint x: 842, endPoint y: 351, distance: 112.0
click at [842, 351] on li "Remittance Data: IQVIA collects remittance data through 835 claims to gain insi…" at bounding box center [617, 398] width 735 height 107
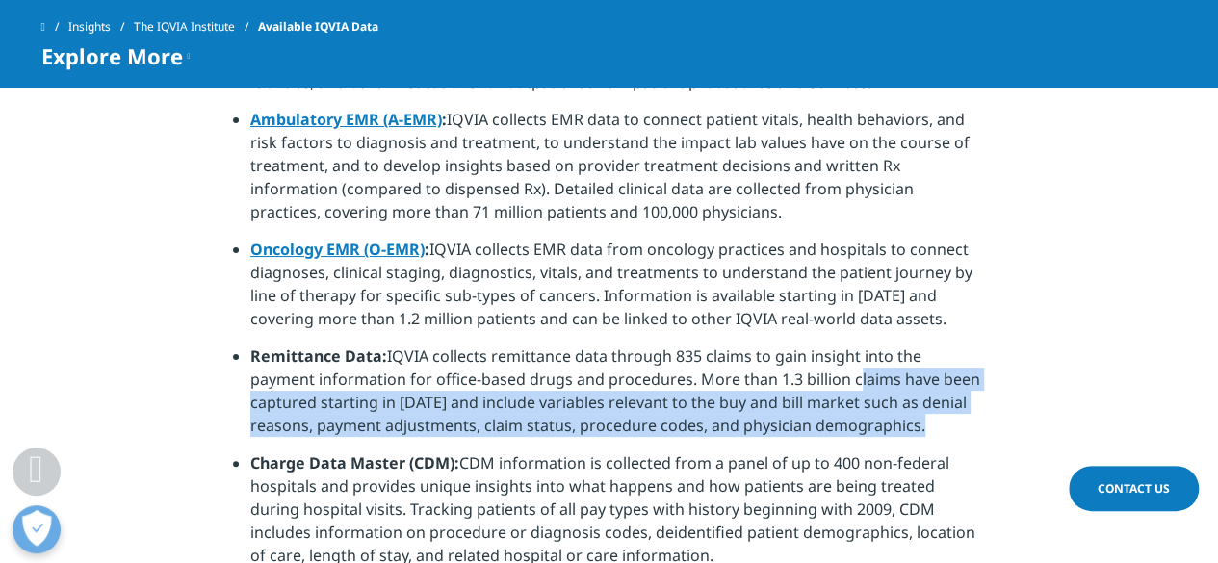
click at [842, 351] on li "Remittance Data: IQVIA collects remittance data through 835 claims to gain insi…" at bounding box center [617, 398] width 735 height 107
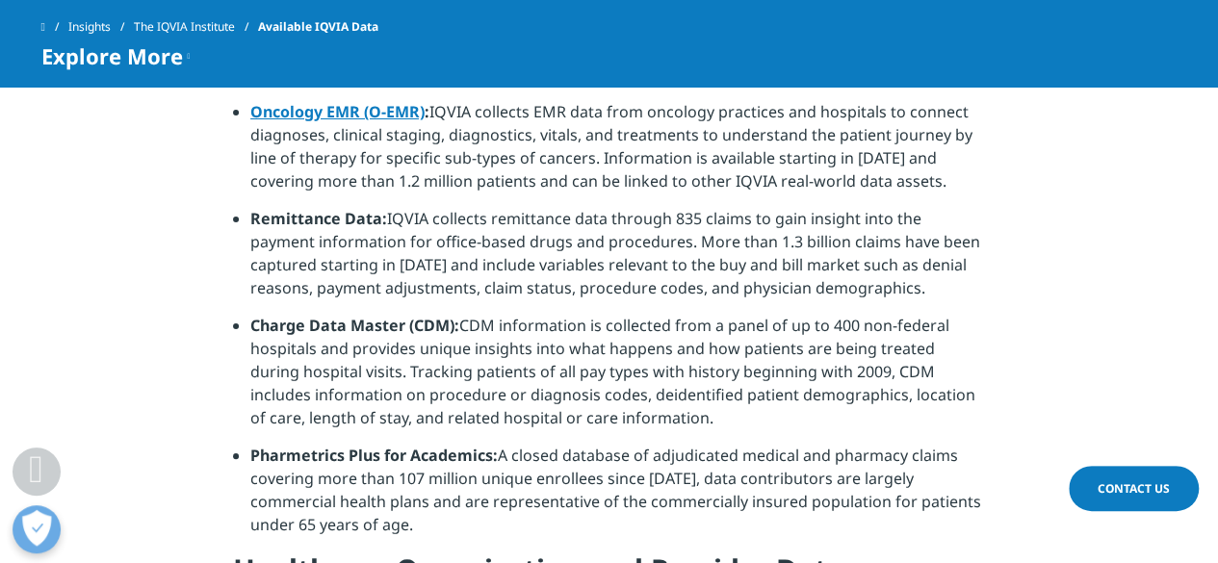
scroll to position [1859, 0]
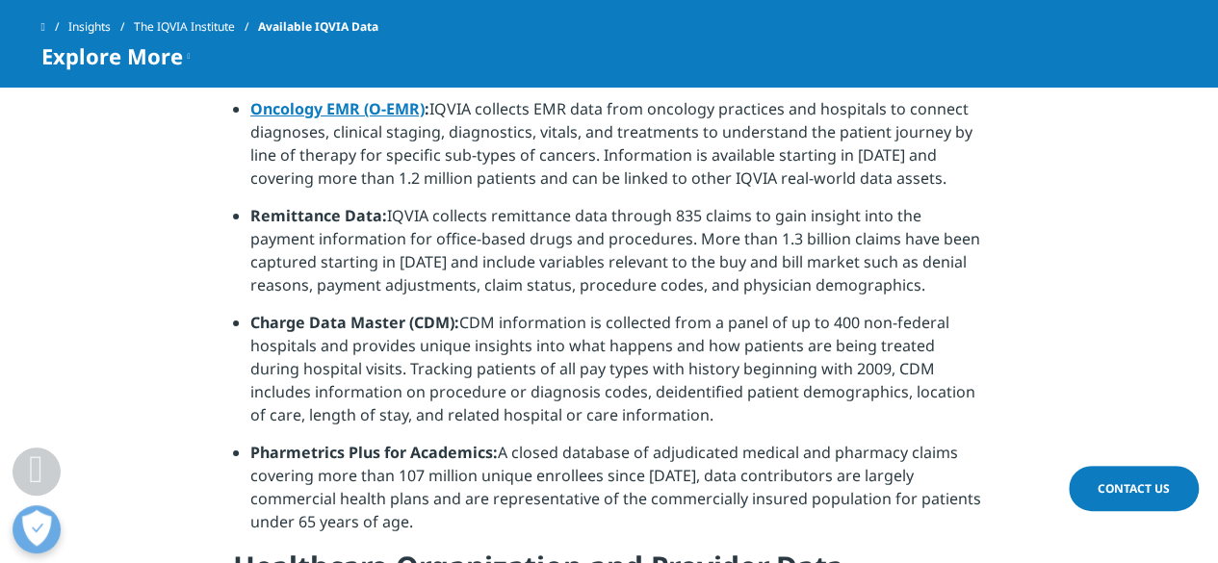
drag, startPoint x: 460, startPoint y: 299, endPoint x: 657, endPoint y: 389, distance: 215.9
click at [657, 389] on li "Charge Data Master (CDM): CDM information is collected from a panel of up to 40…" at bounding box center [617, 376] width 735 height 130
drag, startPoint x: 657, startPoint y: 389, endPoint x: 480, endPoint y: 317, distance: 191.3
click at [480, 317] on li "Charge Data Master (CDM): CDM information is collected from a panel of up to 40…" at bounding box center [617, 376] width 735 height 130
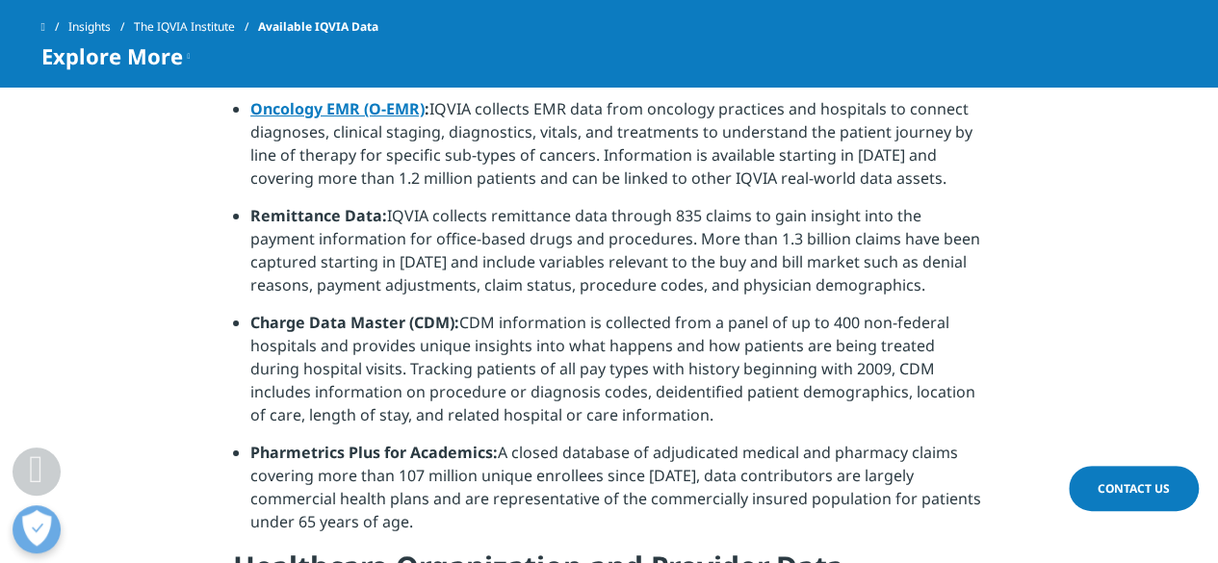
click at [480, 317] on li "Charge Data Master (CDM): CDM information is collected from a panel of up to 40…" at bounding box center [617, 376] width 735 height 130
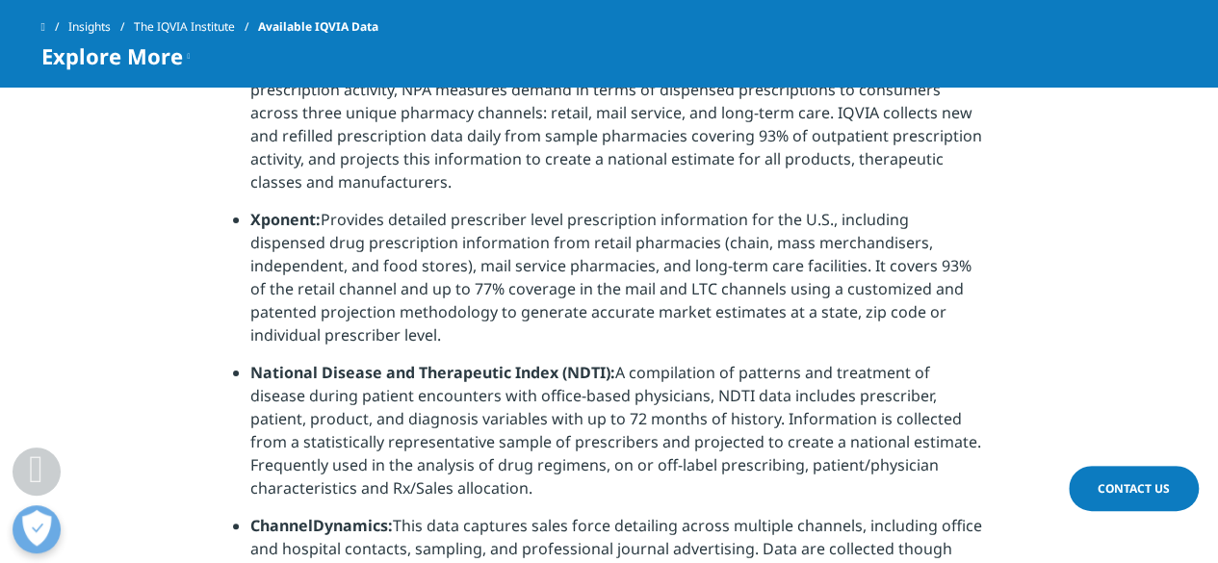
scroll to position [604, 0]
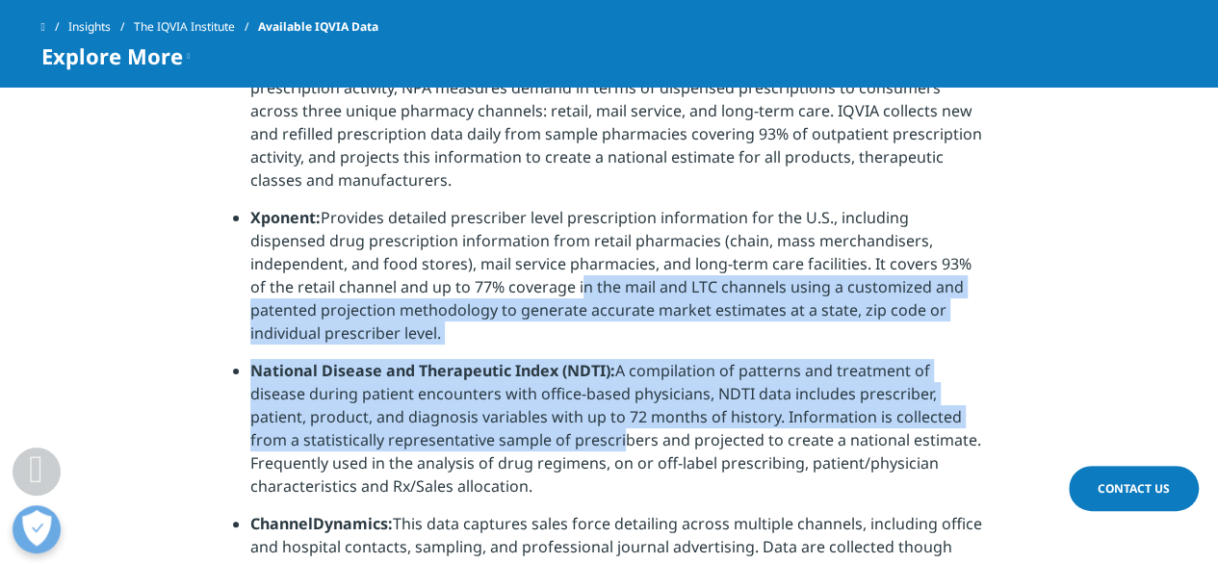
drag, startPoint x: 428, startPoint y: 280, endPoint x: 611, endPoint y: 427, distance: 235.1
click at [611, 427] on ul "National Sales Perspectives (NSP): Measures dollar and unit sales for pharmaceu…" at bounding box center [609, 282] width 752 height 673
click at [611, 427] on li "National Disease and Therapeutic Index (NDTI): A compilation of patterns and tr…" at bounding box center [617, 435] width 735 height 153
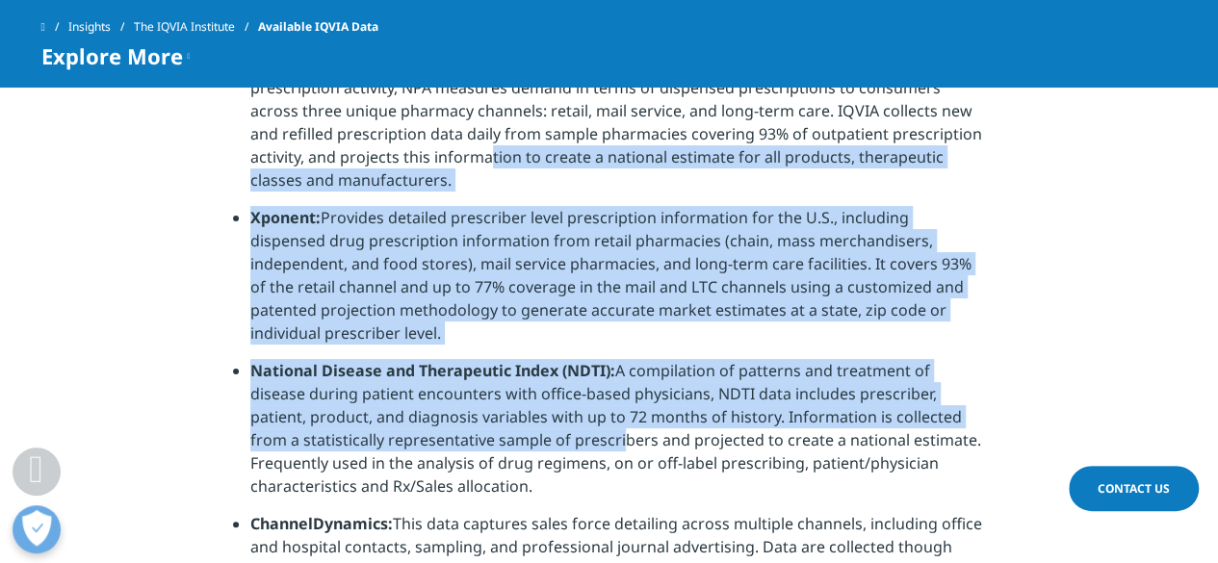
drag, startPoint x: 611, startPoint y: 427, endPoint x: 478, endPoint y: 152, distance: 305.4
click at [478, 152] on ul "National Sales Perspectives (NSP): Measures dollar and unit sales for pharmaceu…" at bounding box center [609, 282] width 752 height 673
click at [478, 152] on li "National Prescription Audit (NPA): The industry standard source for national ph…" at bounding box center [617, 129] width 735 height 153
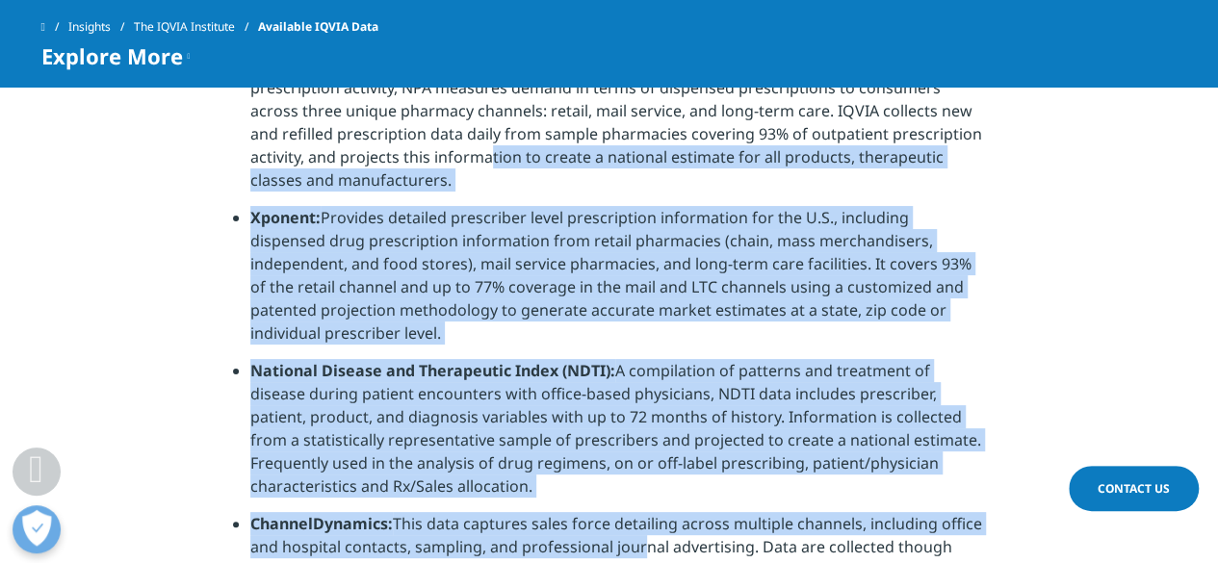
drag, startPoint x: 478, startPoint y: 152, endPoint x: 634, endPoint y: 535, distance: 413.8
click at [634, 535] on ul "National Sales Perspectives (NSP): Measures dollar and unit sales for pharmaceu…" at bounding box center [609, 282] width 752 height 673
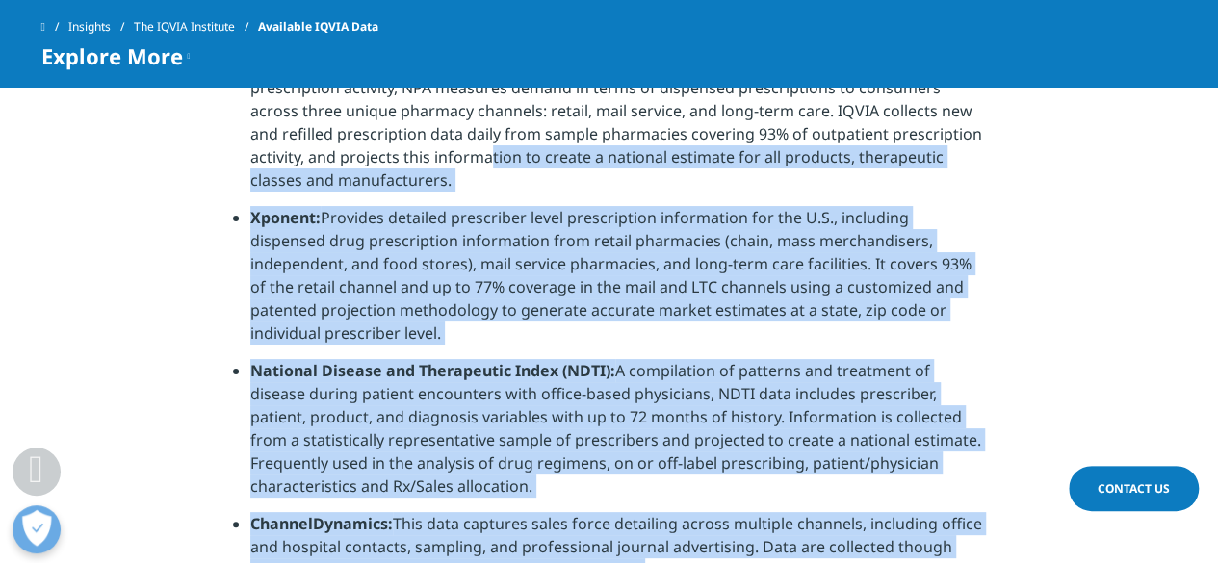
click at [634, 535] on li "ChannelDynamics: This data captures sales force detailing across multiple chann…" at bounding box center [617, 565] width 735 height 107
drag, startPoint x: 634, startPoint y: 535, endPoint x: 248, endPoint y: 147, distance: 546.8
click at [248, 147] on ul "National Sales Perspectives (NSP): Measures dollar and unit sales for pharmaceu…" at bounding box center [609, 282] width 752 height 673
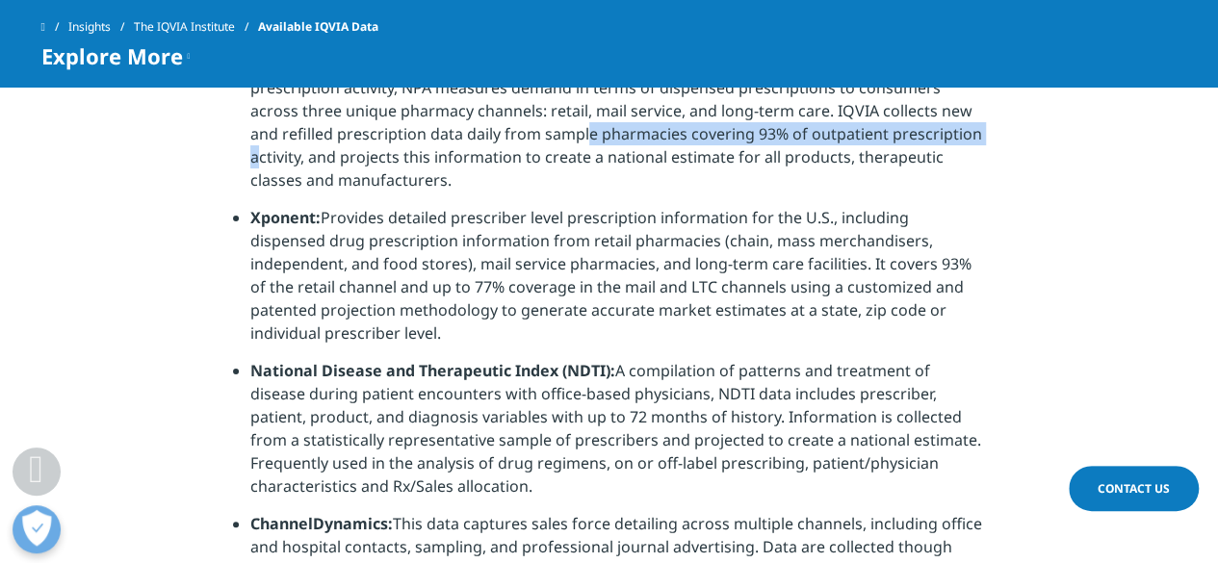
drag, startPoint x: 250, startPoint y: 145, endPoint x: 544, endPoint y: 135, distance: 293.9
click at [544, 135] on li "National Prescription Audit (NPA): The industry standard source for national ph…" at bounding box center [617, 129] width 735 height 153
drag, startPoint x: 544, startPoint y: 135, endPoint x: 307, endPoint y: 157, distance: 237.9
click at [307, 157] on li "National Prescription Audit (NPA): The industry standard source for national ph…" at bounding box center [617, 129] width 735 height 153
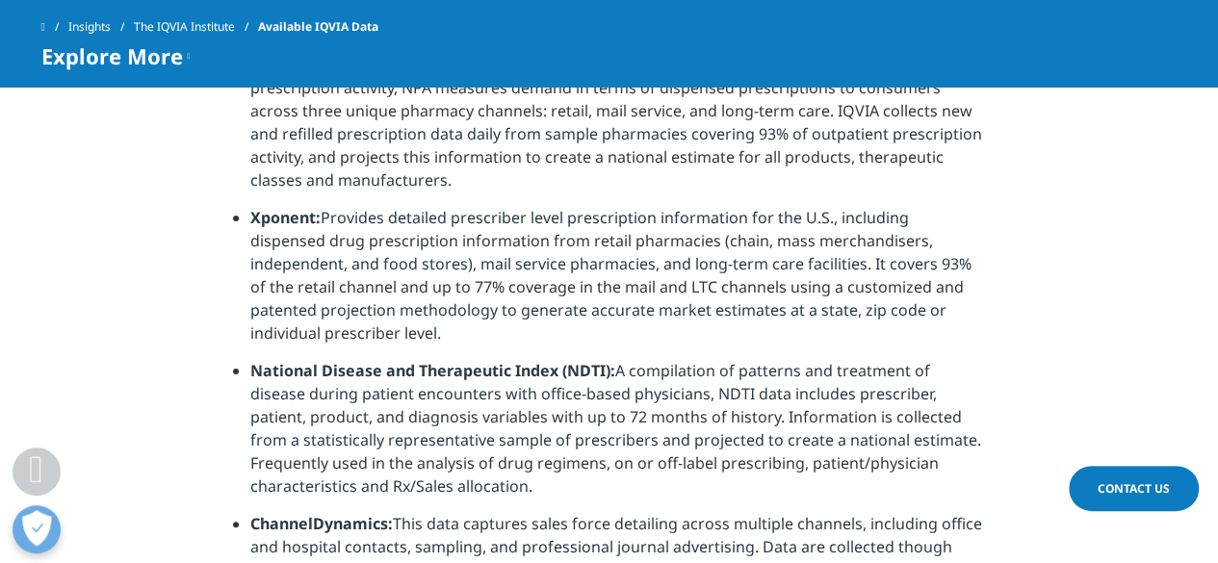
click at [375, 168] on li "National Prescription Audit (NPA): The industry standard source for national ph…" at bounding box center [617, 129] width 735 height 153
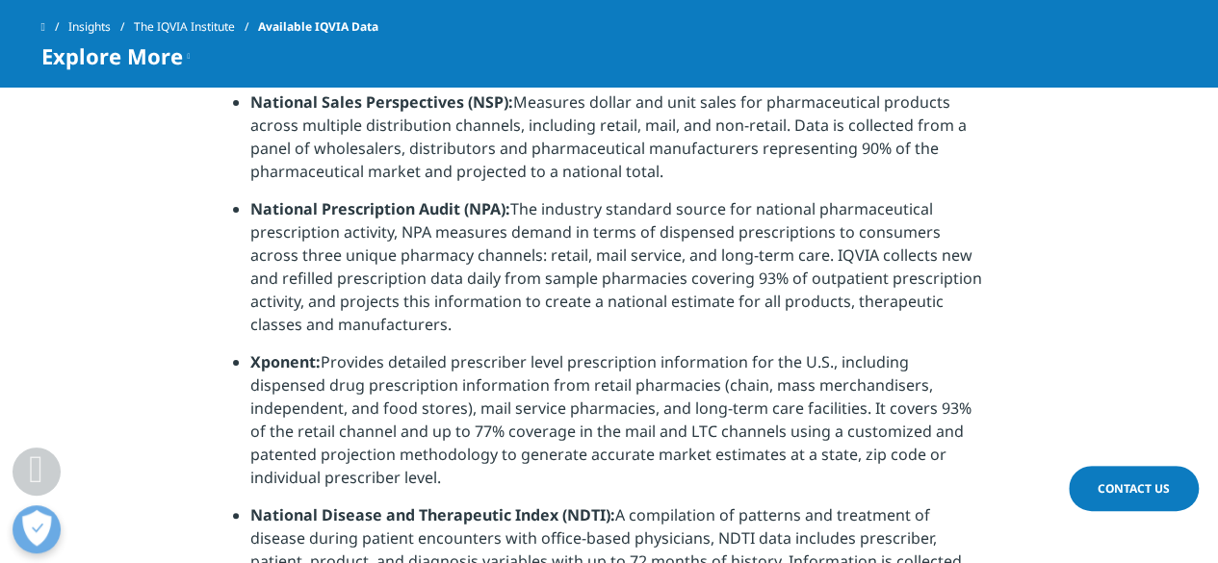
scroll to position [456, 0]
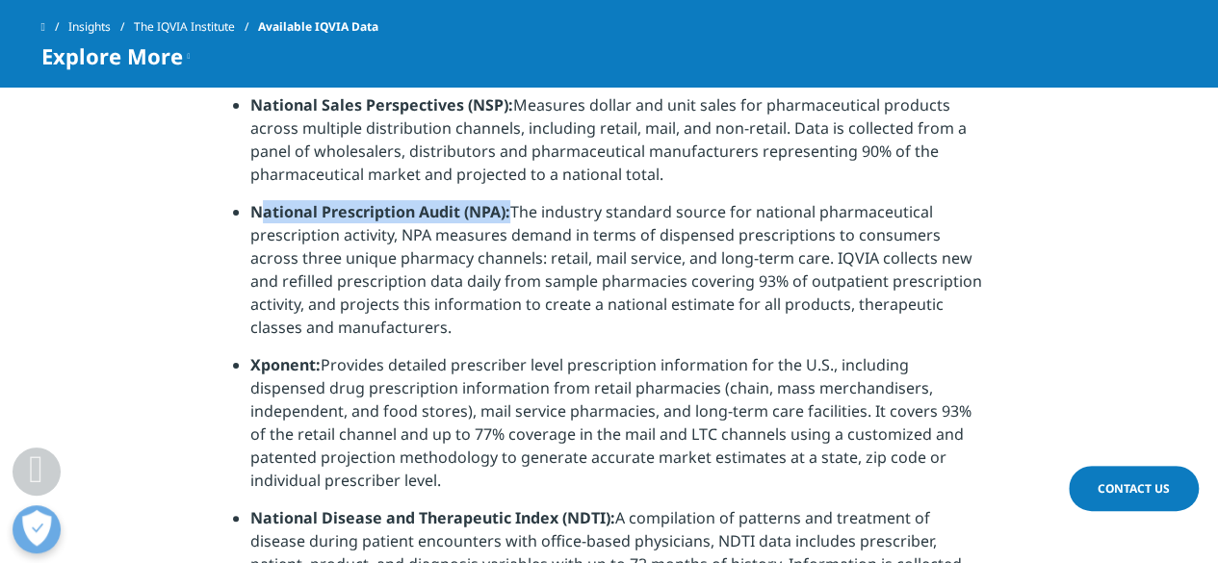
drag, startPoint x: 263, startPoint y: 206, endPoint x: 514, endPoint y: 221, distance: 251.8
click at [514, 221] on li "National Prescription Audit (NPA): The industry standard source for national ph…" at bounding box center [617, 276] width 735 height 153
drag, startPoint x: 514, startPoint y: 221, endPoint x: 645, endPoint y: 341, distance: 177.9
click at [645, 341] on li "National Prescription Audit (NPA): The industry standard source for national ph…" at bounding box center [617, 276] width 735 height 153
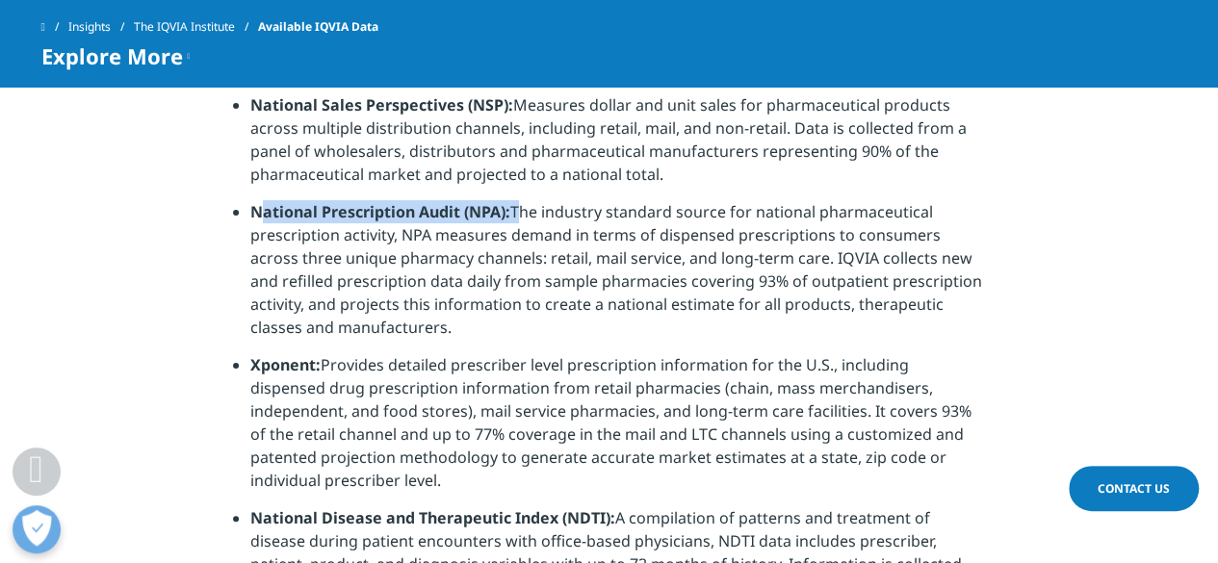
click at [645, 341] on li "National Prescription Audit (NPA): The industry standard source for national ph…" at bounding box center [617, 276] width 735 height 153
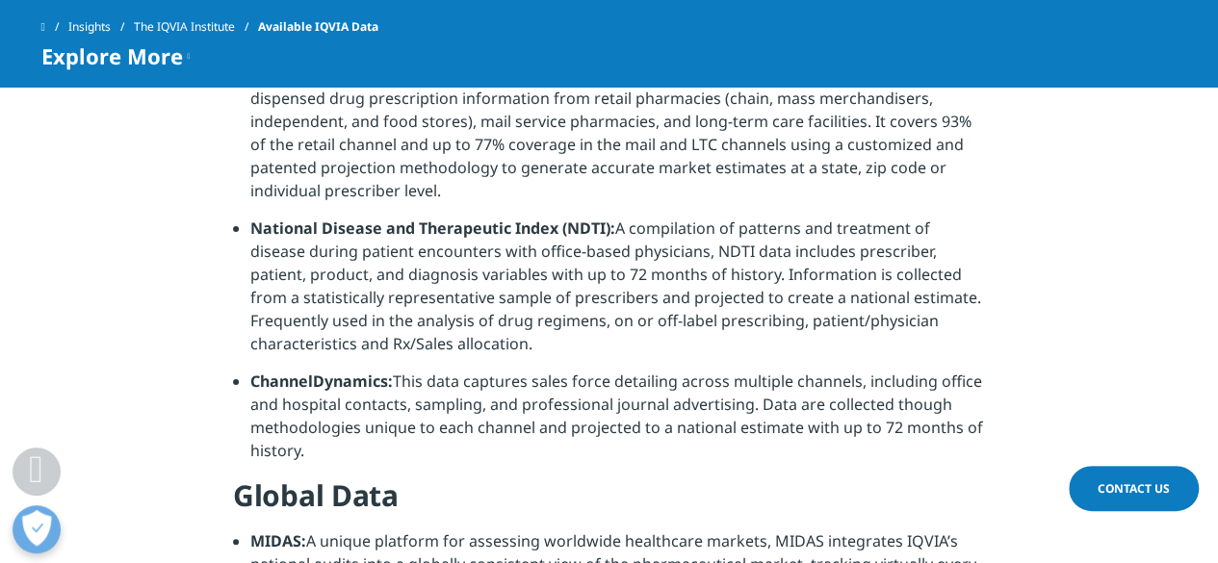
scroll to position [747, 0]
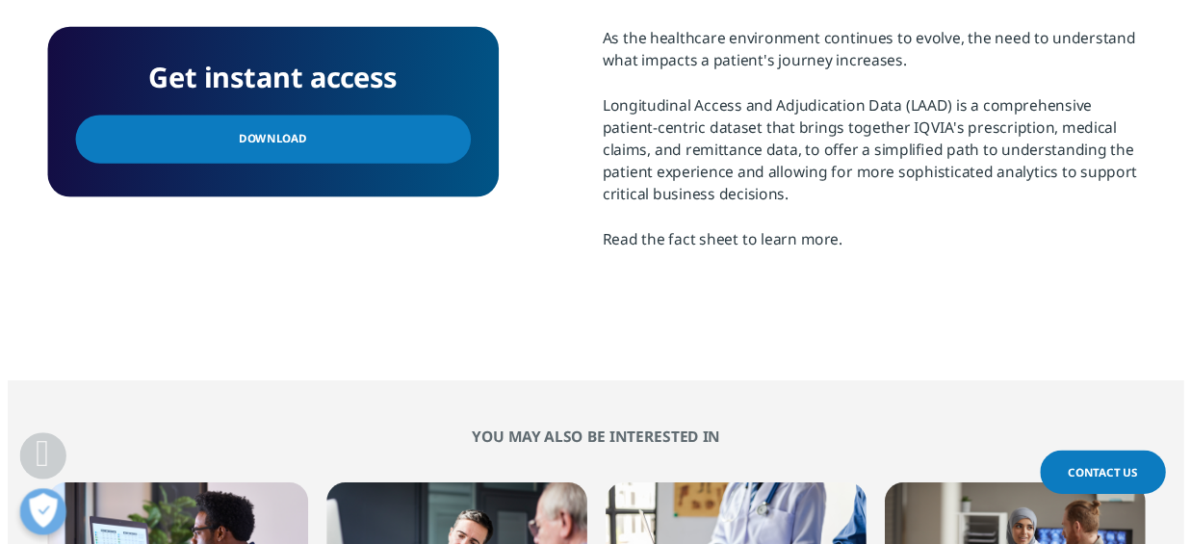
scroll to position [921, 0]
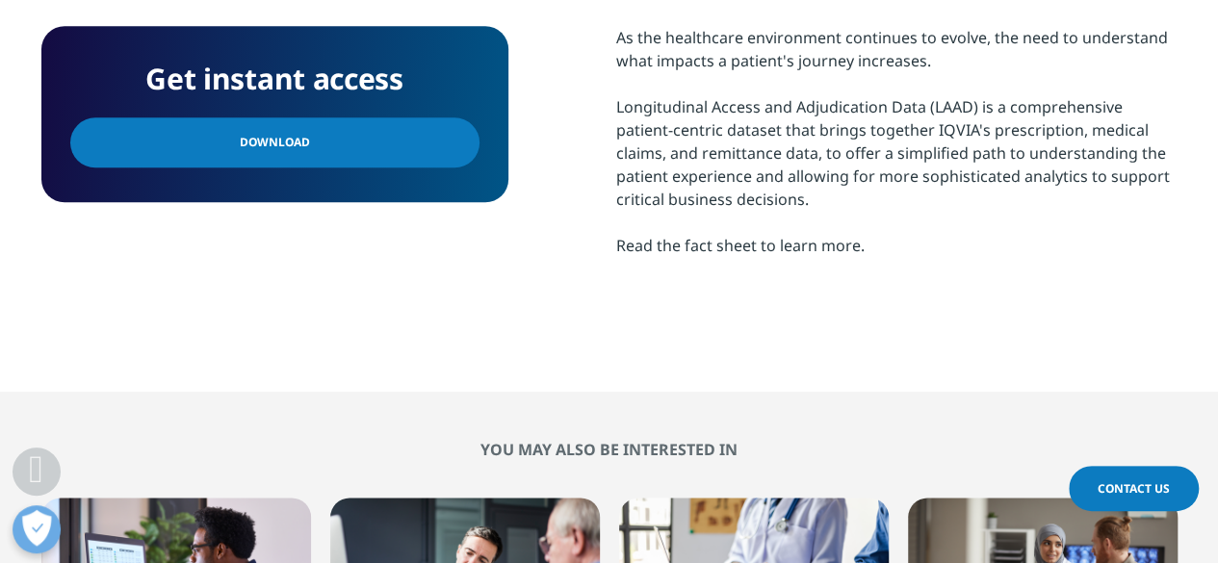
click at [383, 155] on link "Download" at bounding box center [274, 142] width 409 height 50
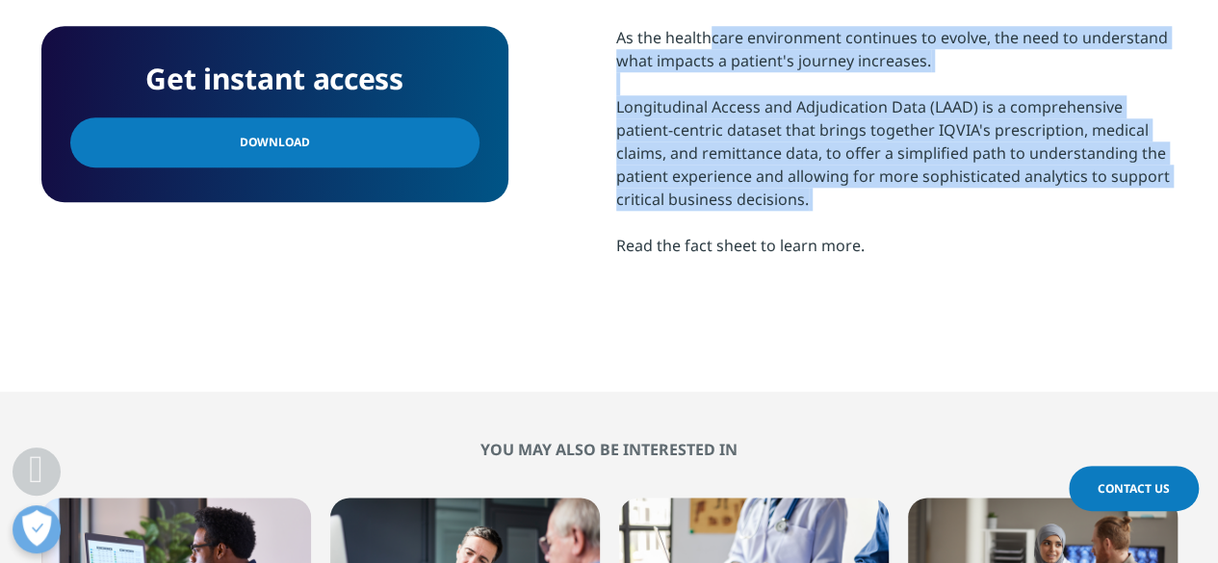
drag, startPoint x: 607, startPoint y: 37, endPoint x: 931, endPoint y: 222, distance: 374.0
click at [931, 222] on div "Get instant access Download As the healthcare environment continues to evolve, …" at bounding box center [609, 165] width 1136 height 279
click at [931, 222] on div "As the healthcare environment continues to evolve, the need to understand what …" at bounding box center [896, 141] width 561 height 231
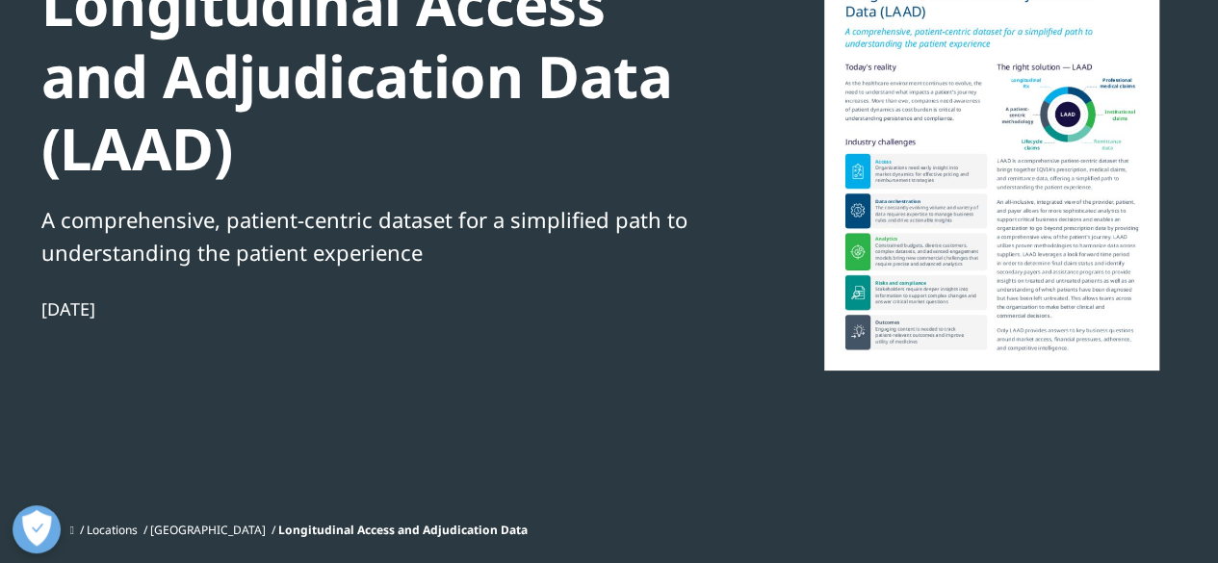
scroll to position [0, 0]
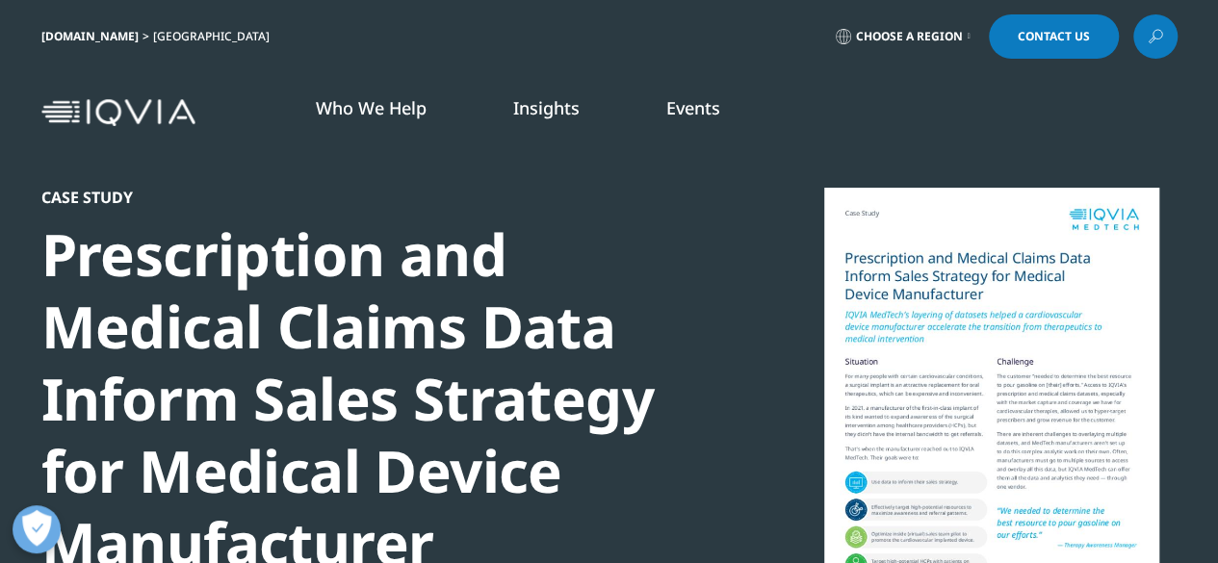
scroll to position [175, 1136]
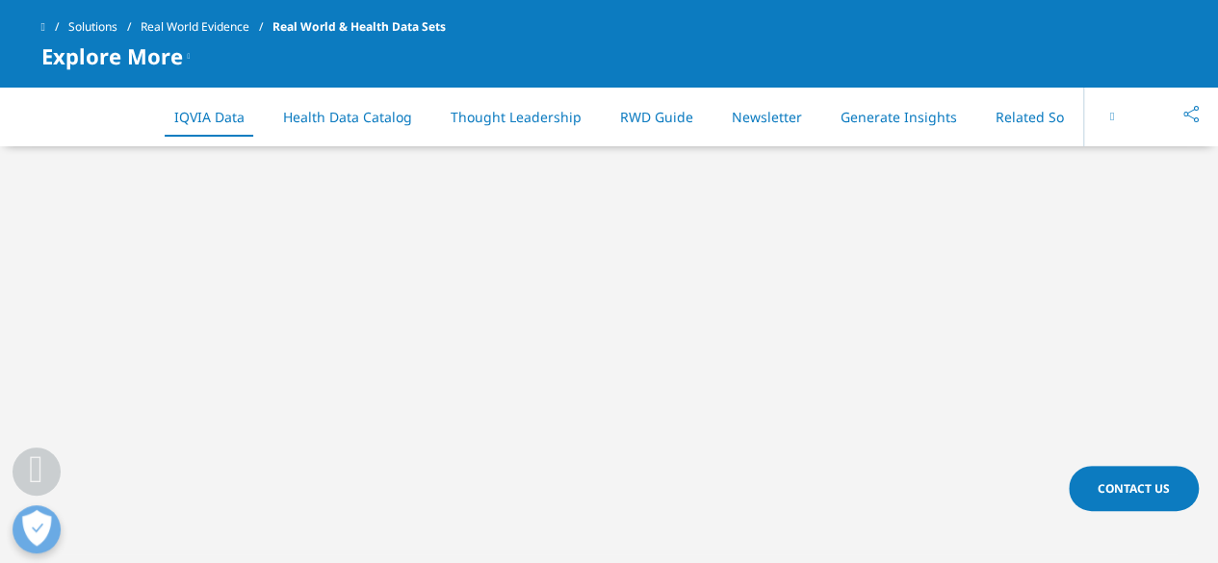
scroll to position [800, 0]
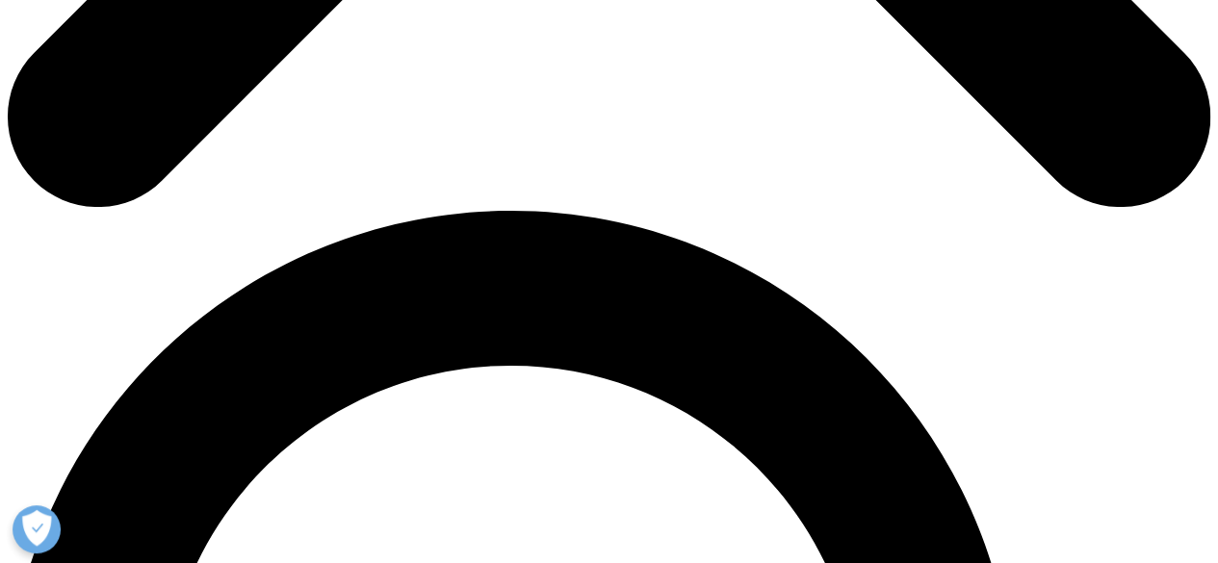
scroll to position [1025, 0]
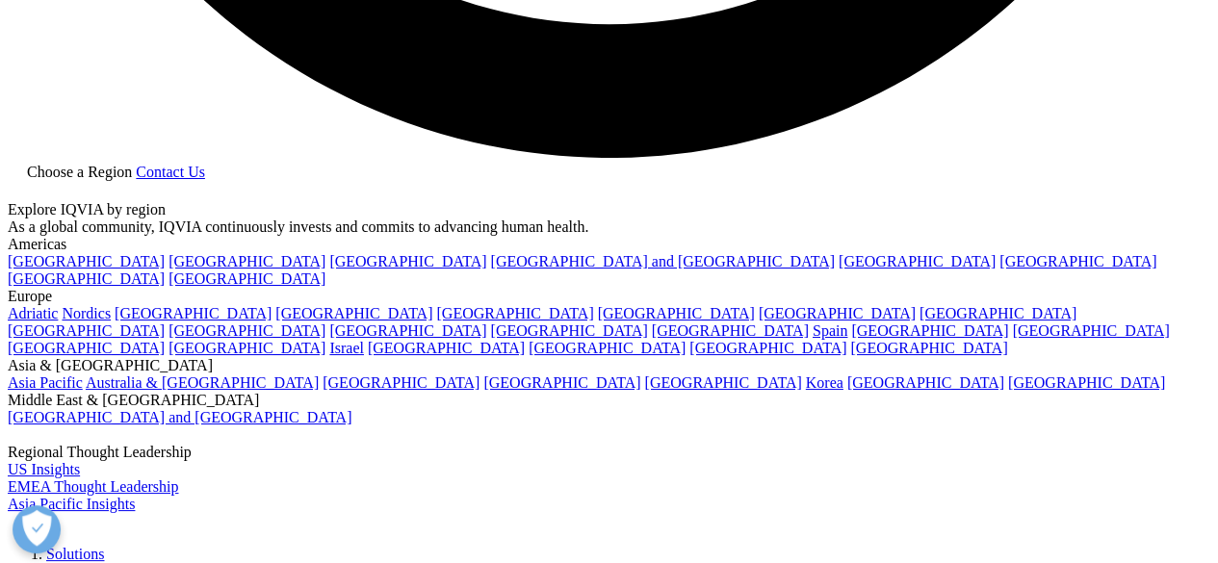
scroll to position [3486, 0]
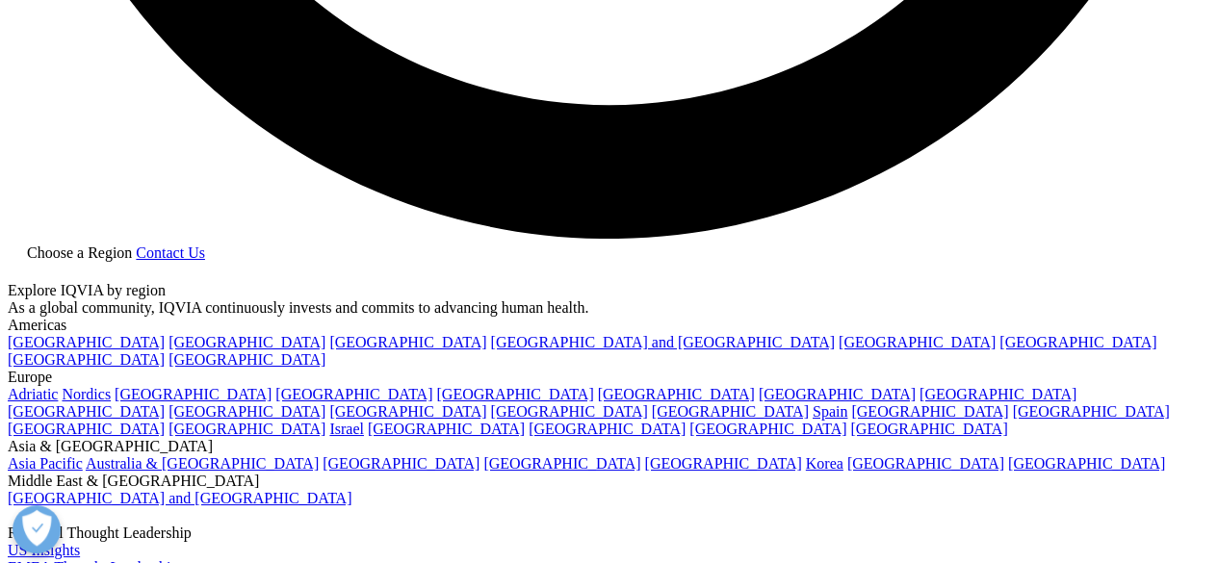
scroll to position [3399, 0]
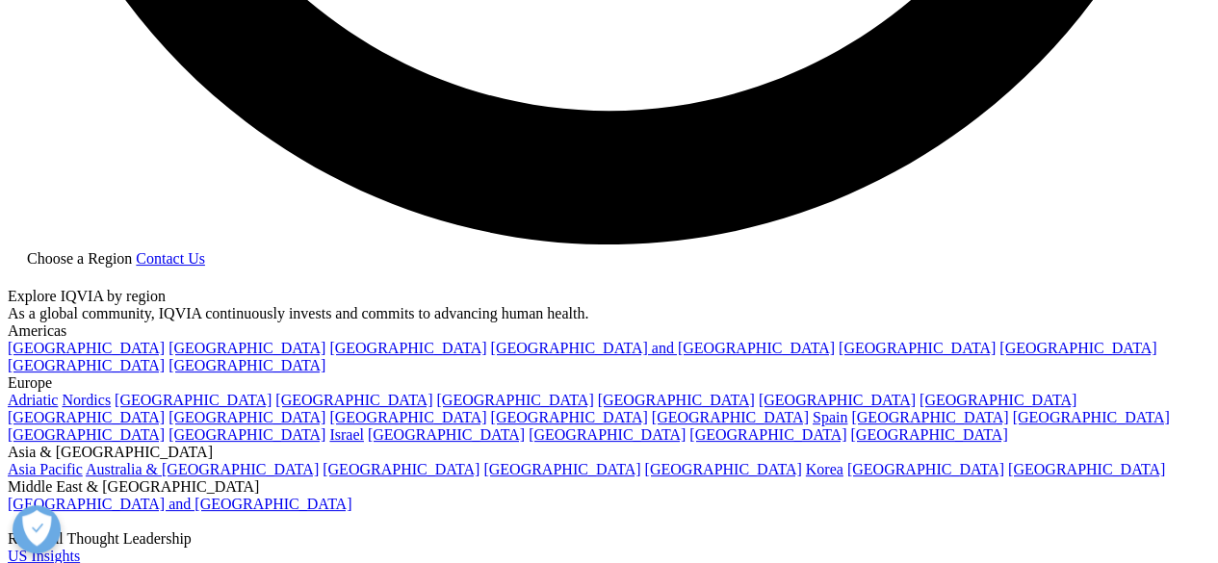
drag, startPoint x: 48, startPoint y: 261, endPoint x: 432, endPoint y: 328, distance: 390.1
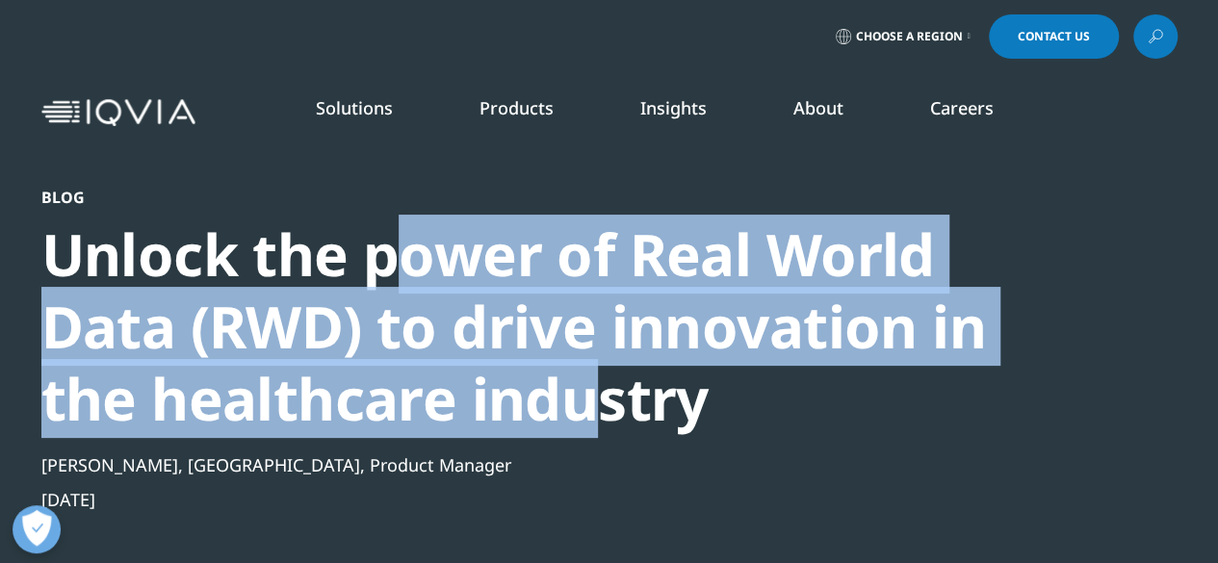
drag, startPoint x: 402, startPoint y: 237, endPoint x: 603, endPoint y: 392, distance: 254.1
click at [603, 392] on div "Unlock the power of Real World Data (RWD) to drive innovation in the healthcare…" at bounding box center [557, 327] width 1032 height 217
drag, startPoint x: 603, startPoint y: 392, endPoint x: 316, endPoint y: 288, distance: 305.2
click at [316, 288] on div "Unlock the power of Real World Data (RWD) to drive innovation in the healthcare…" at bounding box center [557, 327] width 1032 height 217
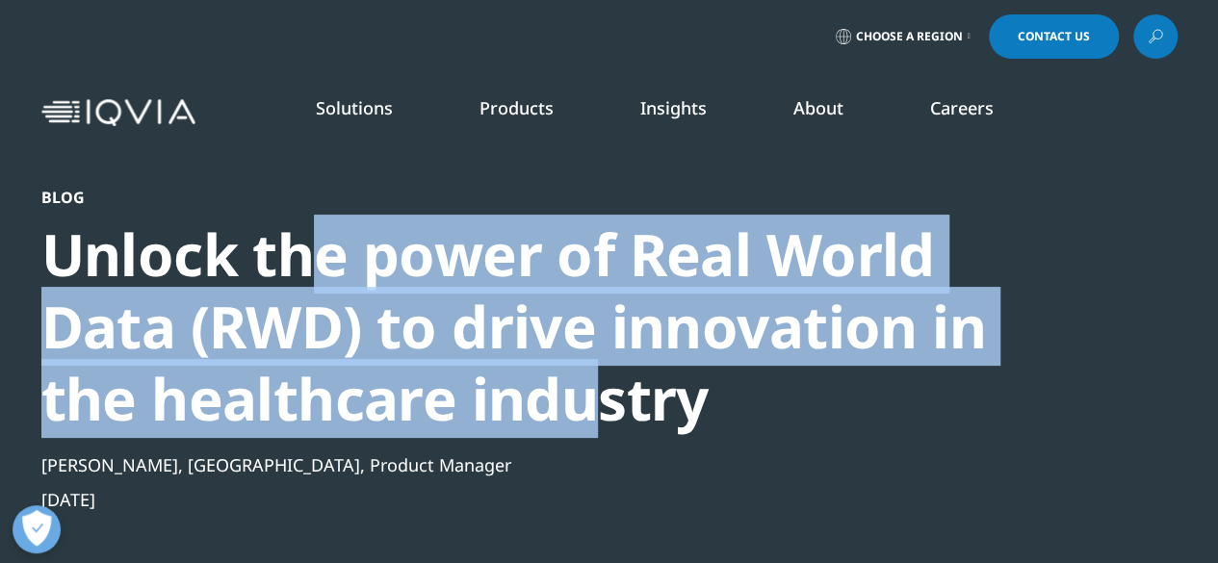
click at [316, 288] on div "Unlock the power of Real World Data (RWD) to drive innovation in the healthcare…" at bounding box center [557, 327] width 1032 height 217
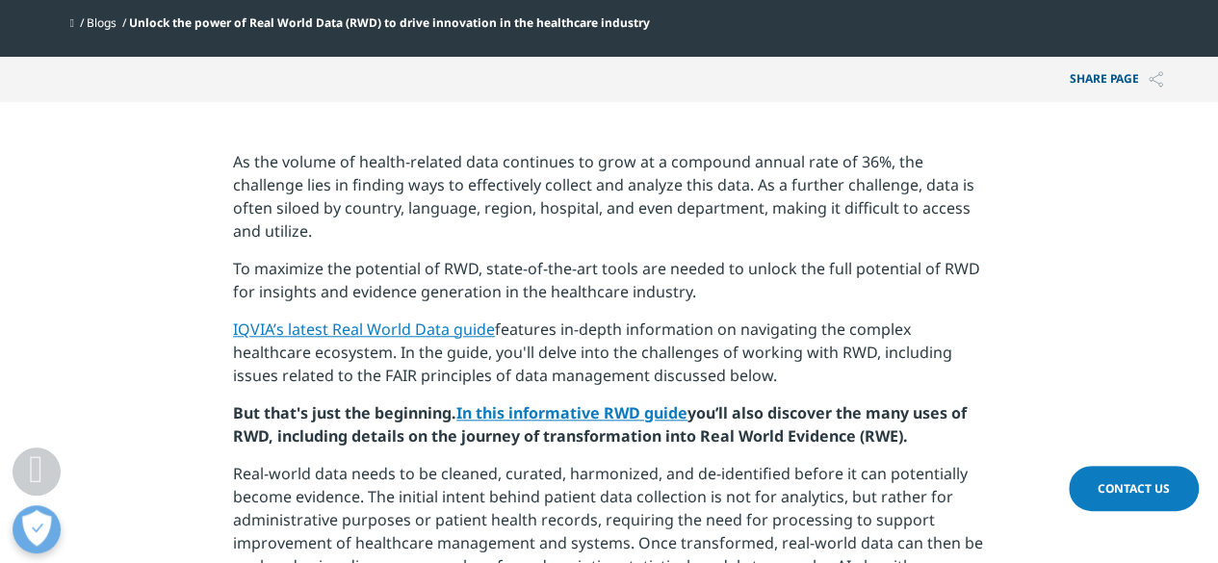
scroll to position [699, 0]
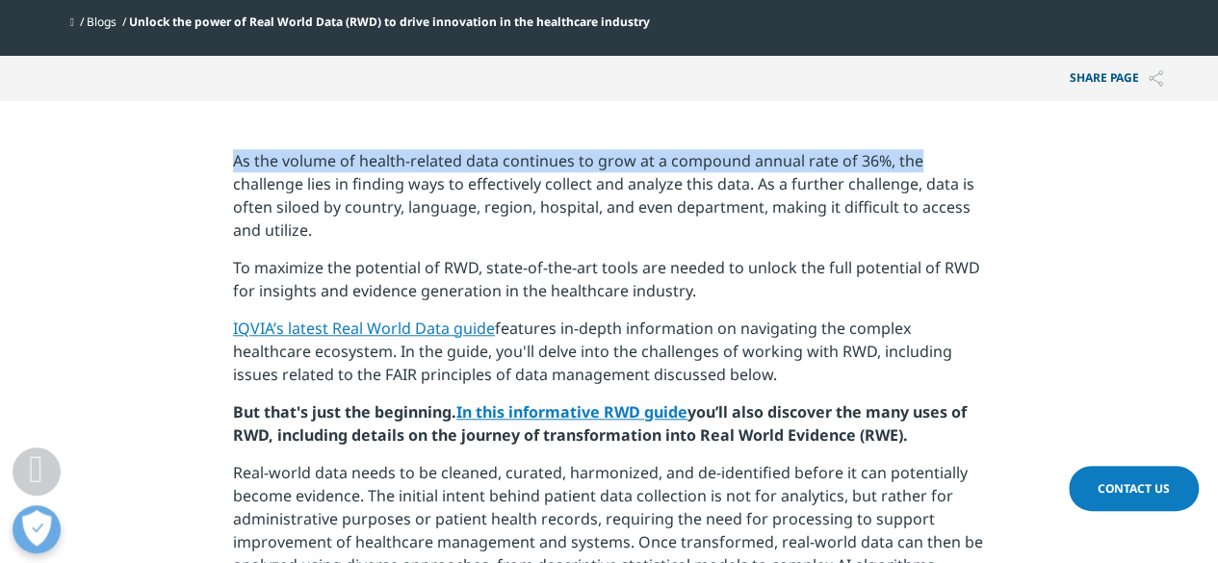
drag, startPoint x: 235, startPoint y: 148, endPoint x: 949, endPoint y: 145, distance: 713.6
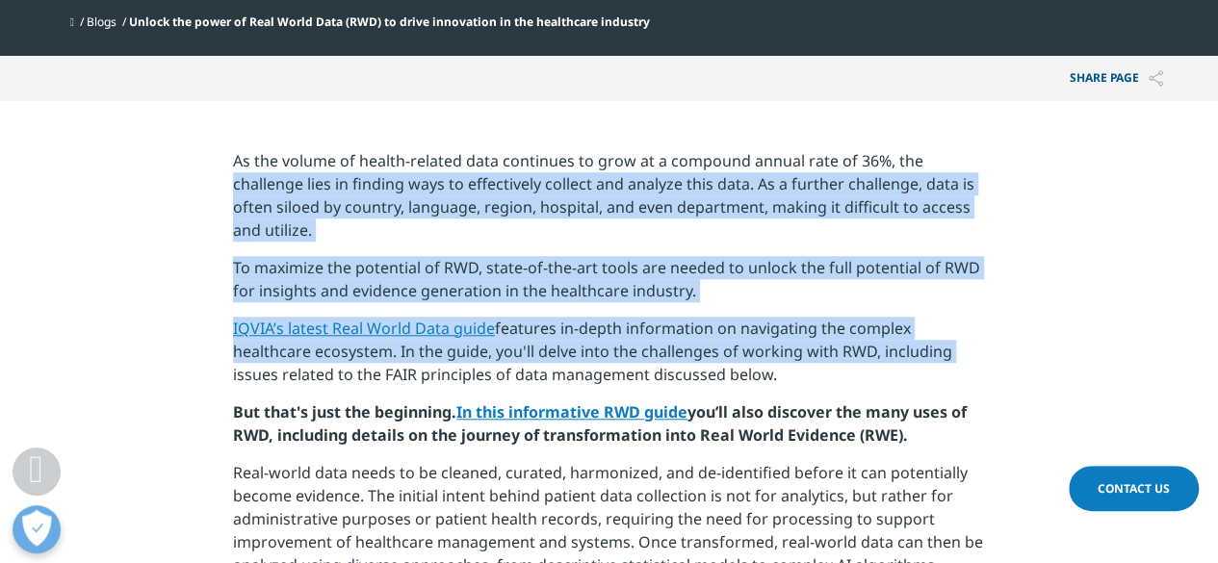
drag, startPoint x: 949, startPoint y: 145, endPoint x: 932, endPoint y: 364, distance: 219.2
click at [932, 364] on p "IQVIA’s latest Real World Data guide features in-depth information on navigatin…" at bounding box center [609, 359] width 752 height 84
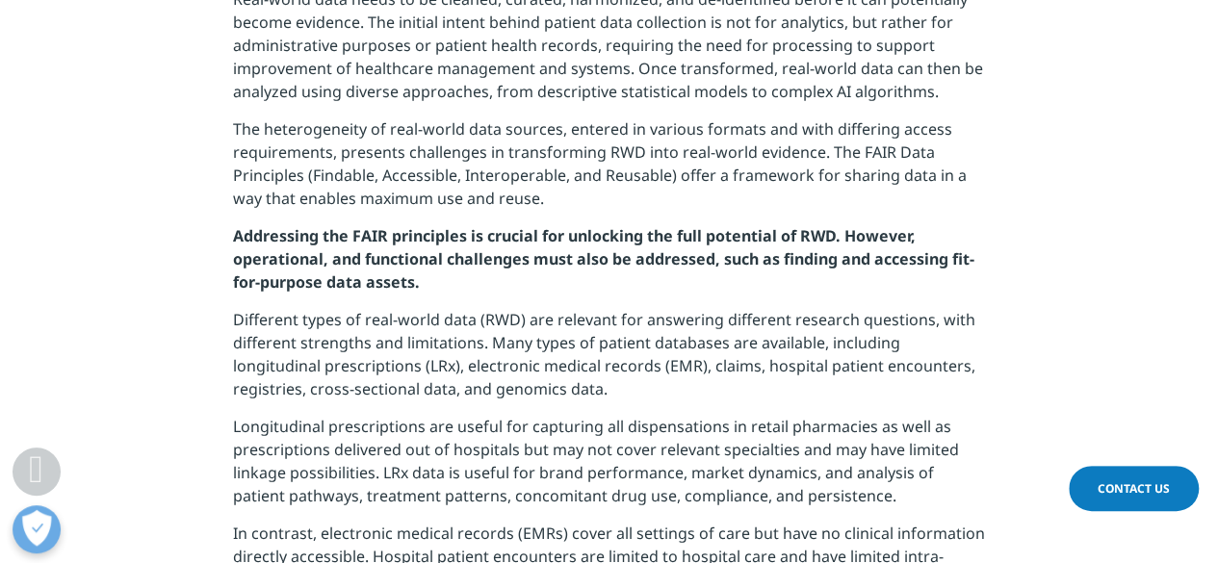
scroll to position [1174, 0]
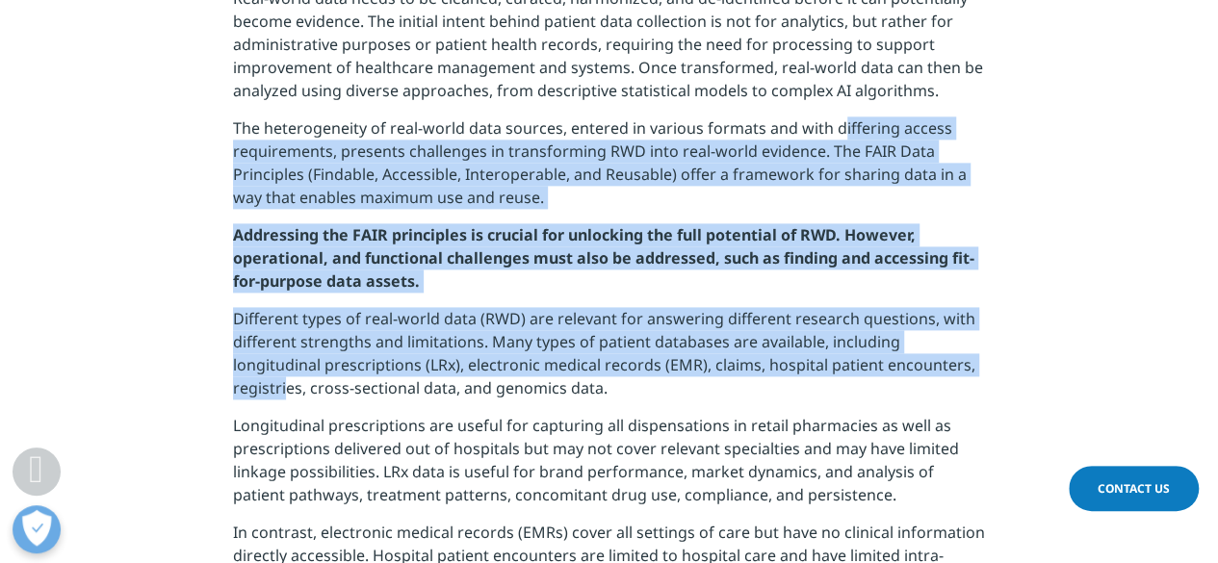
drag, startPoint x: 932, startPoint y: 364, endPoint x: 836, endPoint y: 116, distance: 266.5
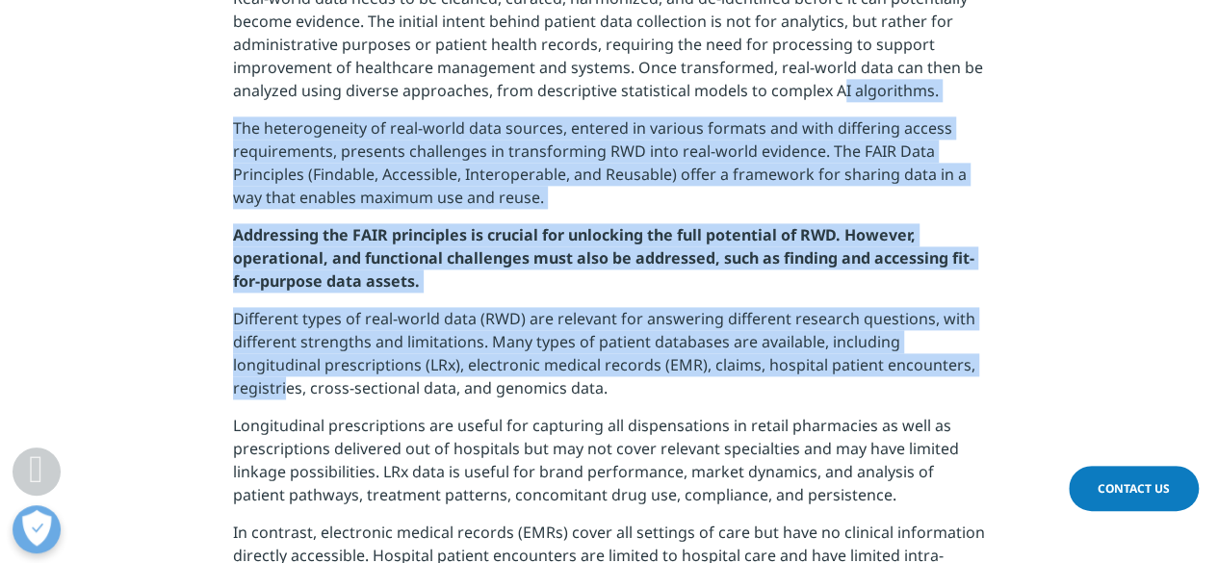
click at [836, 116] on p "Real-world data needs to be cleaned, curated, harmonized, and de-identified bef…" at bounding box center [609, 52] width 752 height 130
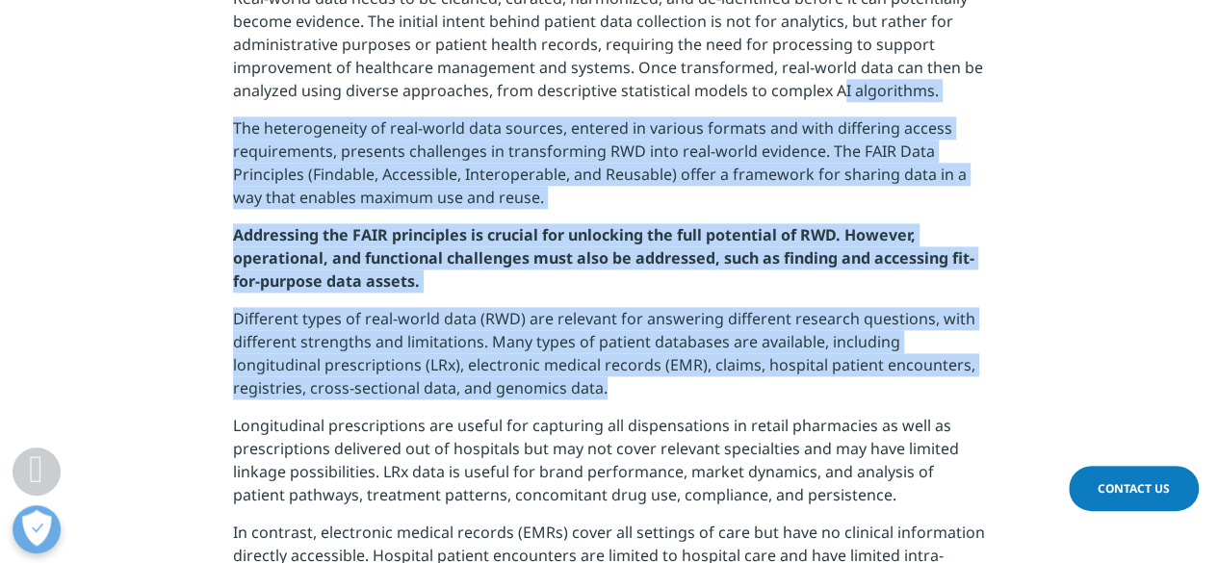
drag, startPoint x: 836, startPoint y: 116, endPoint x: 832, endPoint y: 380, distance: 264.8
click at [832, 380] on p "Different types of real-world data (RWD) are relevant for answering different r…" at bounding box center [609, 360] width 752 height 107
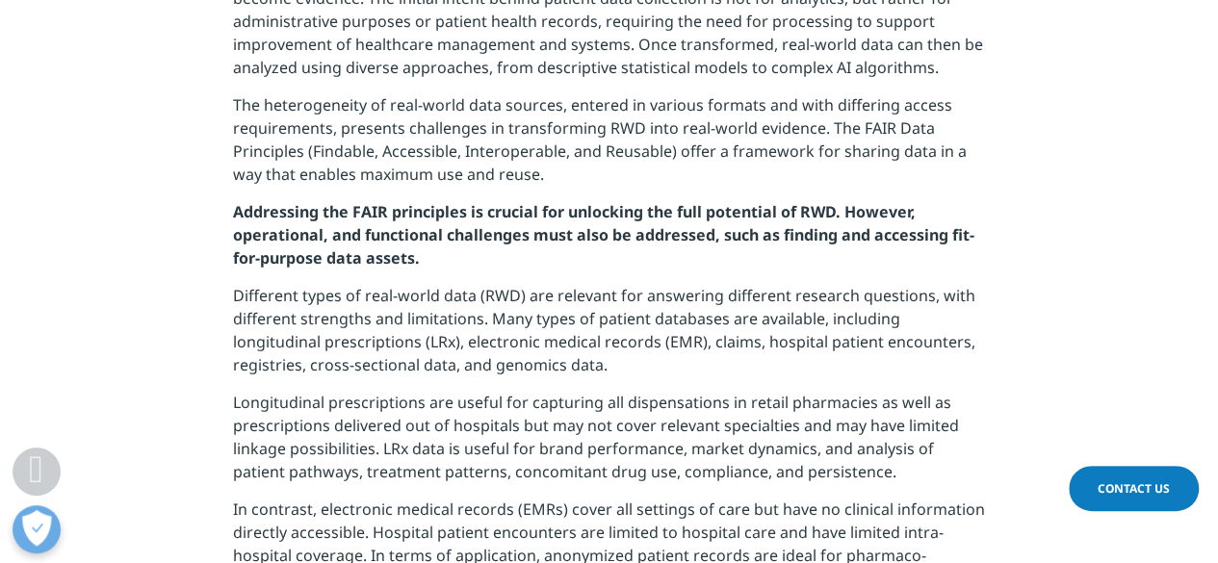
scroll to position [1198, 0]
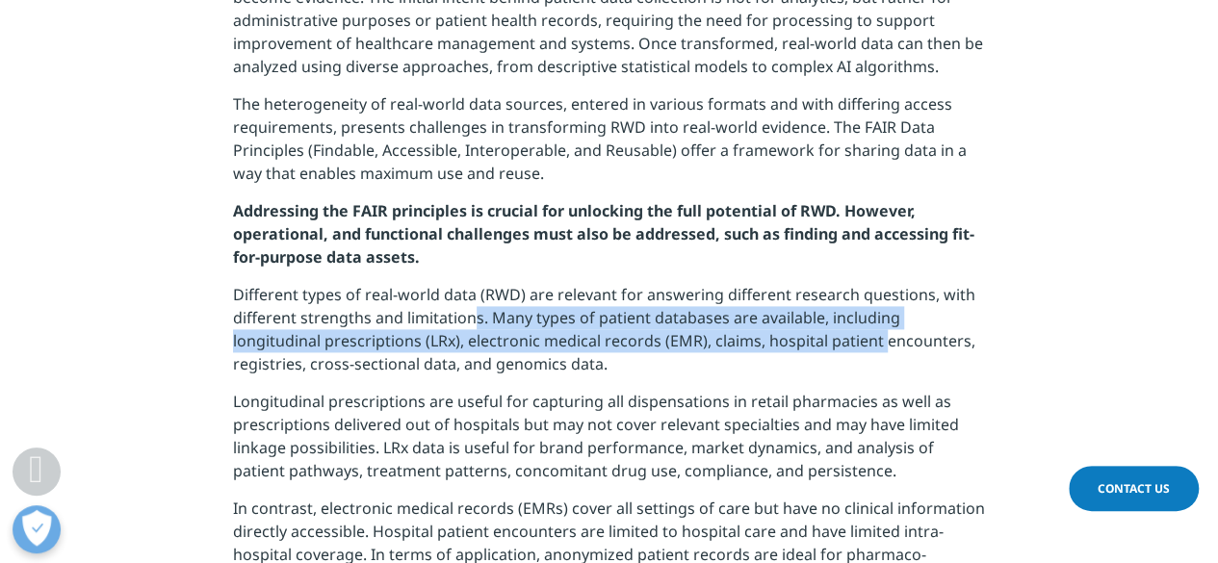
drag, startPoint x: 472, startPoint y: 324, endPoint x: 791, endPoint y: 340, distance: 319.2
click at [791, 340] on p "Different types of real-world data (RWD) are relevant for answering different r…" at bounding box center [609, 336] width 752 height 107
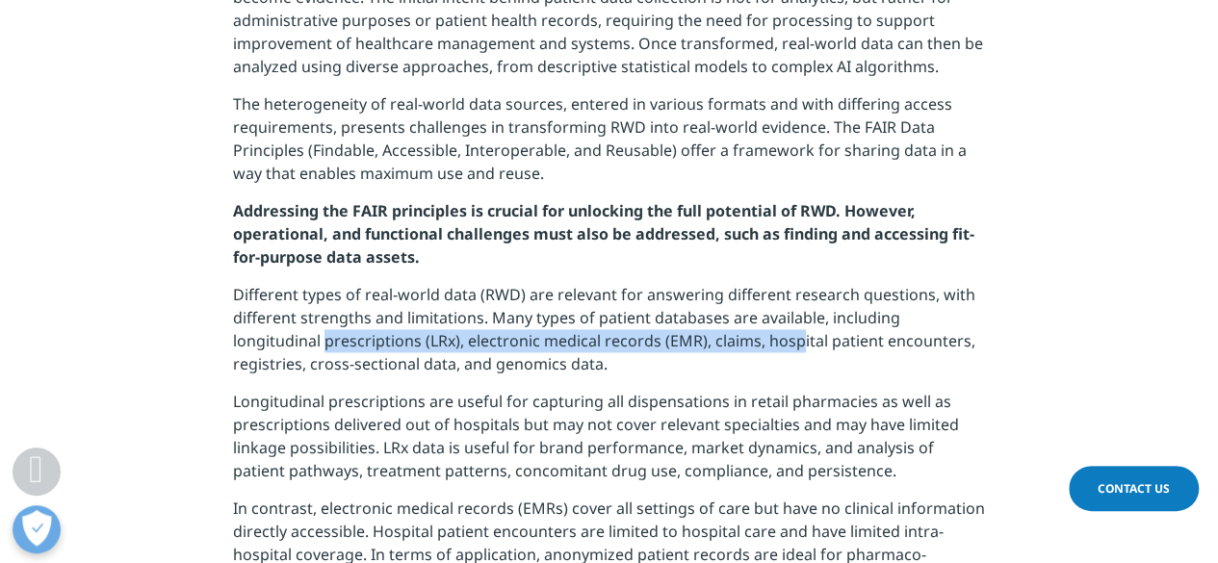
drag, startPoint x: 229, startPoint y: 346, endPoint x: 707, endPoint y: 342, distance: 477.7
click at [707, 342] on p "Different types of real-world data (RWD) are relevant for answering different r…" at bounding box center [609, 336] width 752 height 107
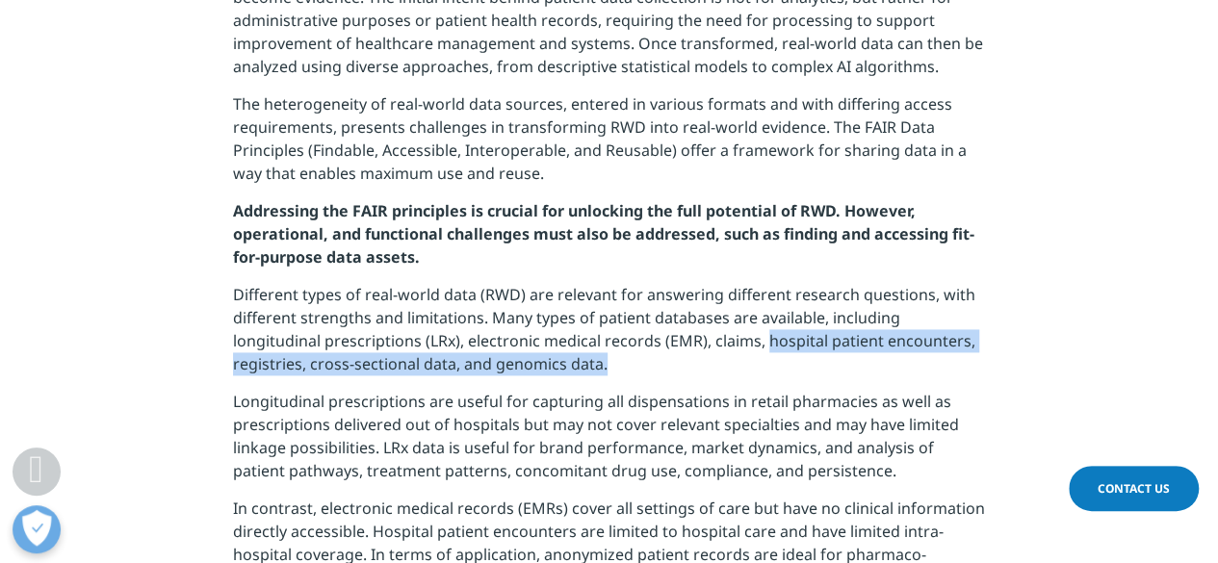
drag, startPoint x: 674, startPoint y: 341, endPoint x: 541, endPoint y: 369, distance: 135.8
click at [541, 369] on p "Different types of real-world data (RWD) are relevant for answering different r…" at bounding box center [609, 336] width 752 height 107
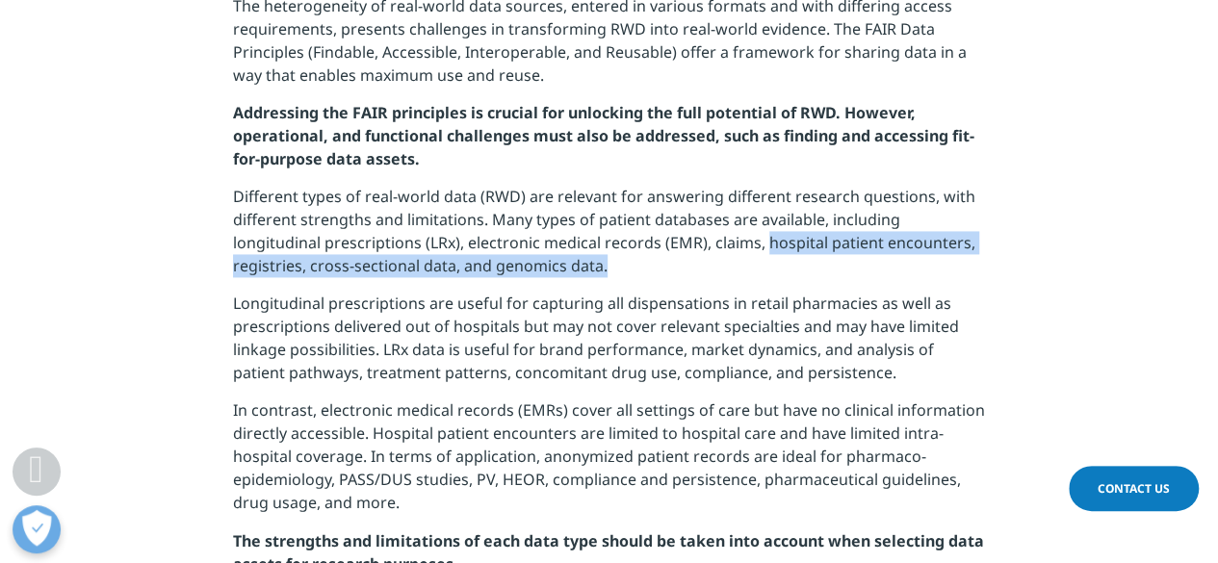
scroll to position [1310, 0]
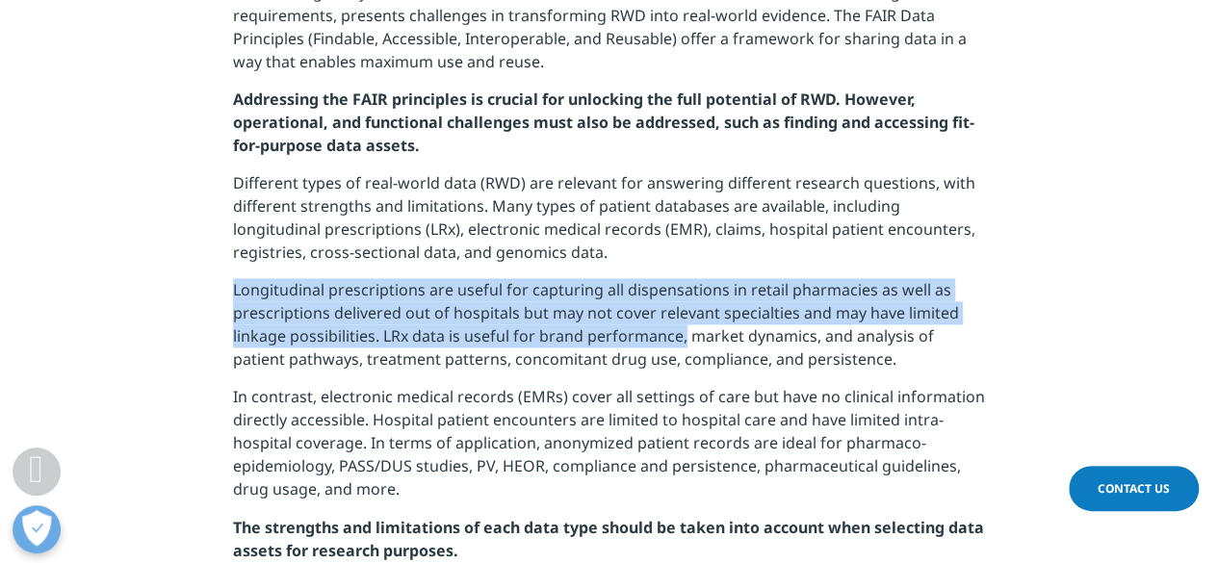
drag, startPoint x: 232, startPoint y: 292, endPoint x: 682, endPoint y: 341, distance: 452.4
click at [682, 341] on p "Longitudinal prescriptions are useful for capturing all dispensations in retail…" at bounding box center [609, 331] width 752 height 107
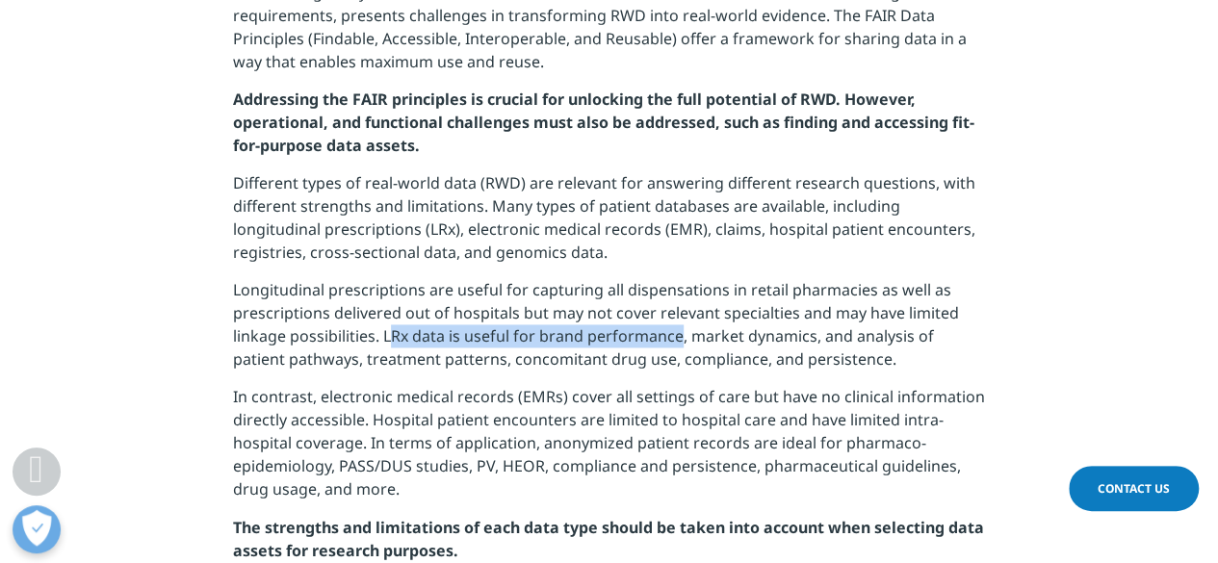
drag, startPoint x: 386, startPoint y: 341, endPoint x: 676, endPoint y: 346, distance: 289.9
click at [676, 346] on p "Longitudinal prescriptions are useful for capturing all dispensations in retail…" at bounding box center [609, 331] width 752 height 107
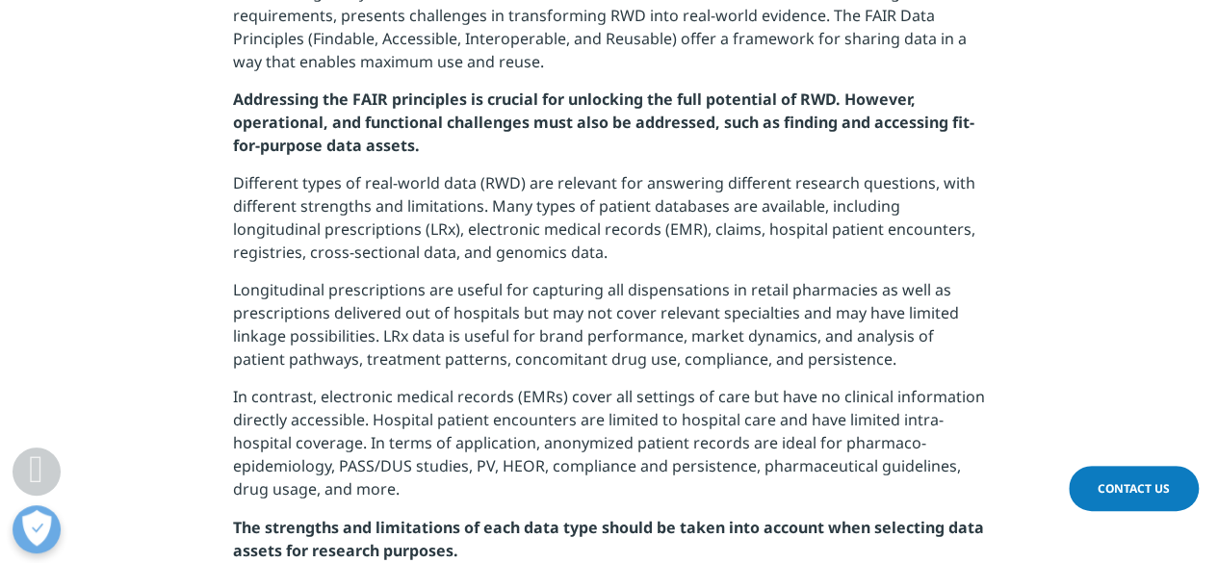
click at [676, 346] on p "Longitudinal prescriptions are useful for capturing all dispensations in retail…" at bounding box center [609, 331] width 752 height 107
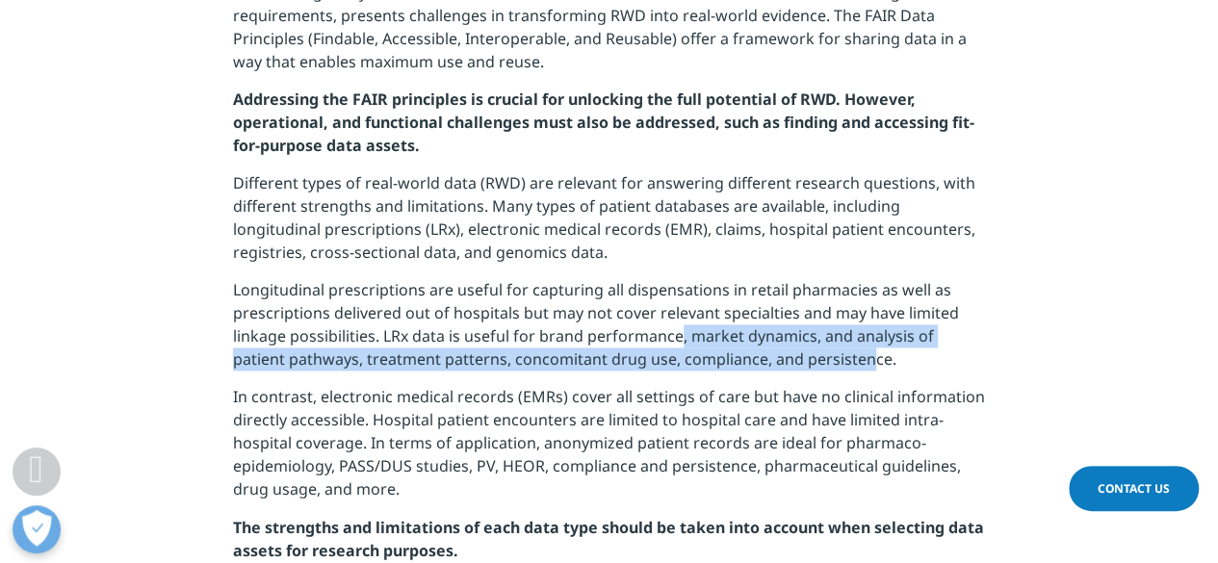
drag, startPoint x: 676, startPoint y: 346, endPoint x: 816, endPoint y: 365, distance: 141.0
click at [816, 365] on p "Longitudinal prescriptions are useful for capturing all dispensations in retail…" at bounding box center [609, 331] width 752 height 107
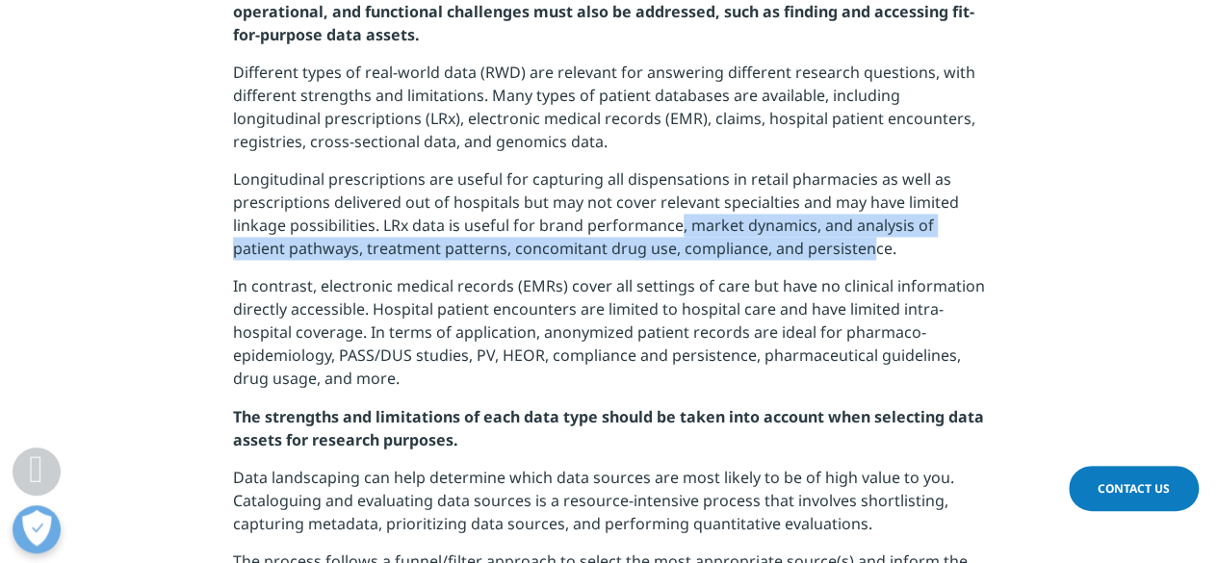
scroll to position [1421, 0]
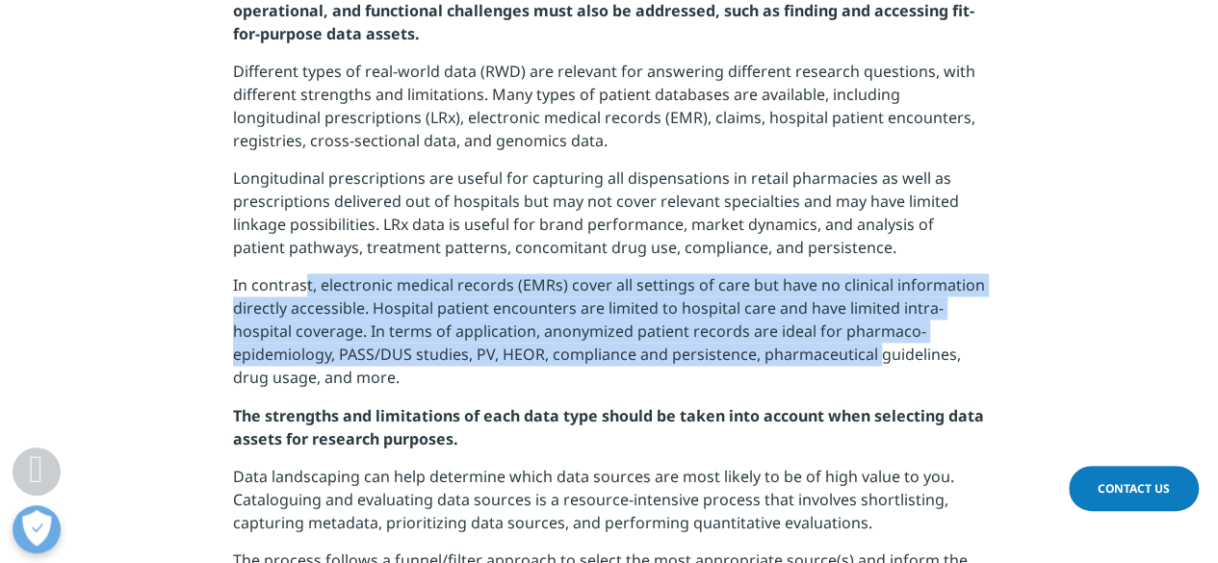
drag, startPoint x: 306, startPoint y: 282, endPoint x: 881, endPoint y: 357, distance: 579.8
click at [881, 357] on p "In contrast, electronic medical records (EMRs) cover all settings of care but h…" at bounding box center [609, 338] width 752 height 130
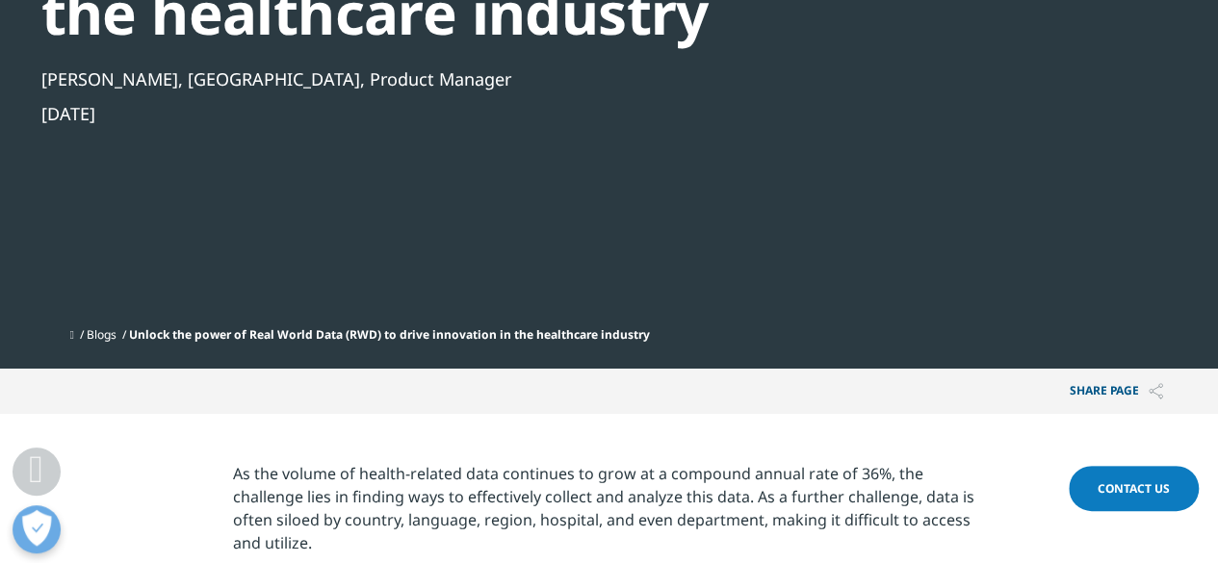
scroll to position [385, 0]
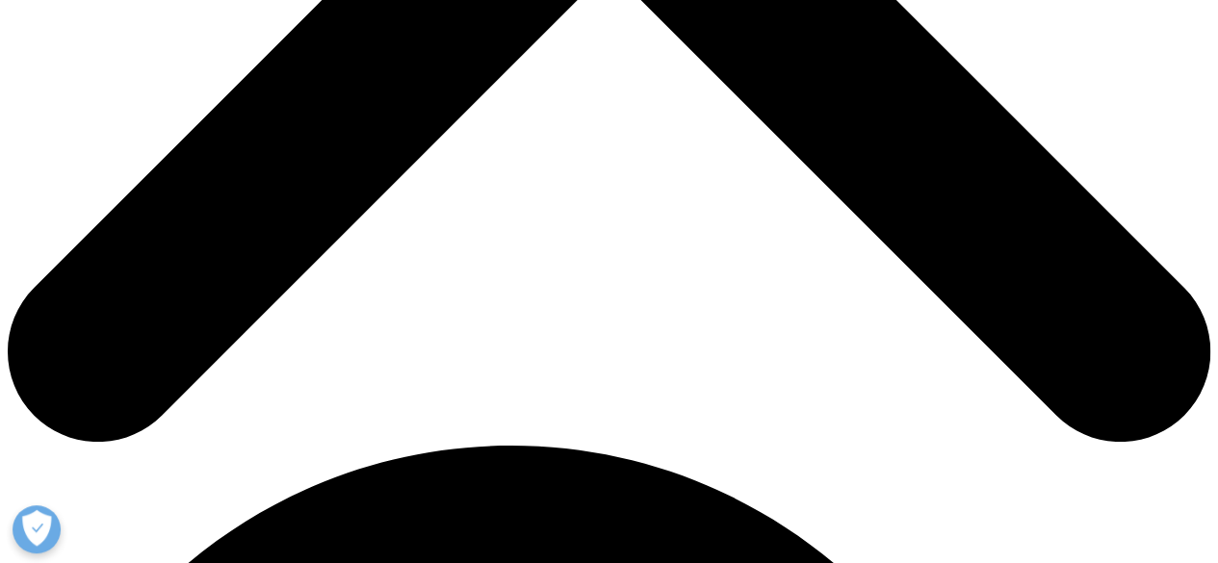
scroll to position [795, 0]
